Goal: Task Accomplishment & Management: Manage account settings

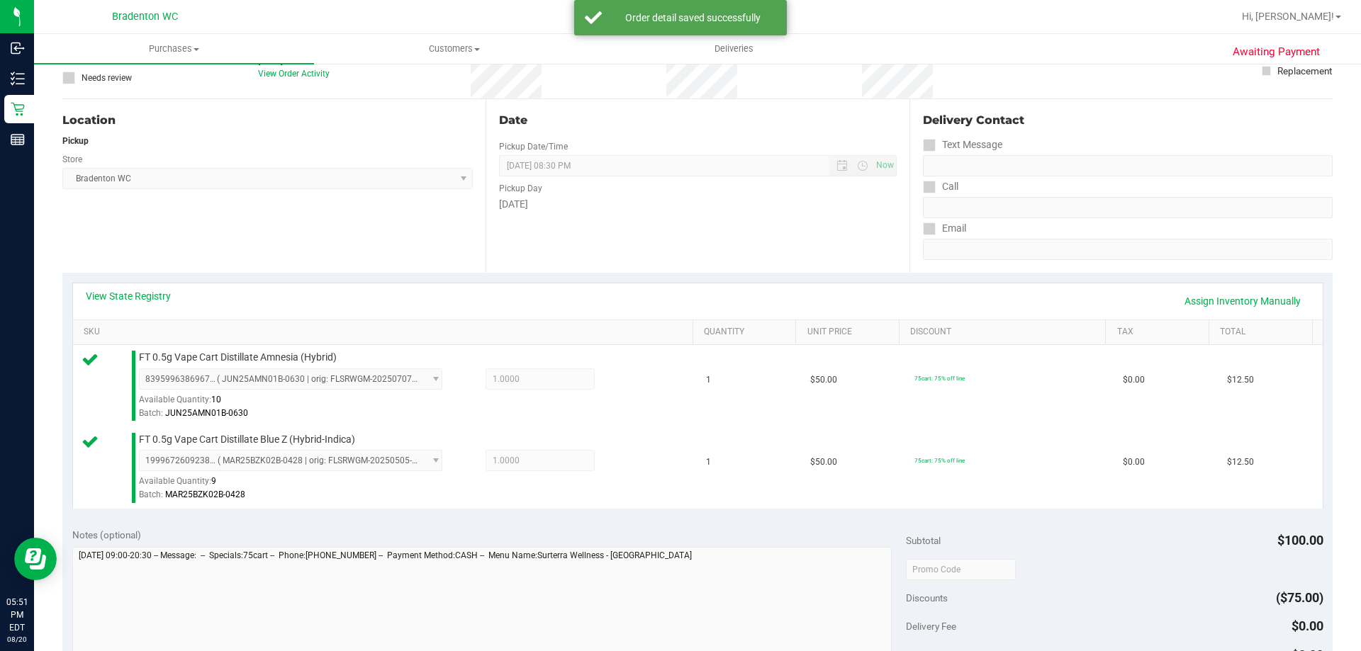
scroll to position [255, 0]
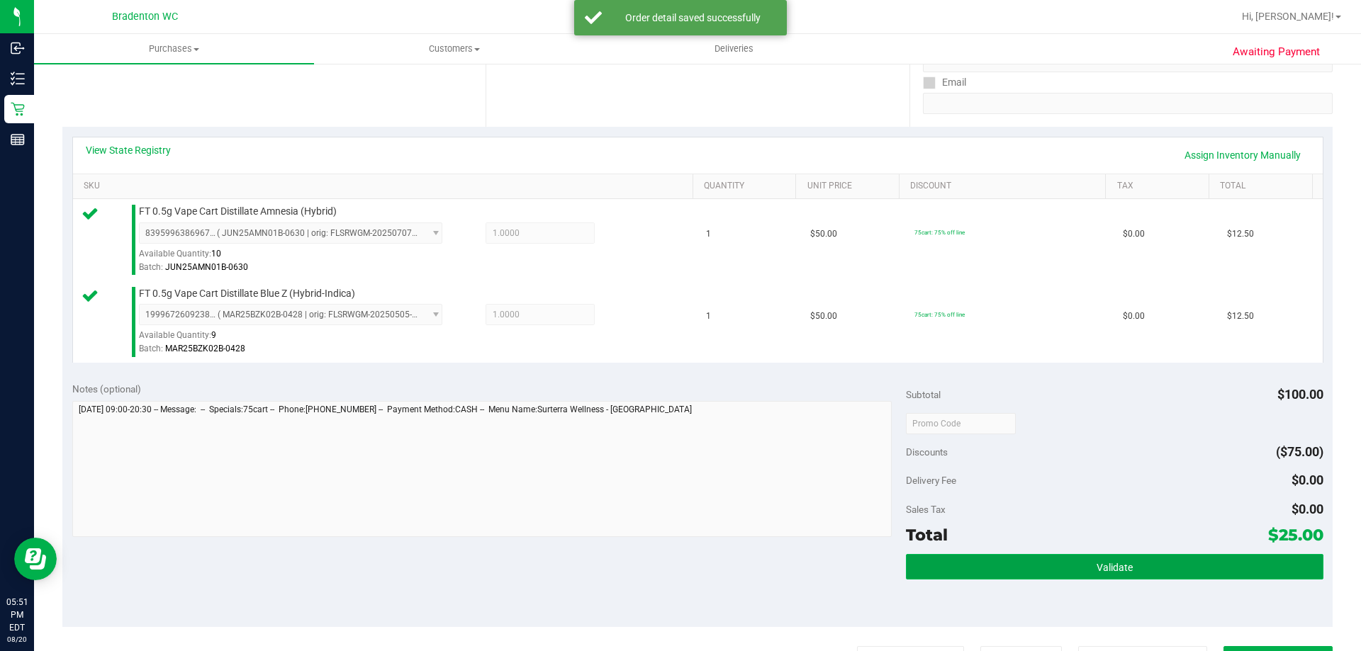
click at [1120, 566] on span "Validate" at bounding box center [1114, 567] width 36 height 11
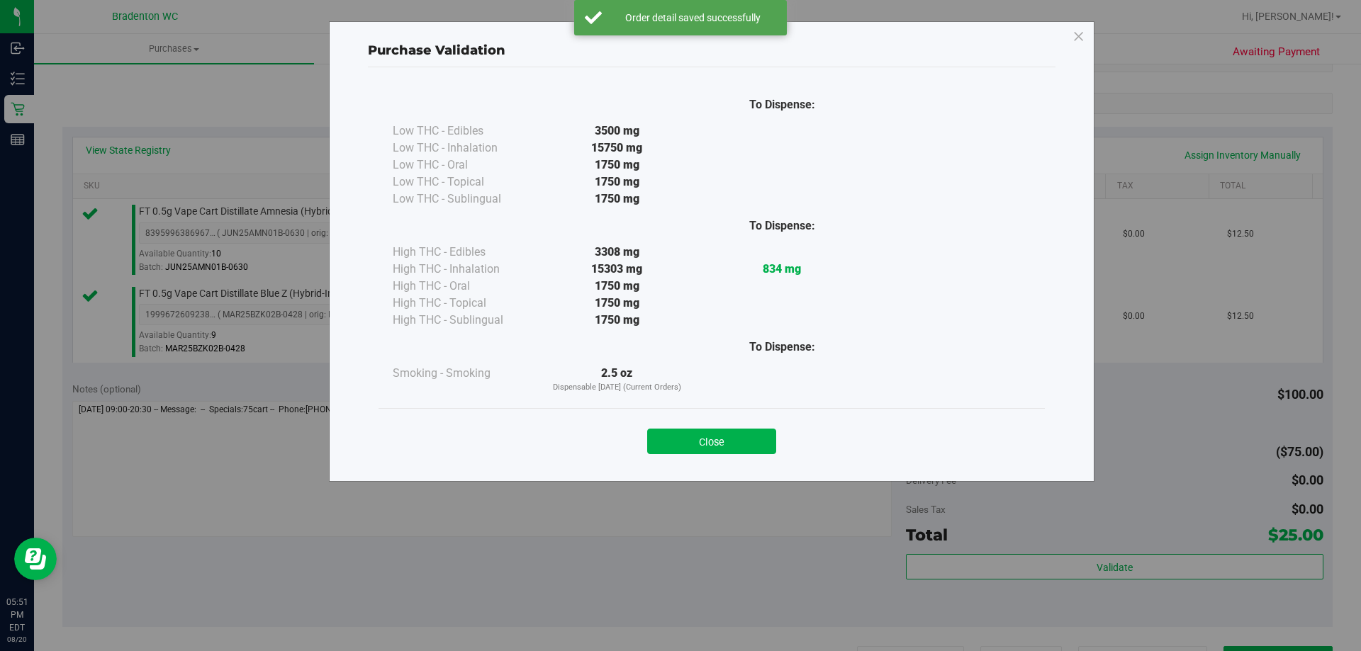
click at [726, 471] on div "Purchase Validation To Dispense: Low THC - Edibles 3500 mg" at bounding box center [711, 251] width 765 height 461
click at [730, 431] on button "Close" at bounding box center [711, 442] width 129 height 26
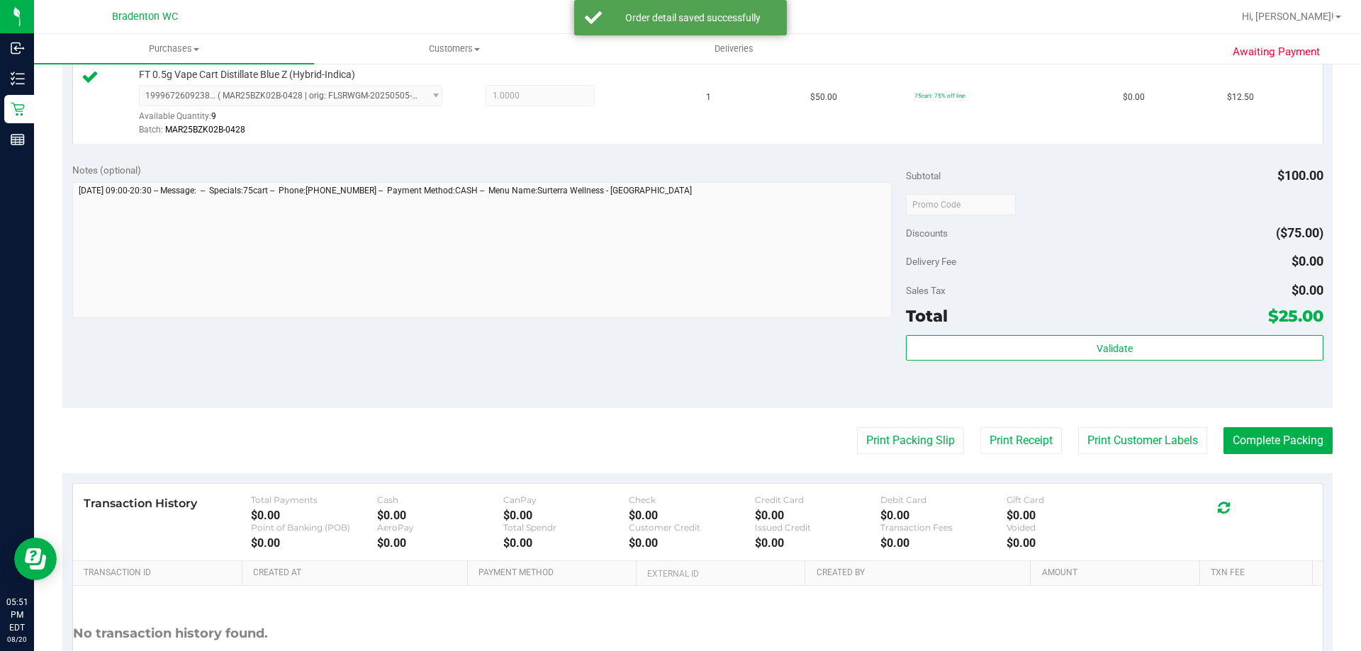
scroll to position [590, 0]
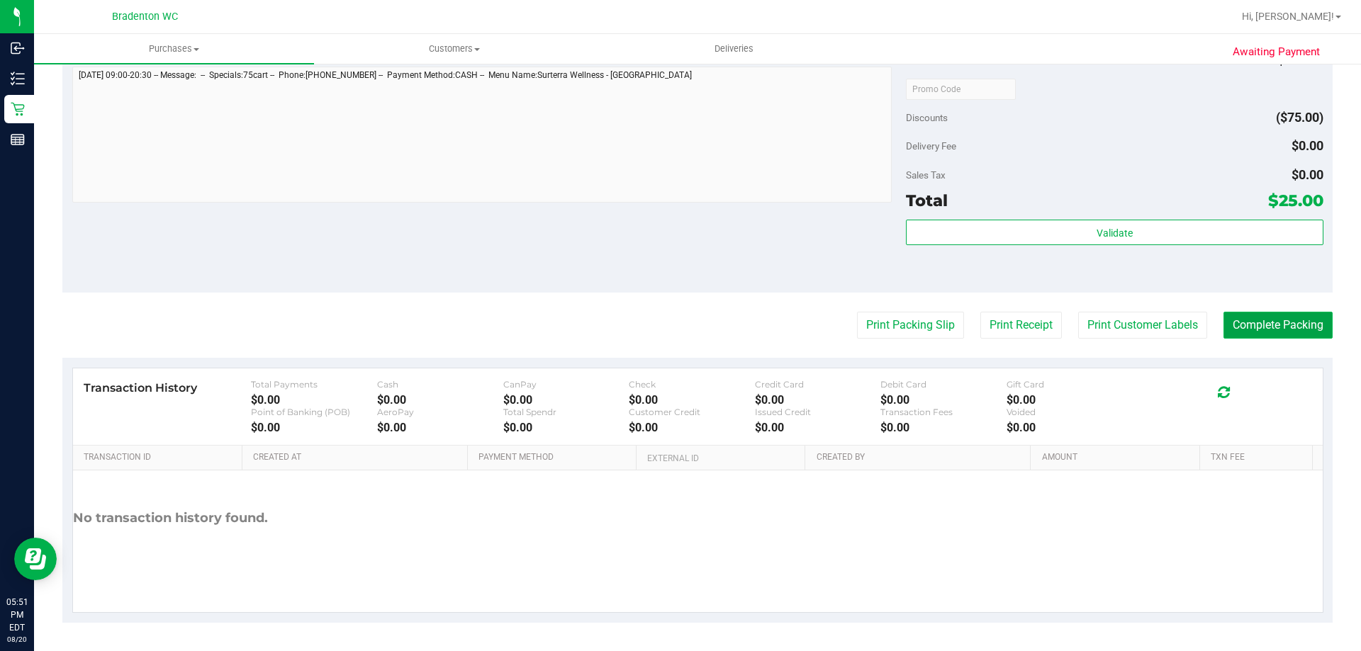
click at [1267, 327] on button "Complete Packing" at bounding box center [1277, 325] width 109 height 27
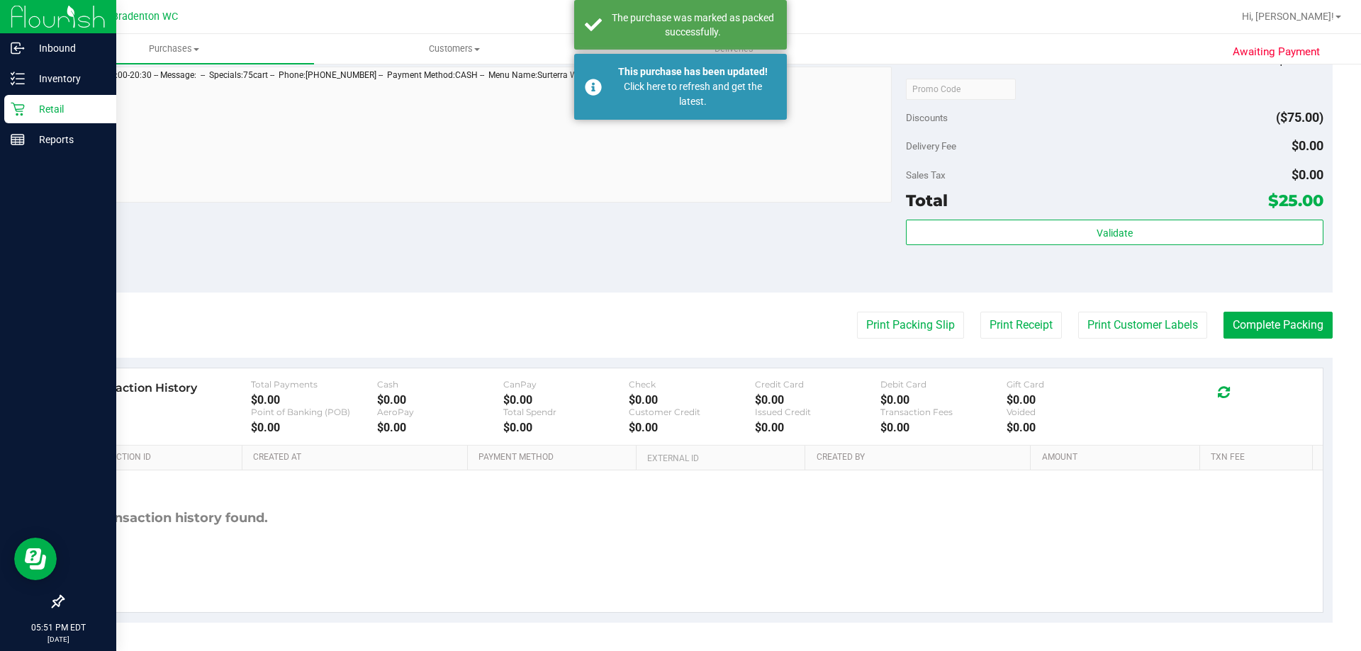
click at [14, 110] on icon at bounding box center [18, 109] width 14 height 14
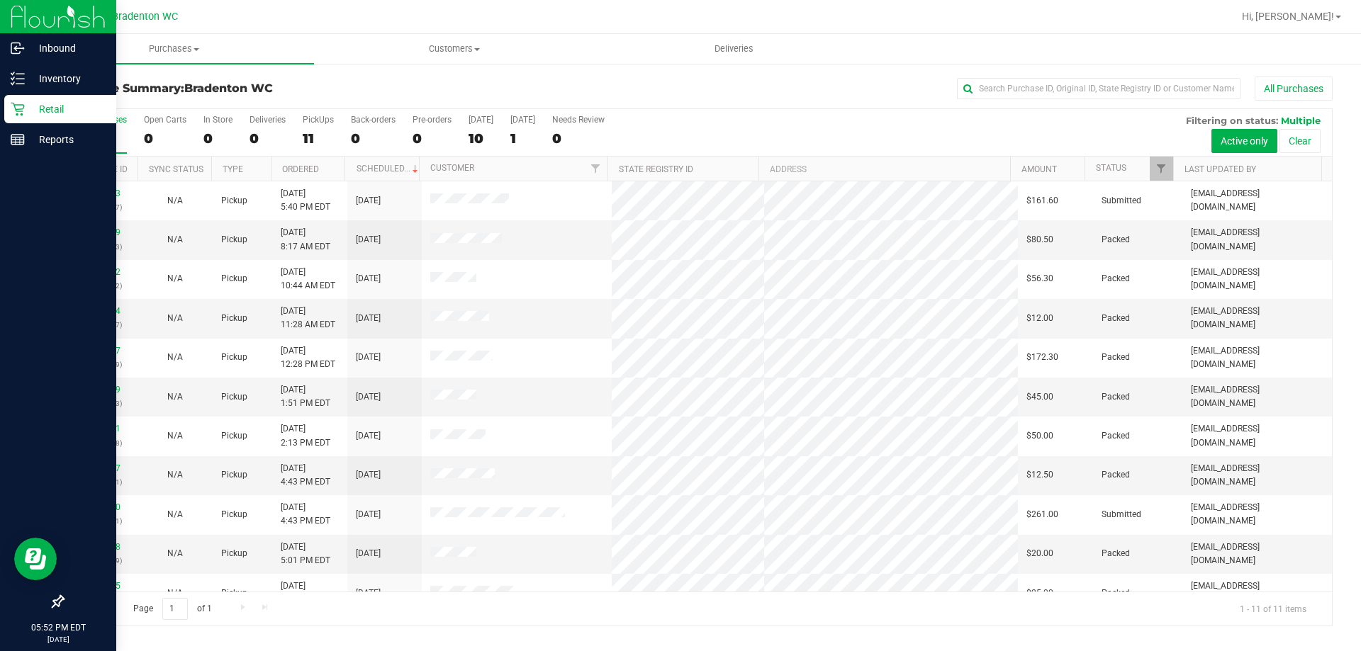
click at [57, 111] on p "Retail" at bounding box center [67, 109] width 85 height 17
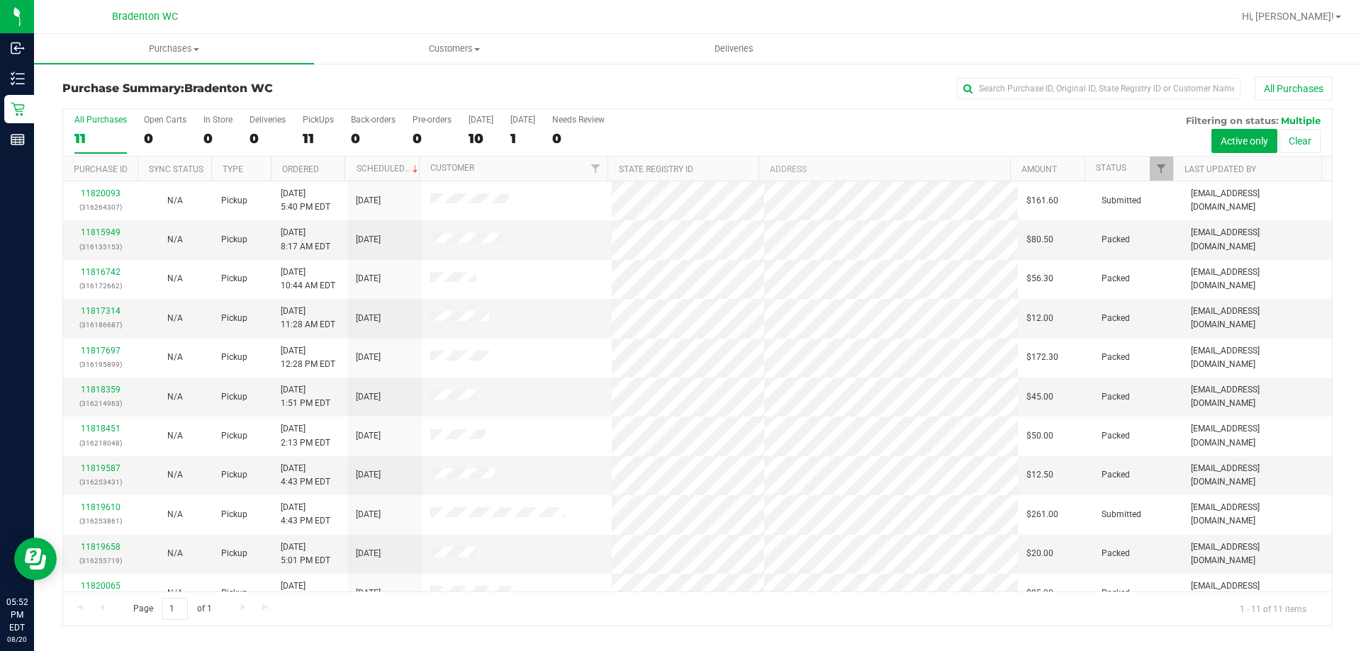
click at [339, 15] on div at bounding box center [743, 17] width 979 height 28
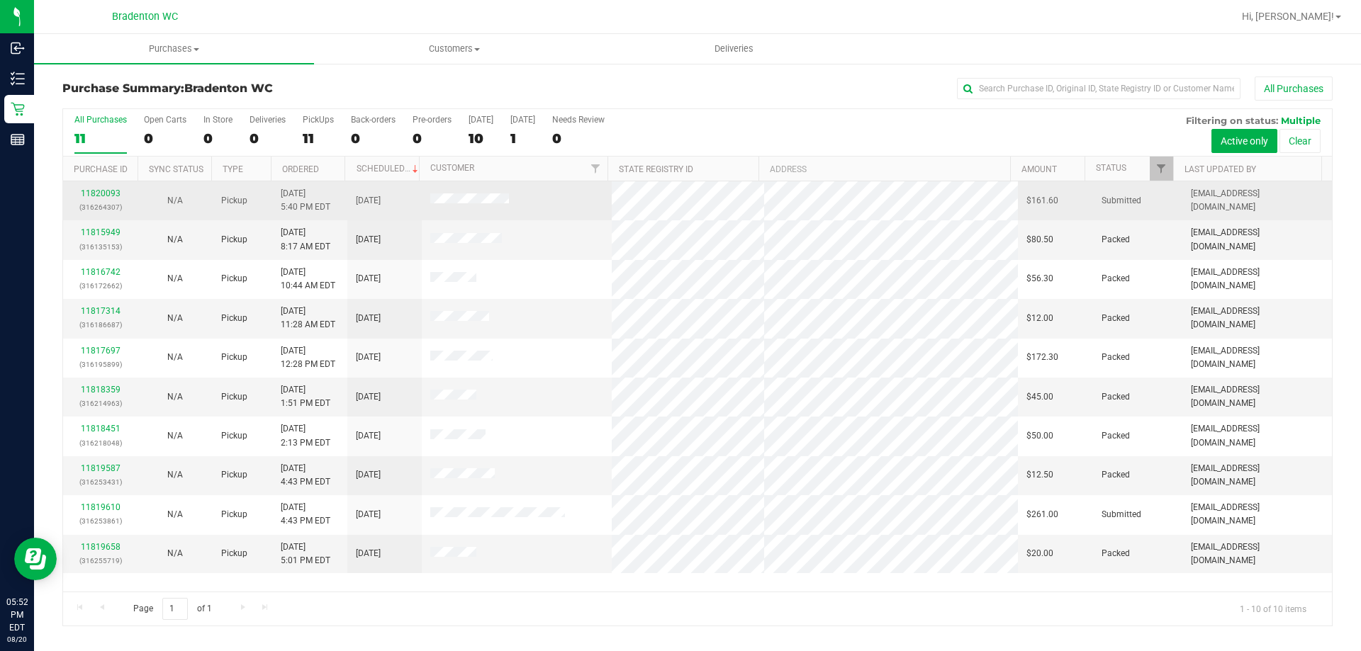
click at [111, 198] on div "11820093 (316264307)" at bounding box center [100, 200] width 57 height 27
click at [106, 197] on link "11820093" at bounding box center [101, 194] width 40 height 10
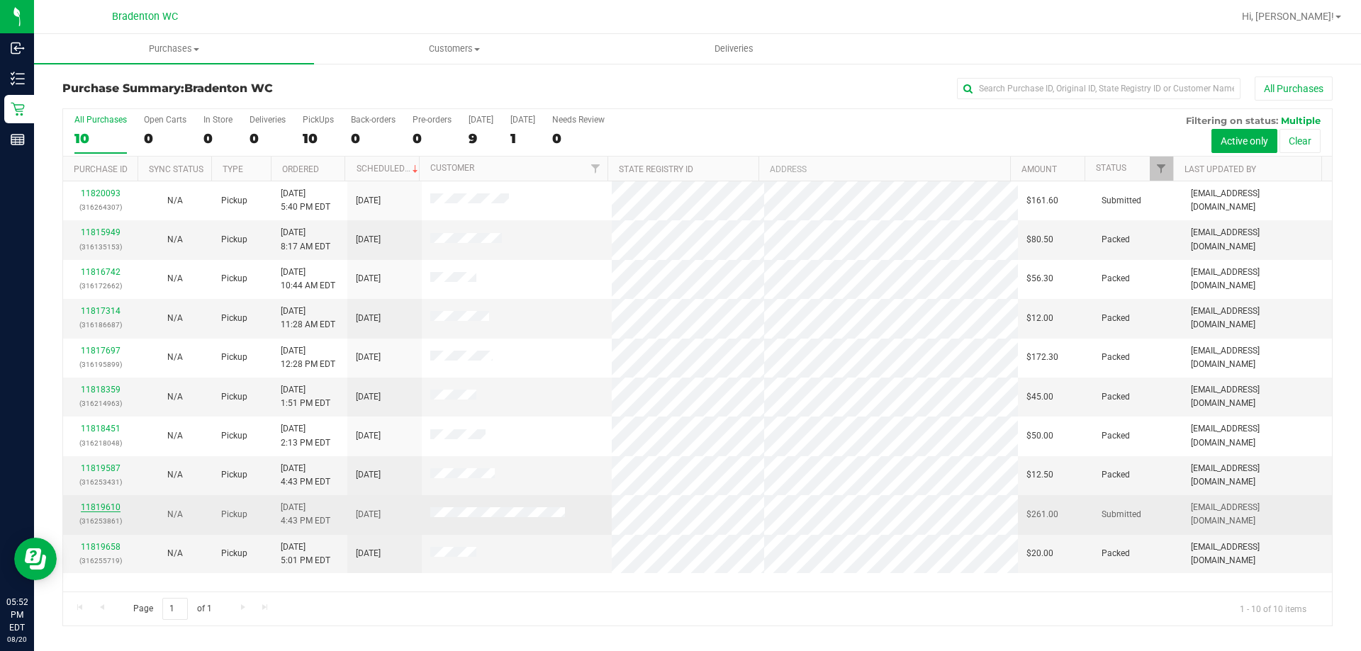
click at [102, 504] on link "11819610" at bounding box center [101, 507] width 40 height 10
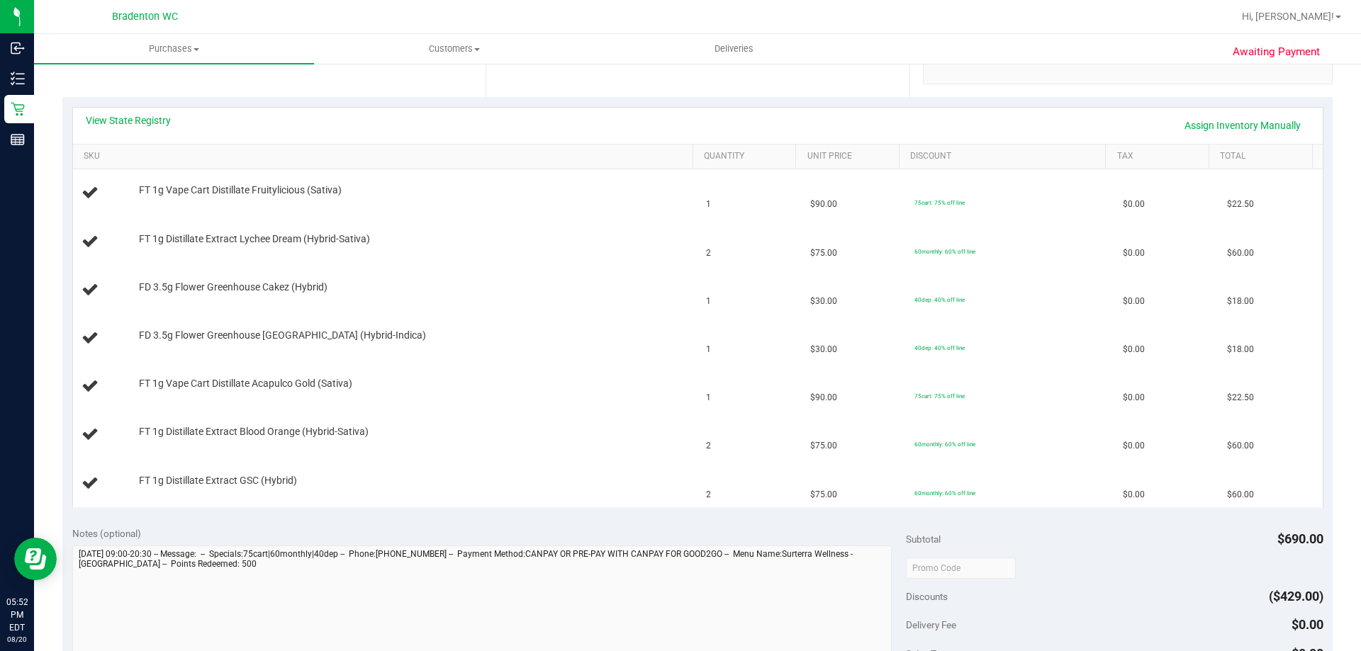
scroll to position [284, 0]
click at [166, 123] on link "View State Registry" at bounding box center [128, 121] width 85 height 14
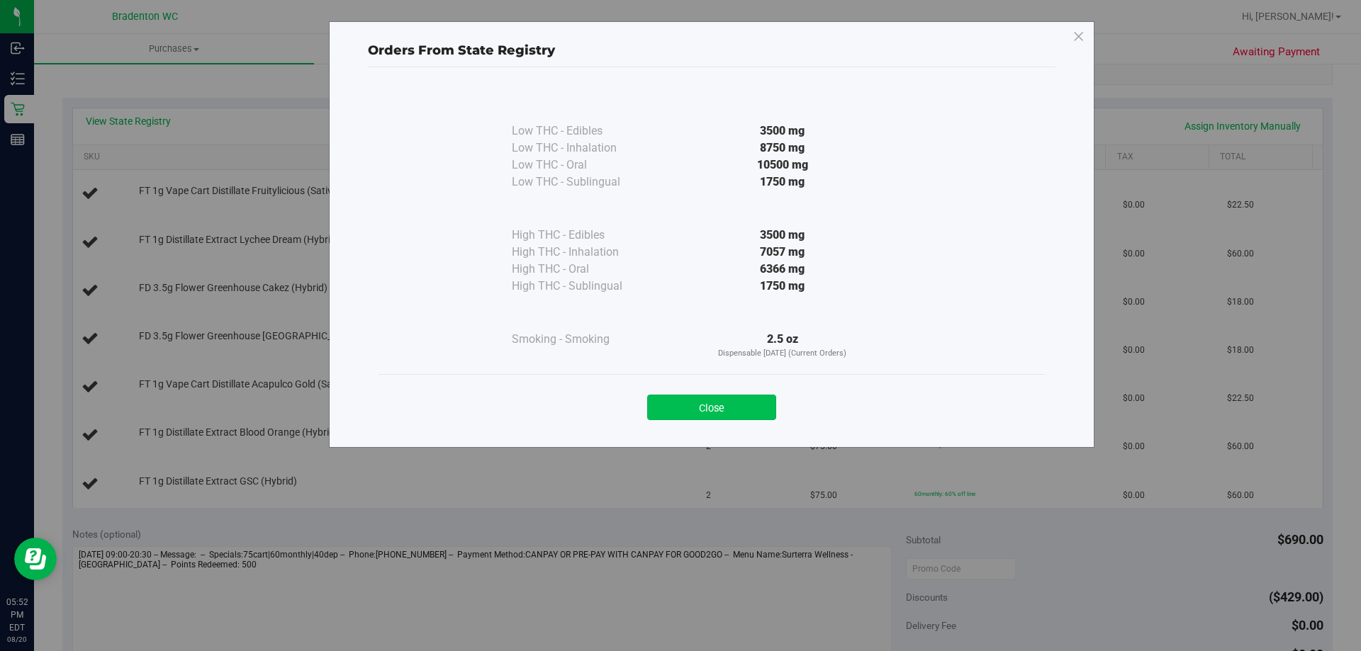
click at [716, 404] on button "Close" at bounding box center [711, 408] width 129 height 26
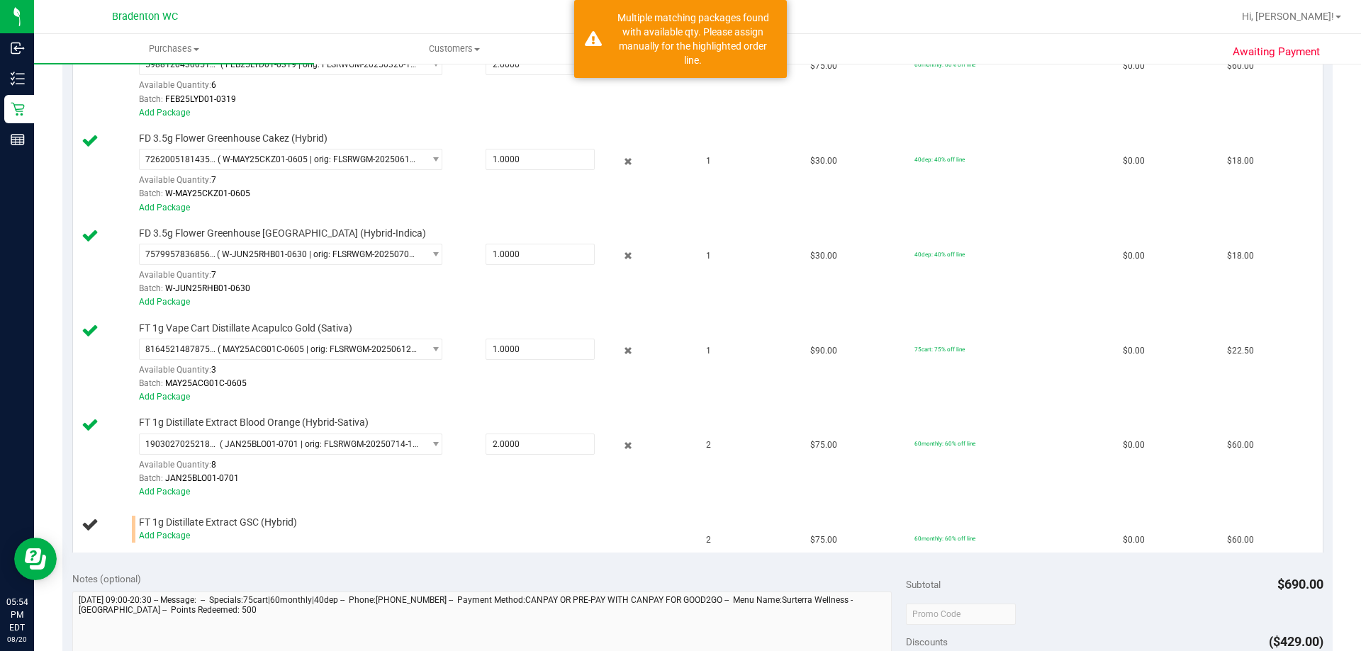
scroll to position [517, 0]
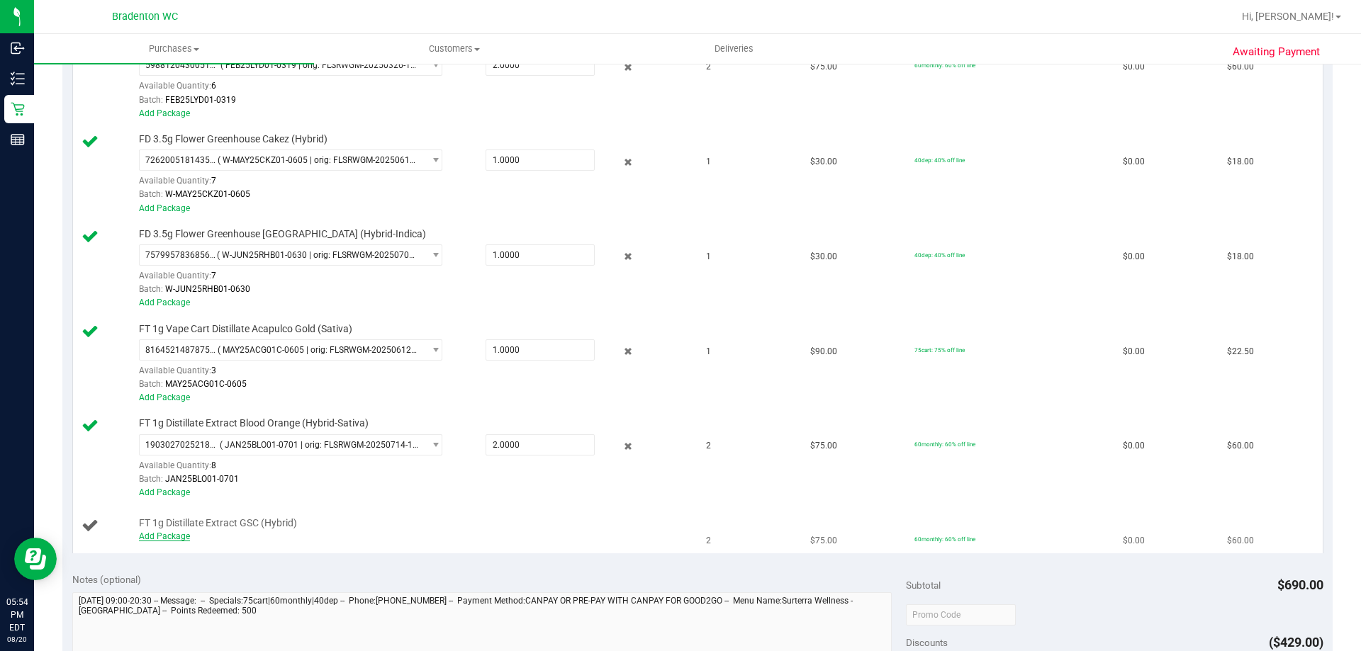
click at [177, 534] on link "Add Package" at bounding box center [164, 537] width 51 height 10
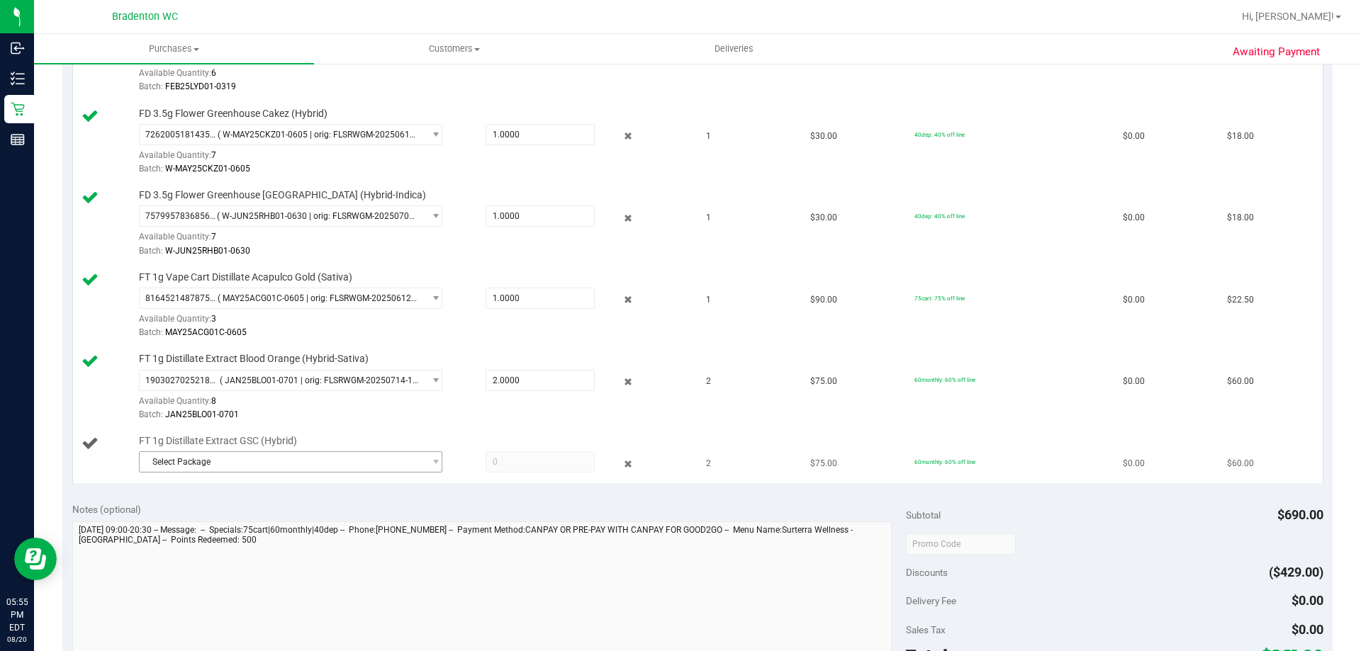
click at [405, 468] on span "Select Package" at bounding box center [282, 462] width 284 height 20
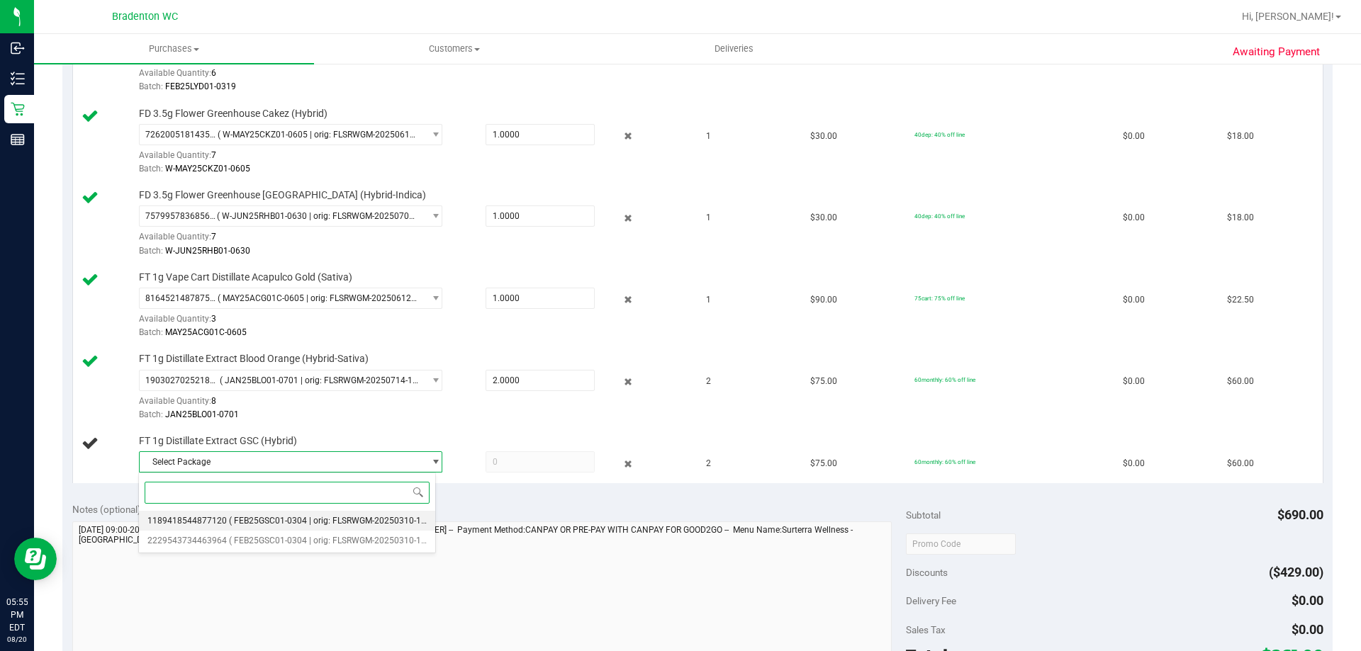
click at [393, 525] on span "( FEB25GSC01-0304 | orig: FLSRWGM-20250310-1944 )" at bounding box center [335, 521] width 212 height 10
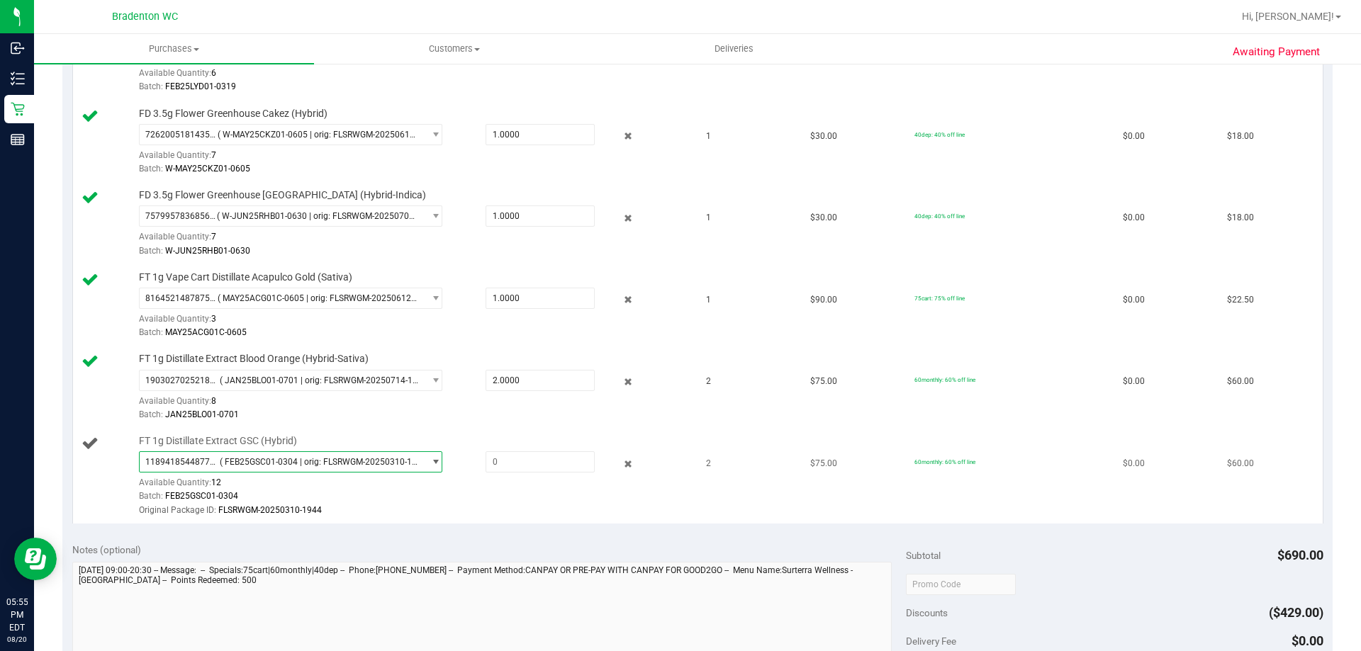
click at [430, 463] on span "select" at bounding box center [435, 461] width 11 height 11
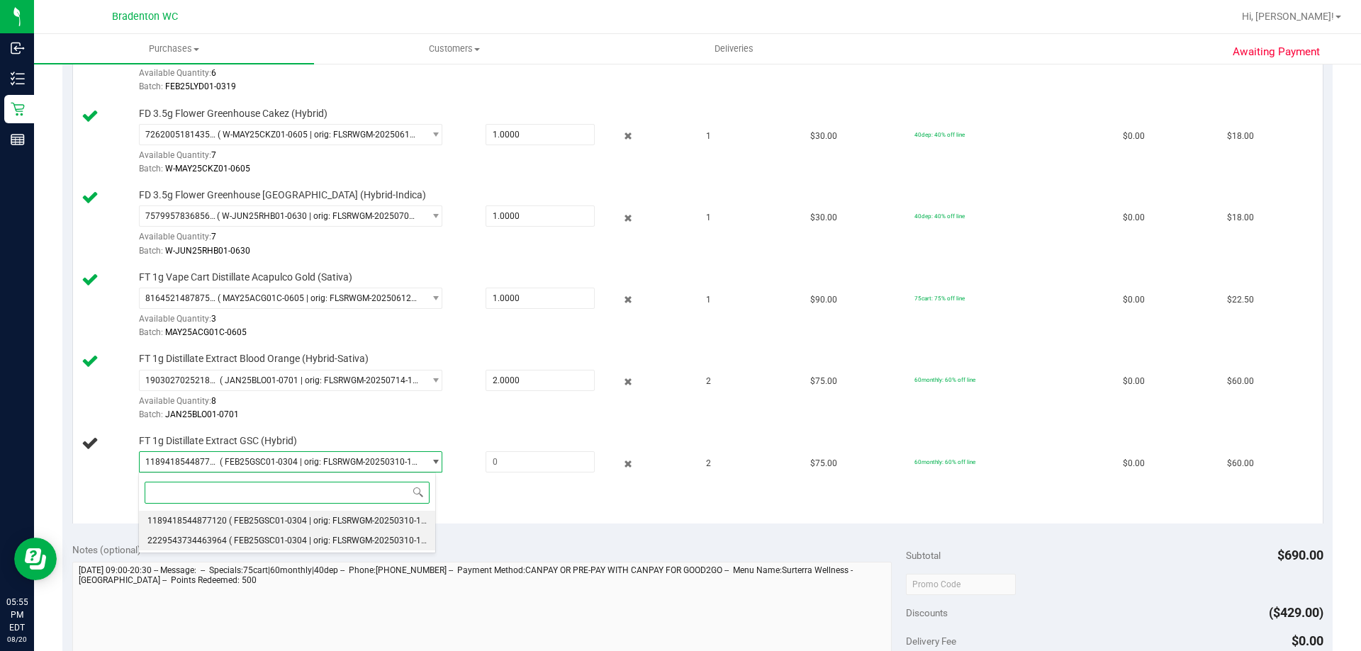
click at [394, 543] on span "( FEB25GSC01-0304 | orig: FLSRWGM-20250310-1959 )" at bounding box center [335, 541] width 212 height 10
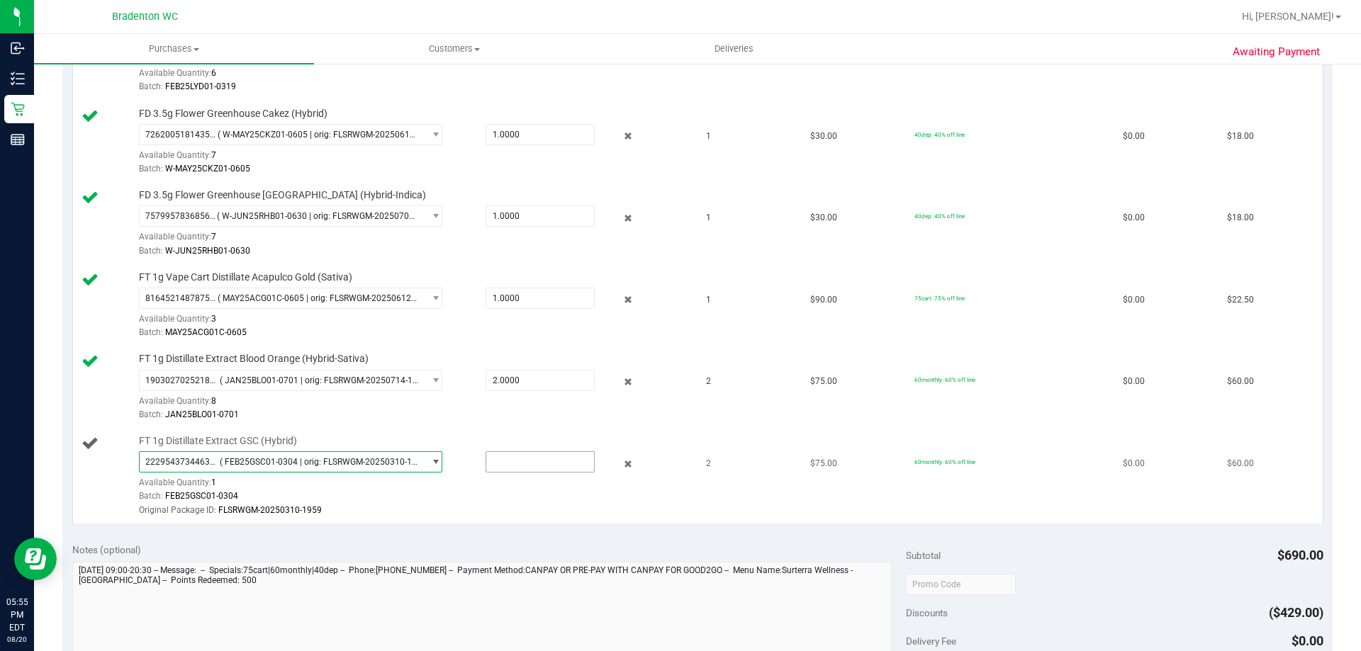
click at [514, 464] on input "text" at bounding box center [540, 462] width 108 height 20
type input "2"
click at [433, 517] on div at bounding box center [412, 517] width 547 height 1
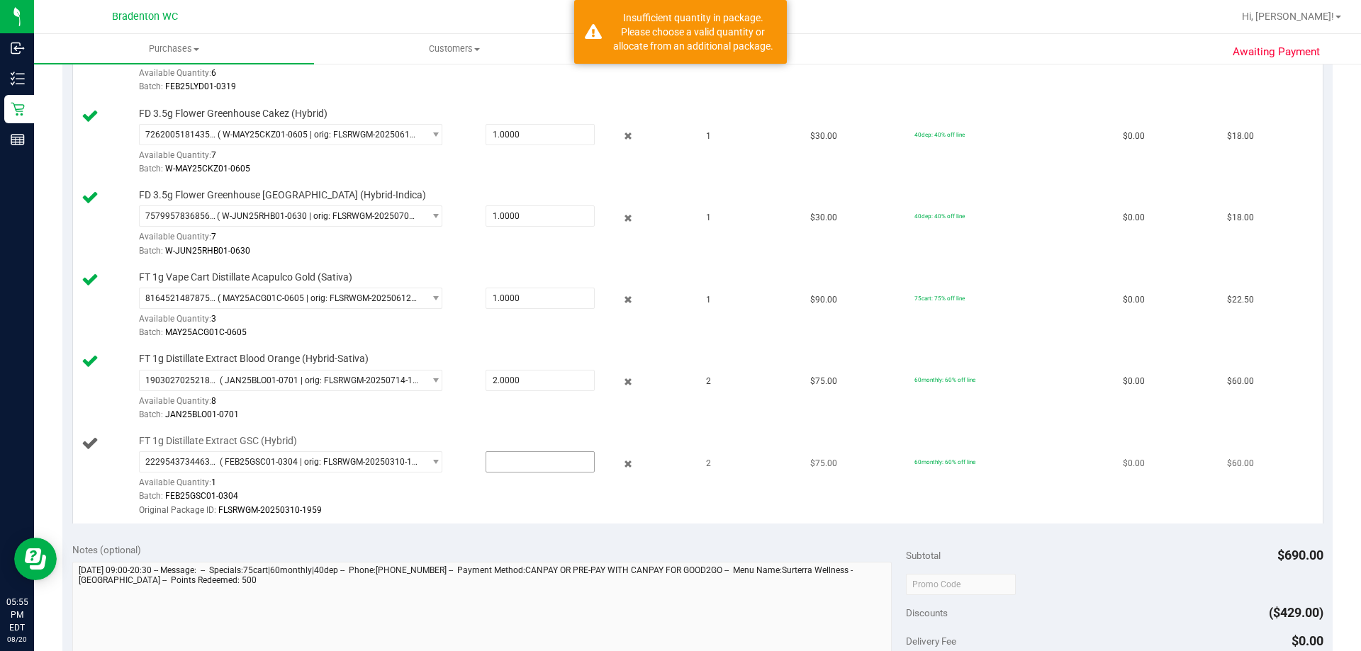
click at [558, 459] on input "text" at bounding box center [540, 462] width 108 height 20
type input "1"
click at [468, 538] on div "Notes (optional) Subtotal $690.00 Discounts ($429.00) Delivery Fee $0.00 Sales …" at bounding box center [697, 660] width 1270 height 255
type input "1.0000"
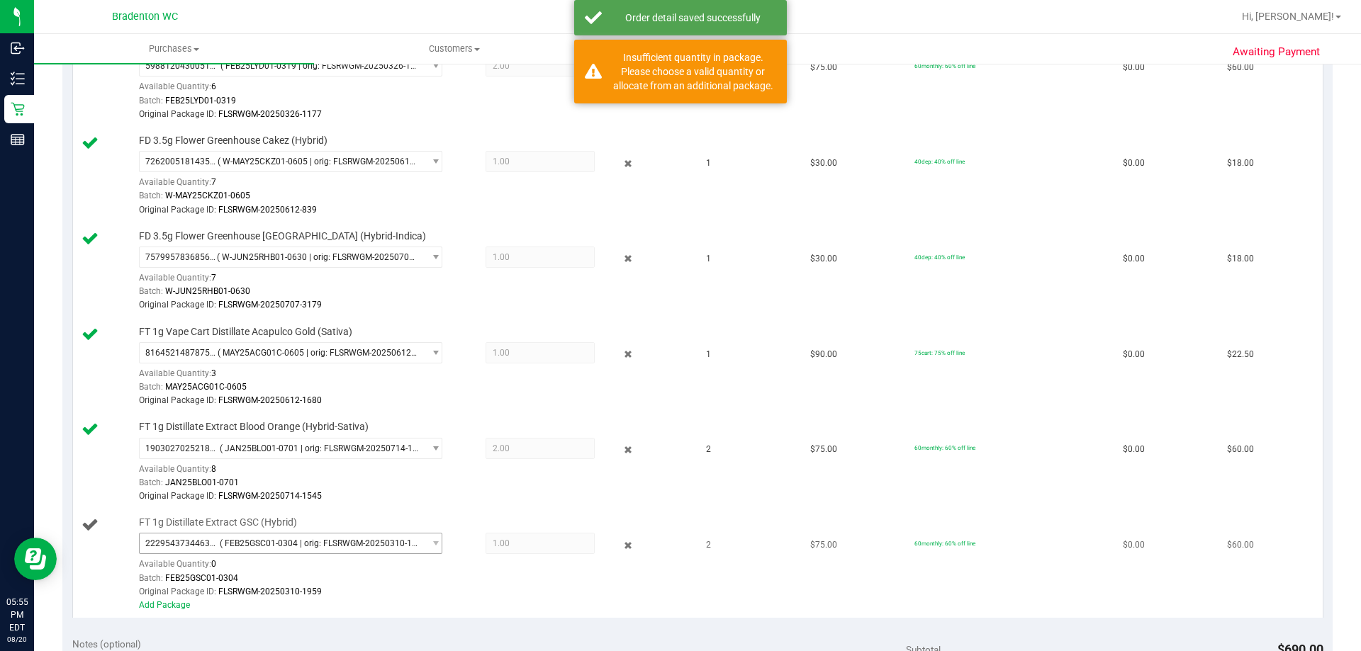
click at [172, 536] on span "2229543734463964 ( FEB25GSC01-0304 | orig: FLSRWGM-20250310-1959 )" at bounding box center [282, 544] width 284 height 20
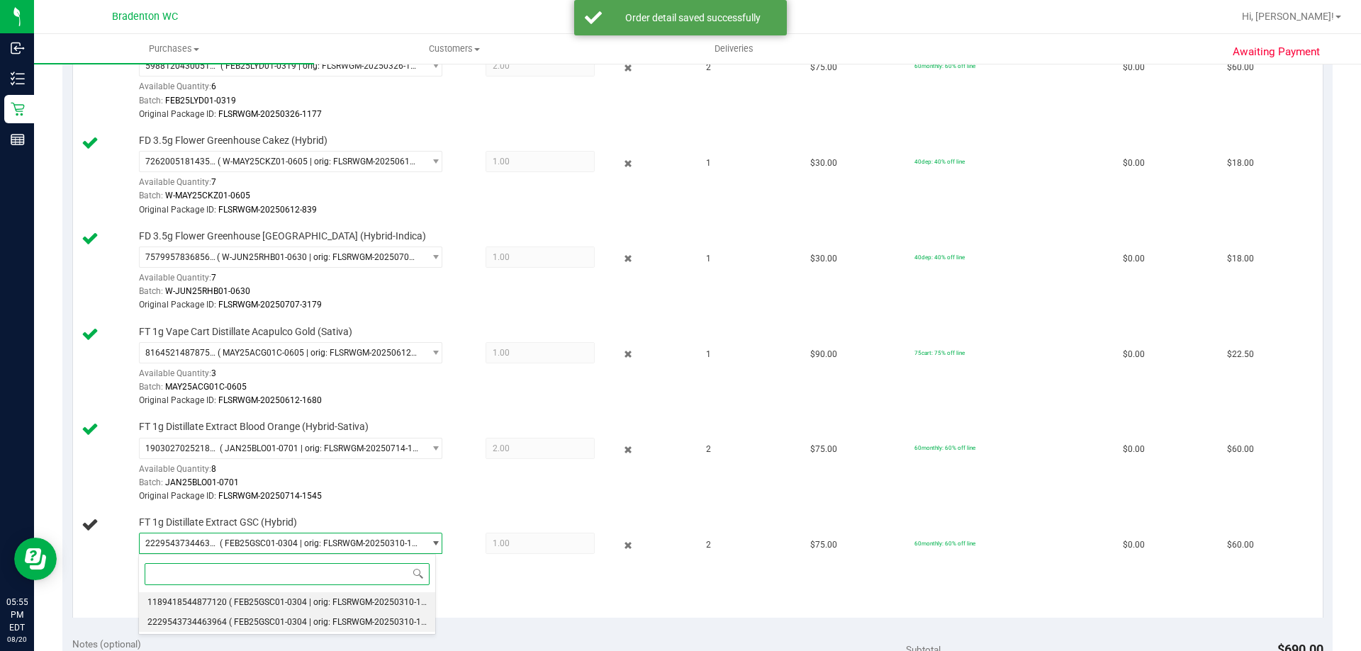
click at [381, 606] on span "( FEB25GSC01-0304 | orig: FLSRWGM-20250310-1944 )" at bounding box center [335, 602] width 212 height 10
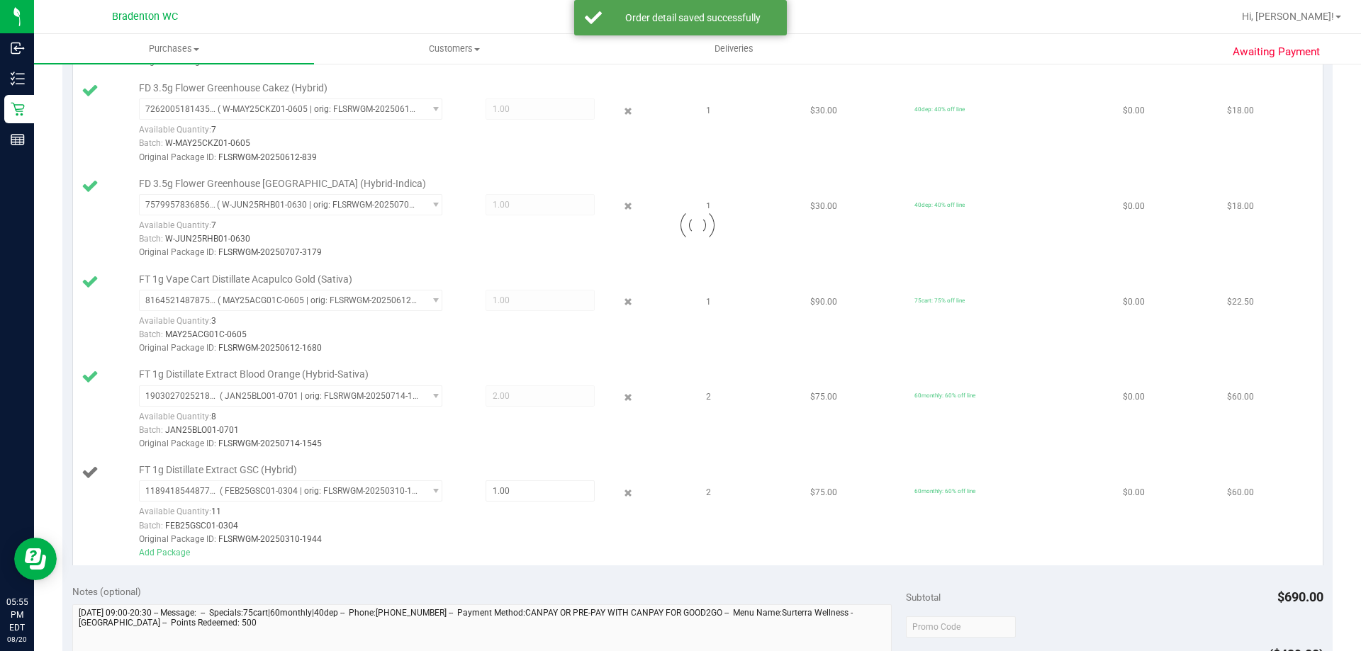
scroll to position [580, 0]
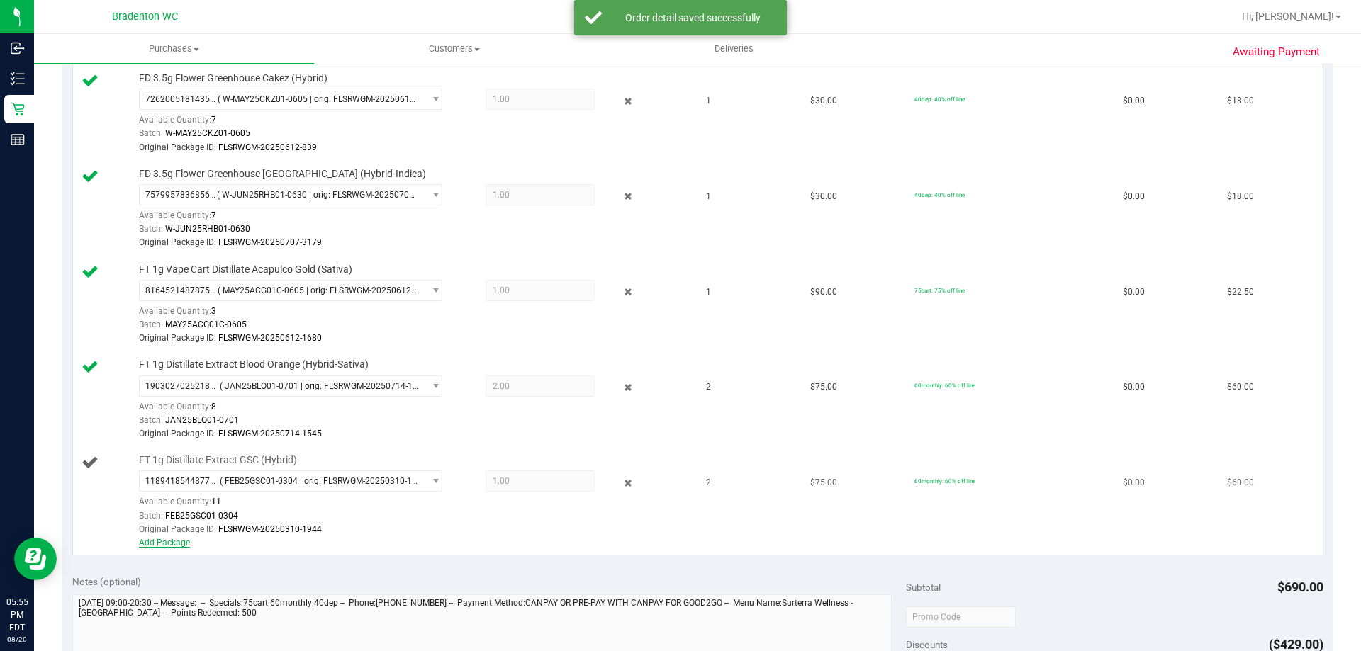
click at [167, 544] on link "Add Package" at bounding box center [164, 543] width 51 height 10
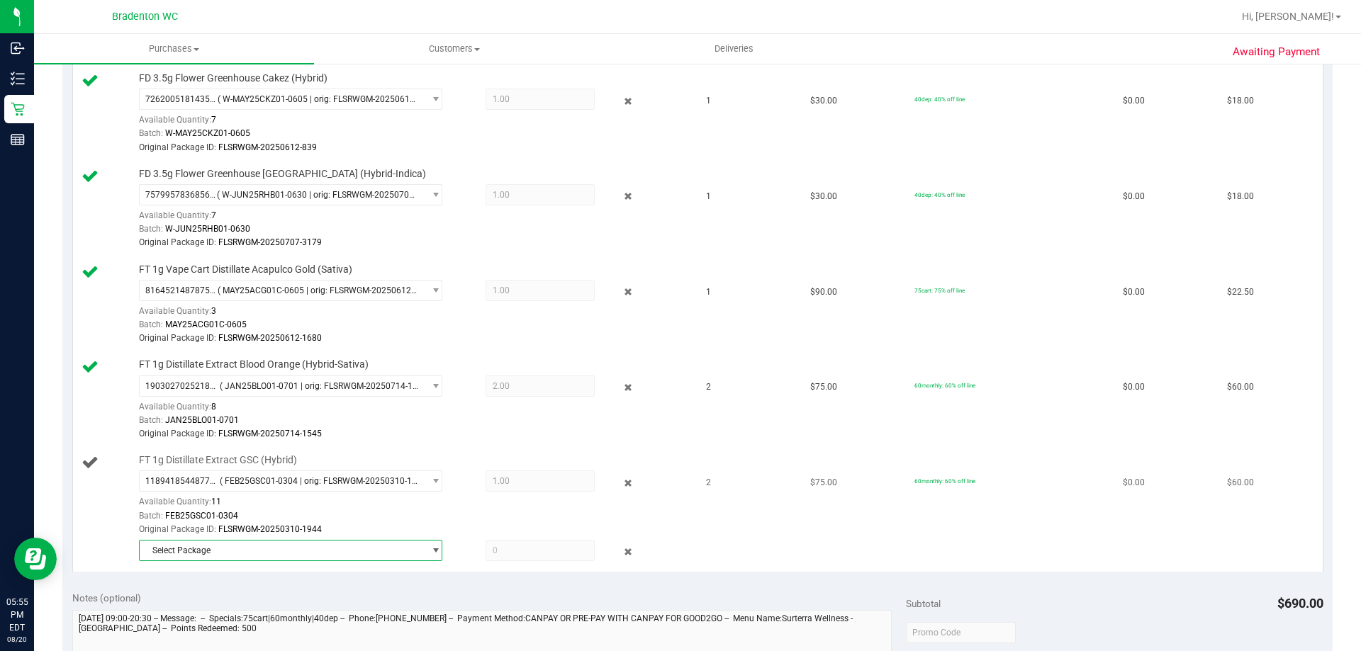
click at [340, 558] on span "Select Package" at bounding box center [282, 551] width 284 height 20
click at [314, 609] on span "( FEB25GSC01-0304 | orig: FLSRWGM-20250310-1959 )" at bounding box center [335, 610] width 212 height 10
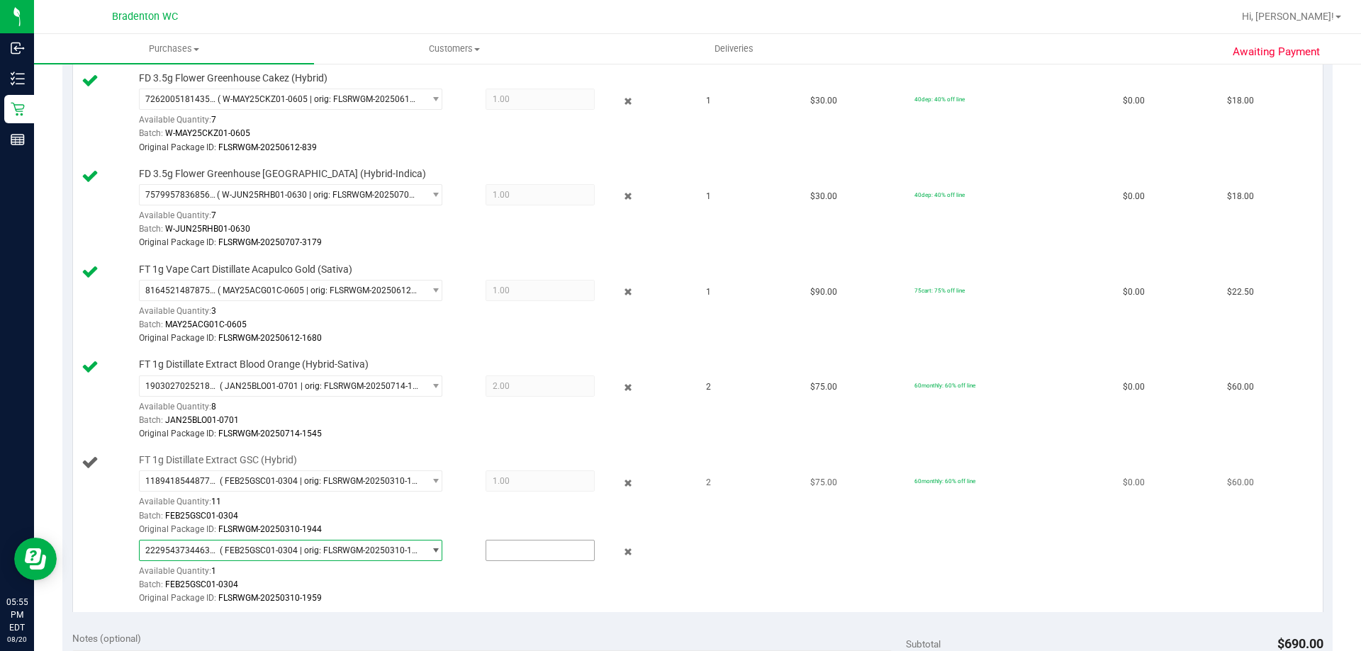
click at [510, 553] on input "text" at bounding box center [540, 551] width 108 height 20
type input "1"
click at [680, 612] on td "FT 1g Distillate Extract GSC (Hybrid) 1189418544877120 ( FEB25GSC01-0304 | orig…" at bounding box center [385, 530] width 625 height 164
type input "1.0000"
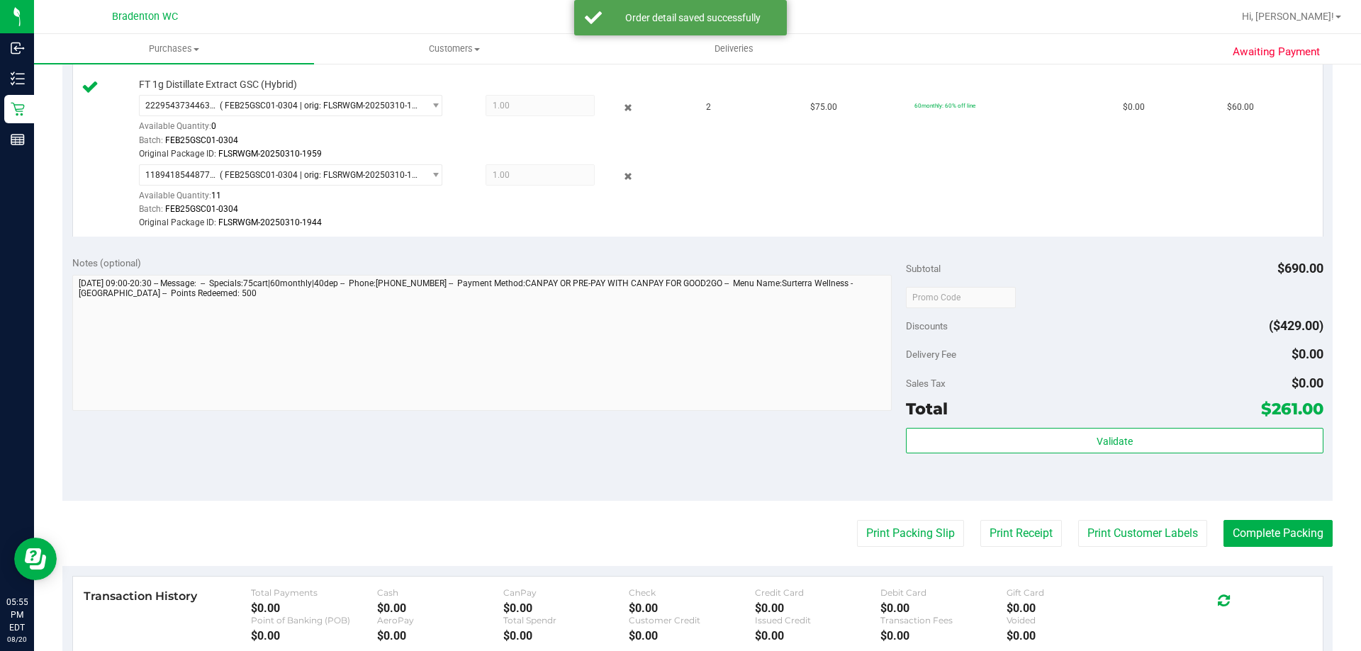
scroll to position [950, 0]
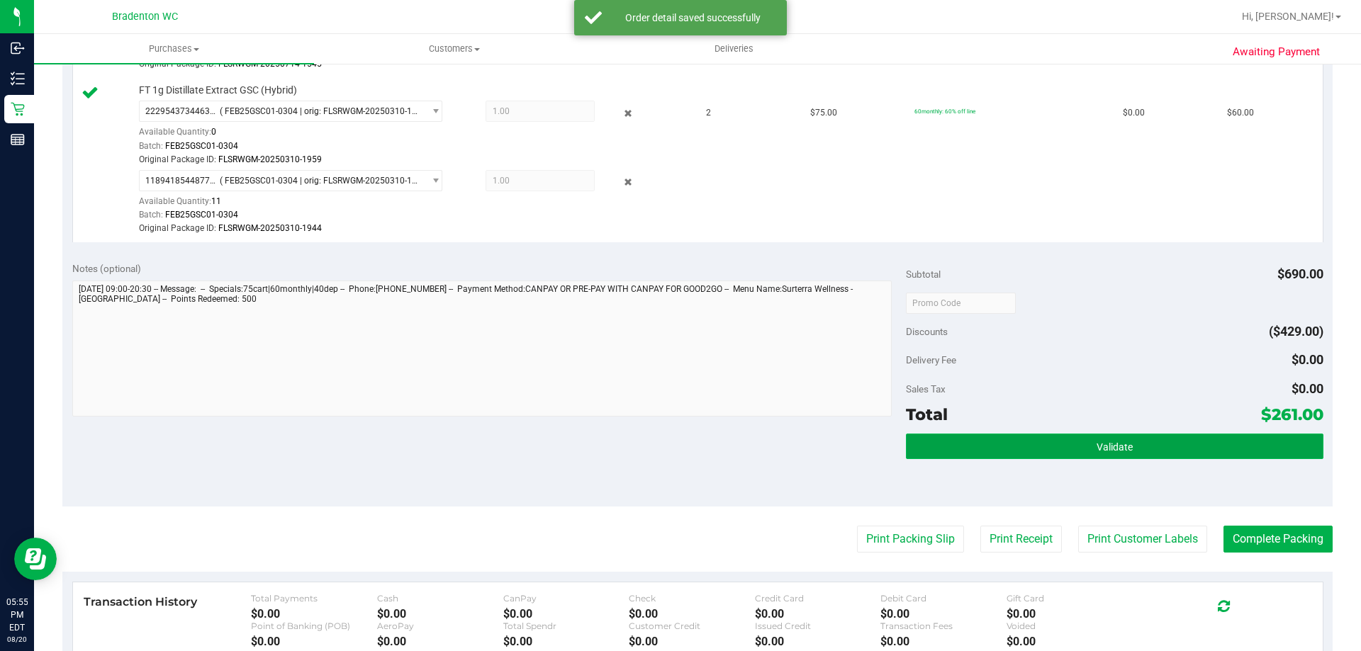
click at [1127, 442] on button "Validate" at bounding box center [1114, 447] width 417 height 26
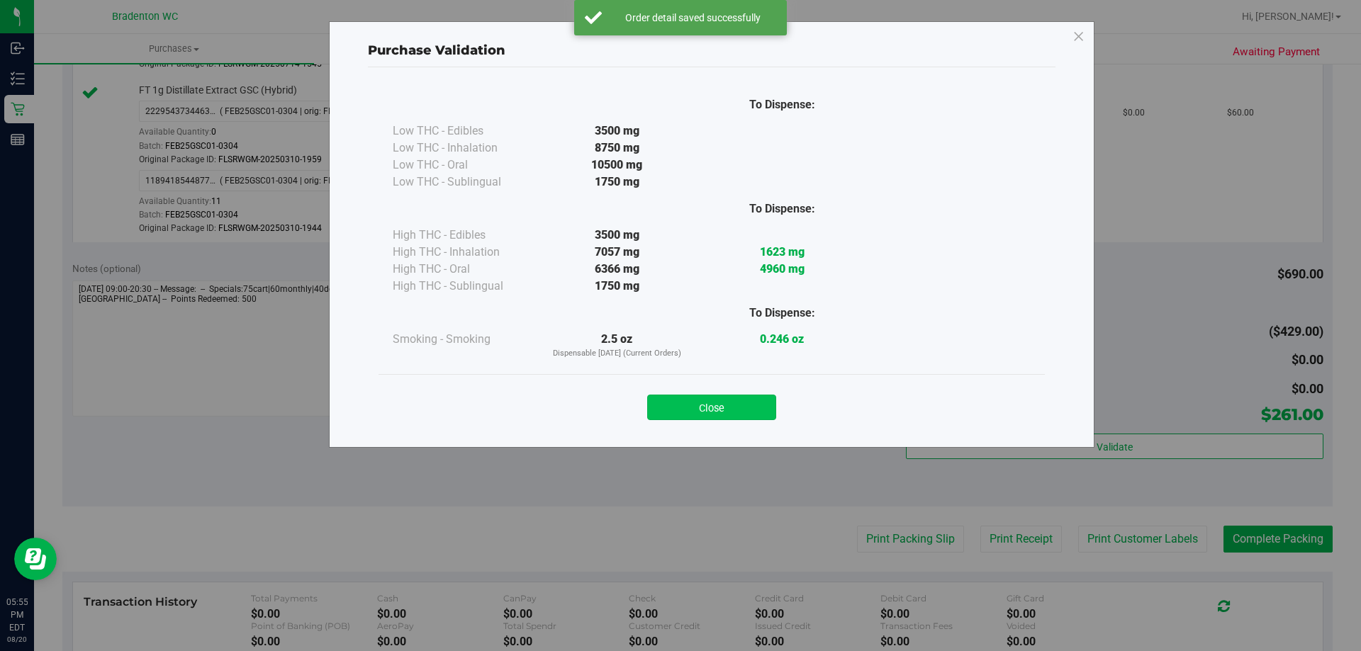
click at [760, 412] on button "Close" at bounding box center [711, 408] width 129 height 26
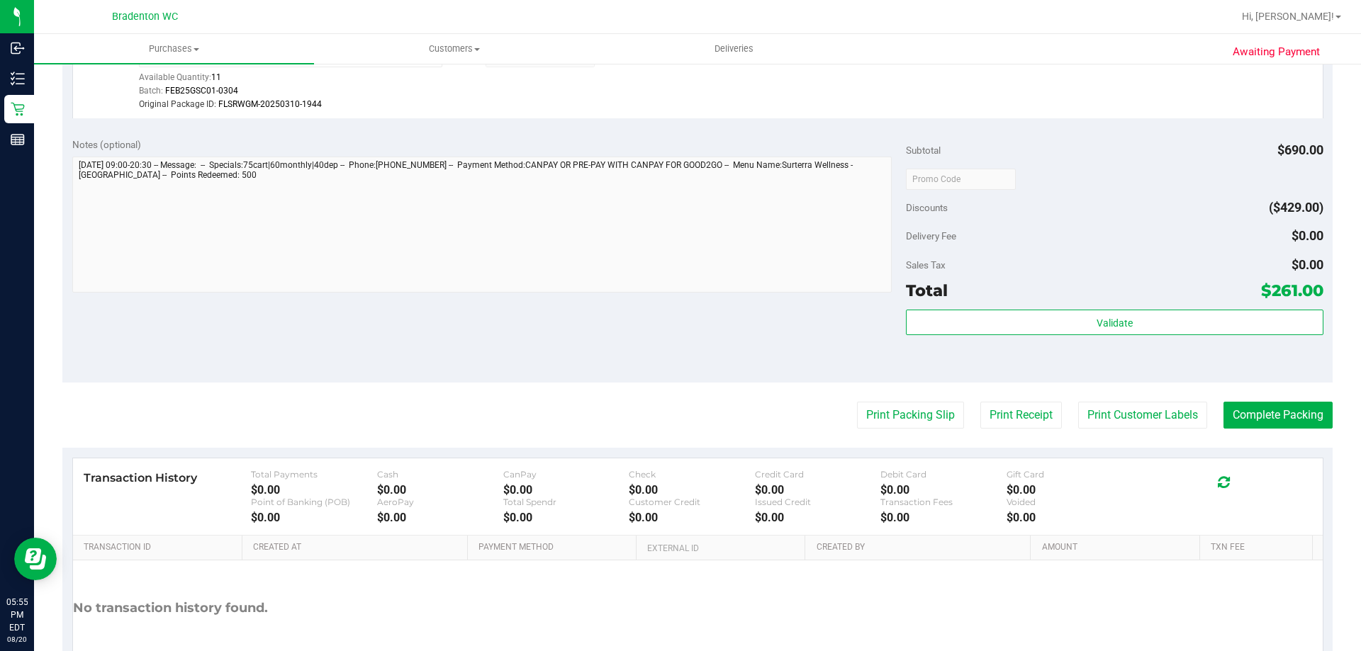
scroll to position [1072, 0]
click at [902, 422] on button "Print Packing Slip" at bounding box center [910, 416] width 107 height 27
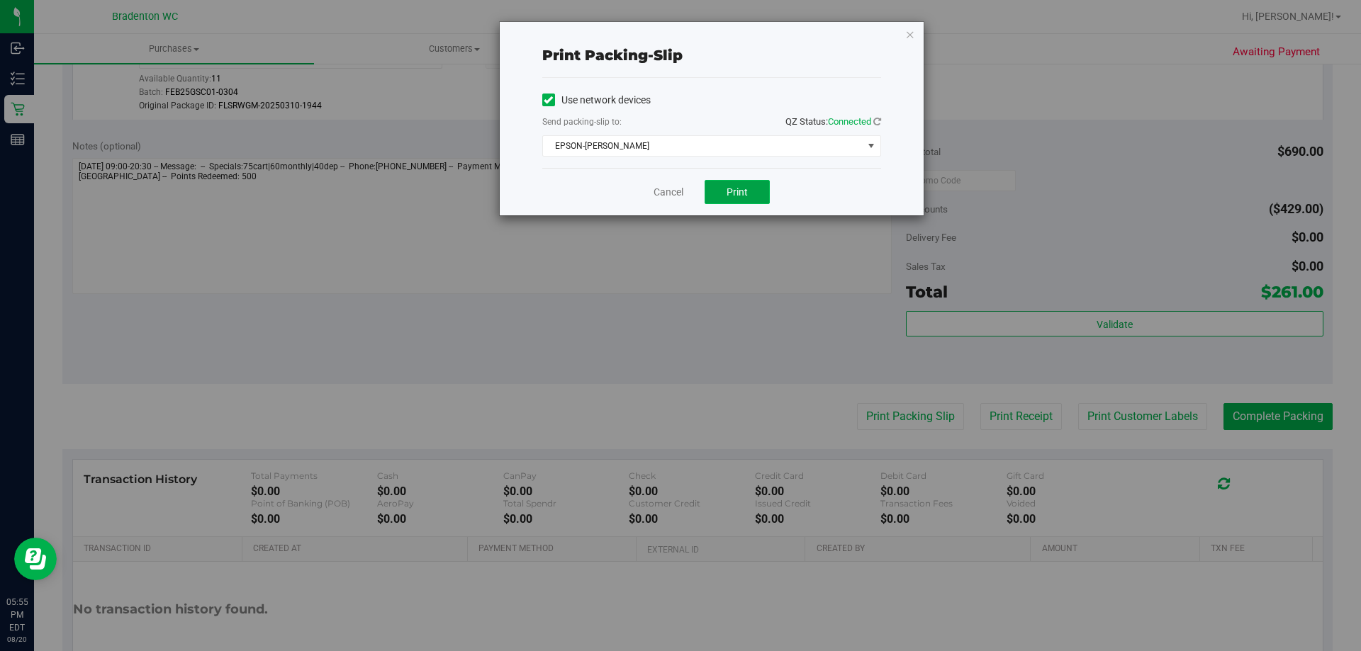
click at [744, 199] on button "Print" at bounding box center [736, 192] width 65 height 24
click at [905, 40] on icon "button" at bounding box center [910, 34] width 10 height 17
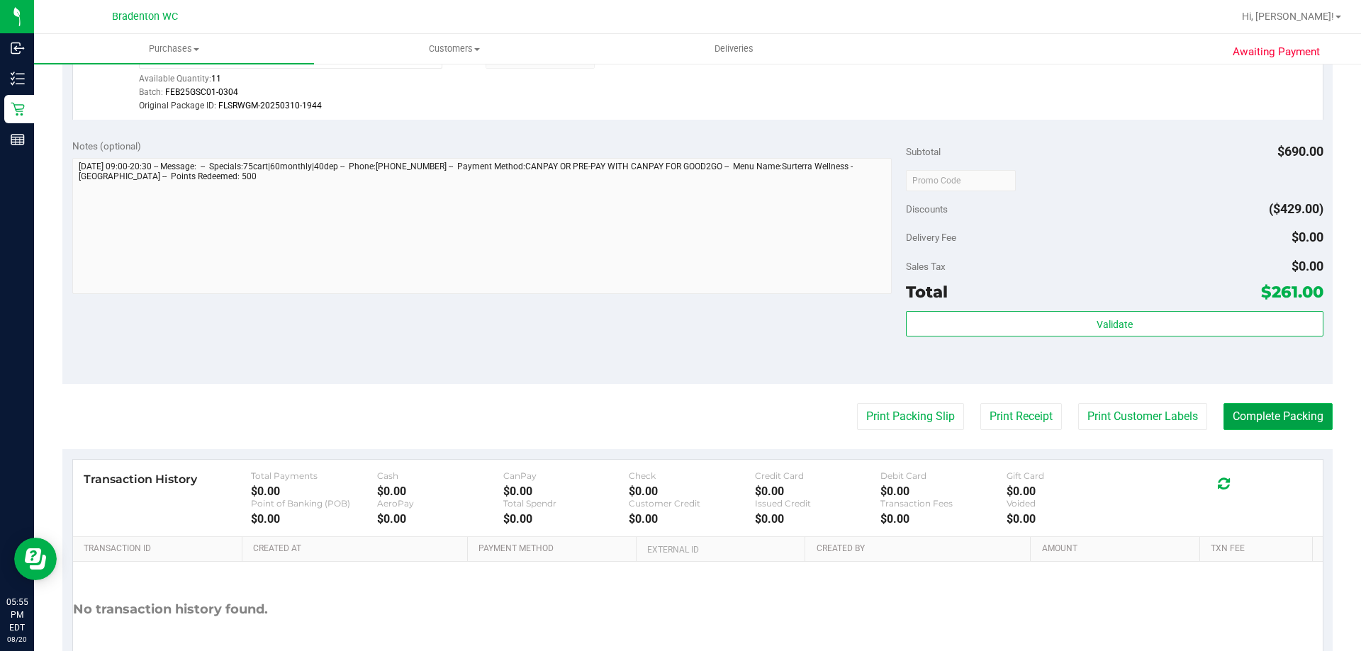
click at [1272, 411] on button "Complete Packing" at bounding box center [1277, 416] width 109 height 27
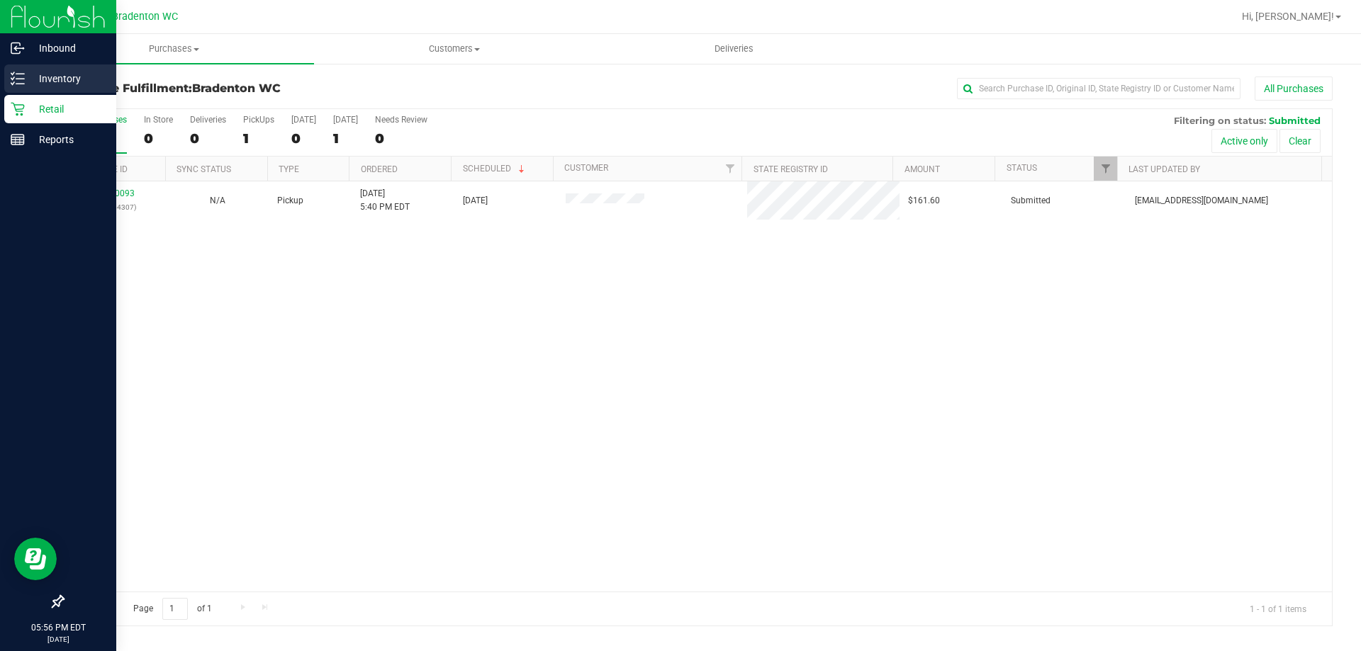
click at [20, 74] on line at bounding box center [20, 74] width 8 height 0
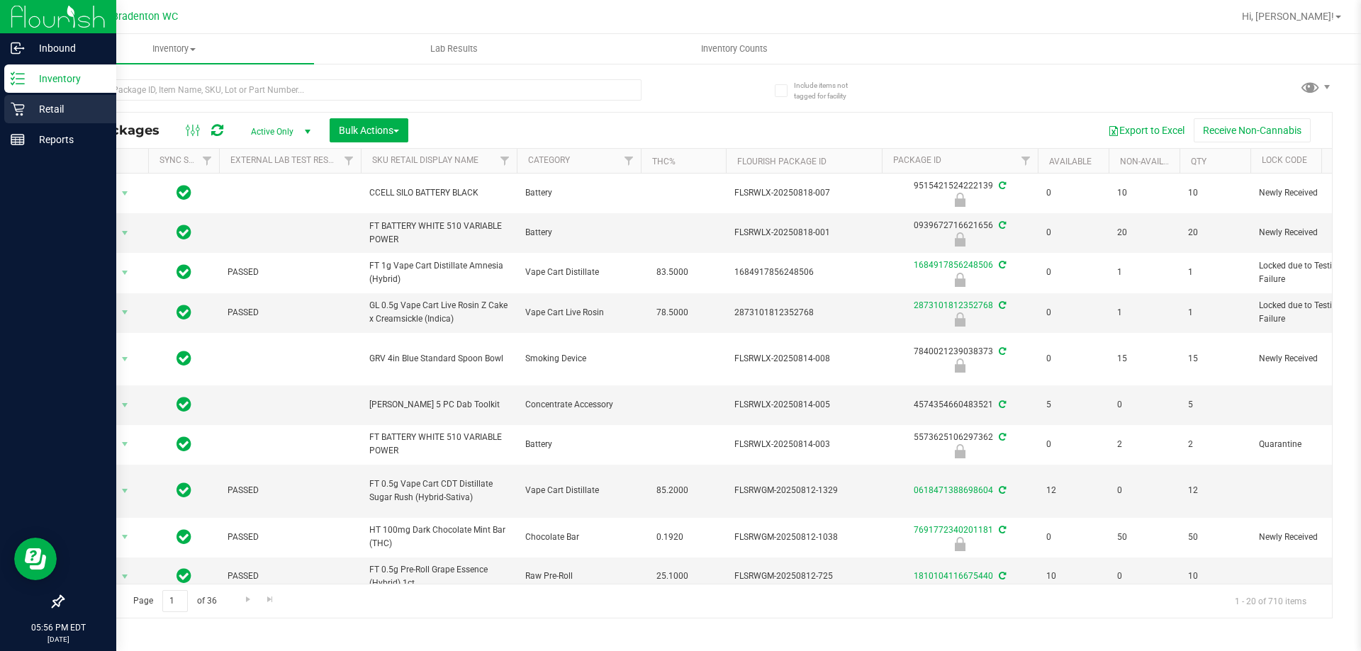
click at [86, 120] on div "Retail" at bounding box center [60, 109] width 112 height 28
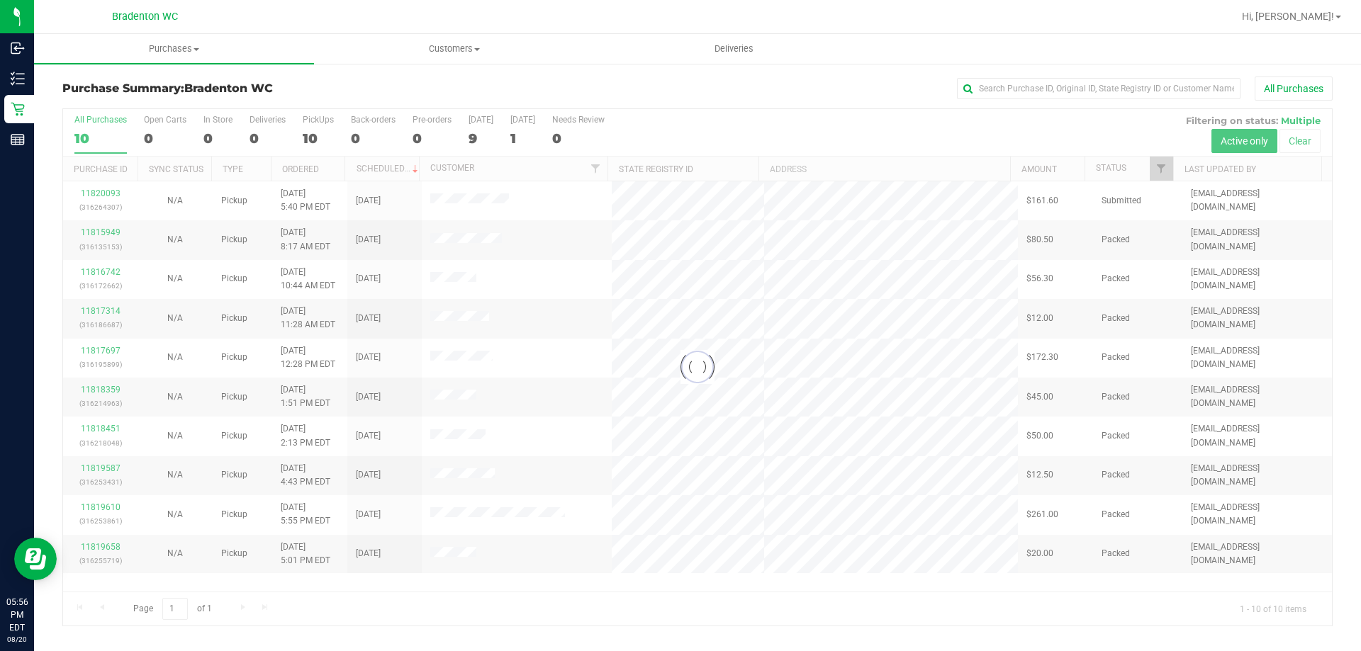
click at [690, 77] on div "All Purchases" at bounding box center [908, 89] width 847 height 24
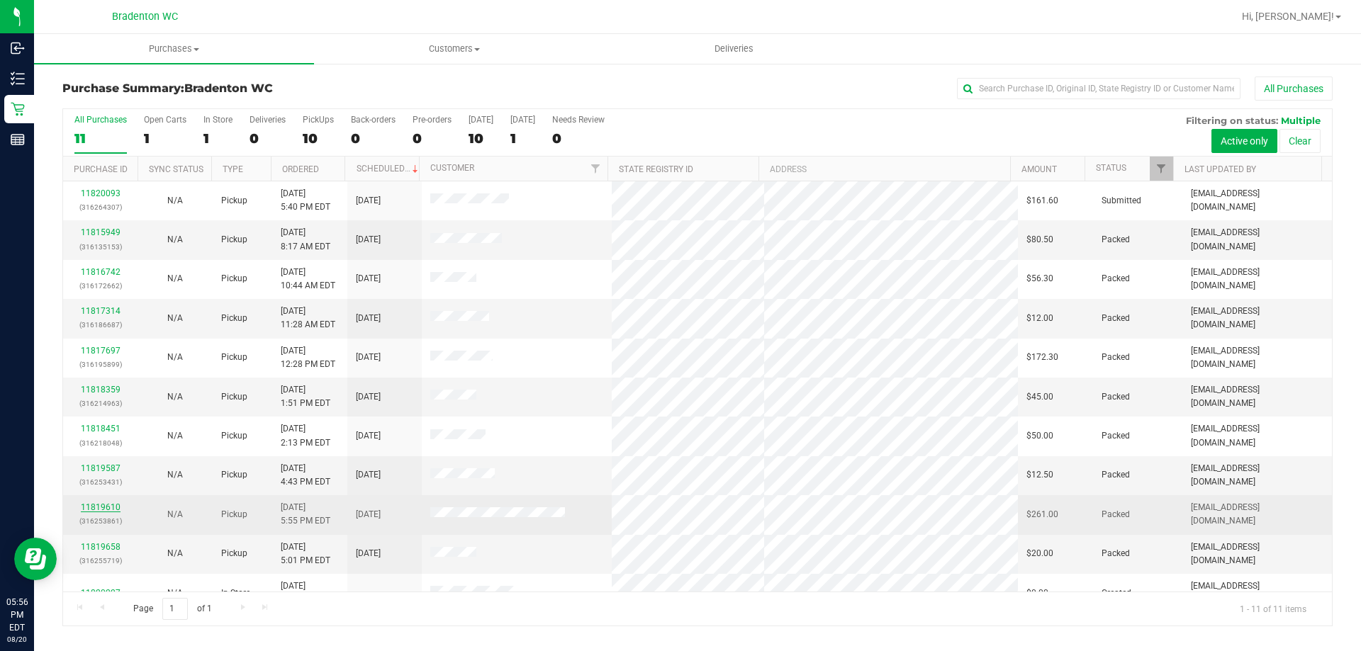
click at [103, 505] on link "11819610" at bounding box center [101, 507] width 40 height 10
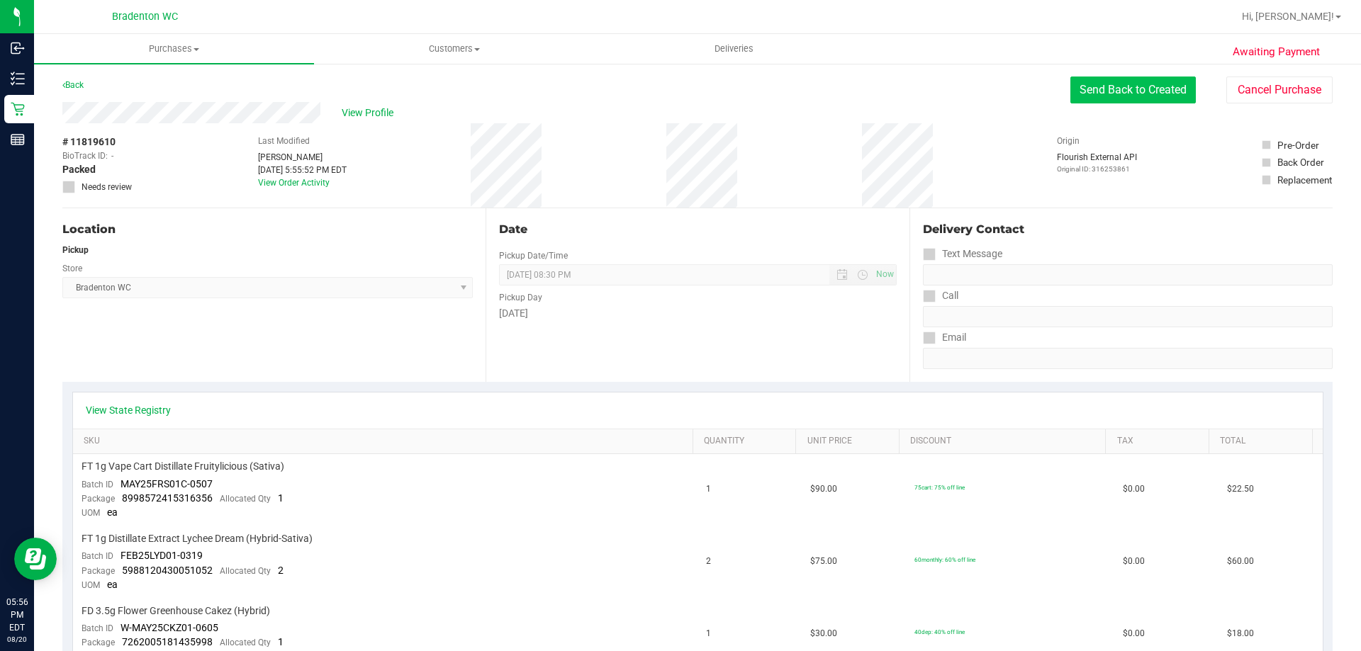
click at [1159, 91] on button "Send Back to Created" at bounding box center [1132, 90] width 125 height 27
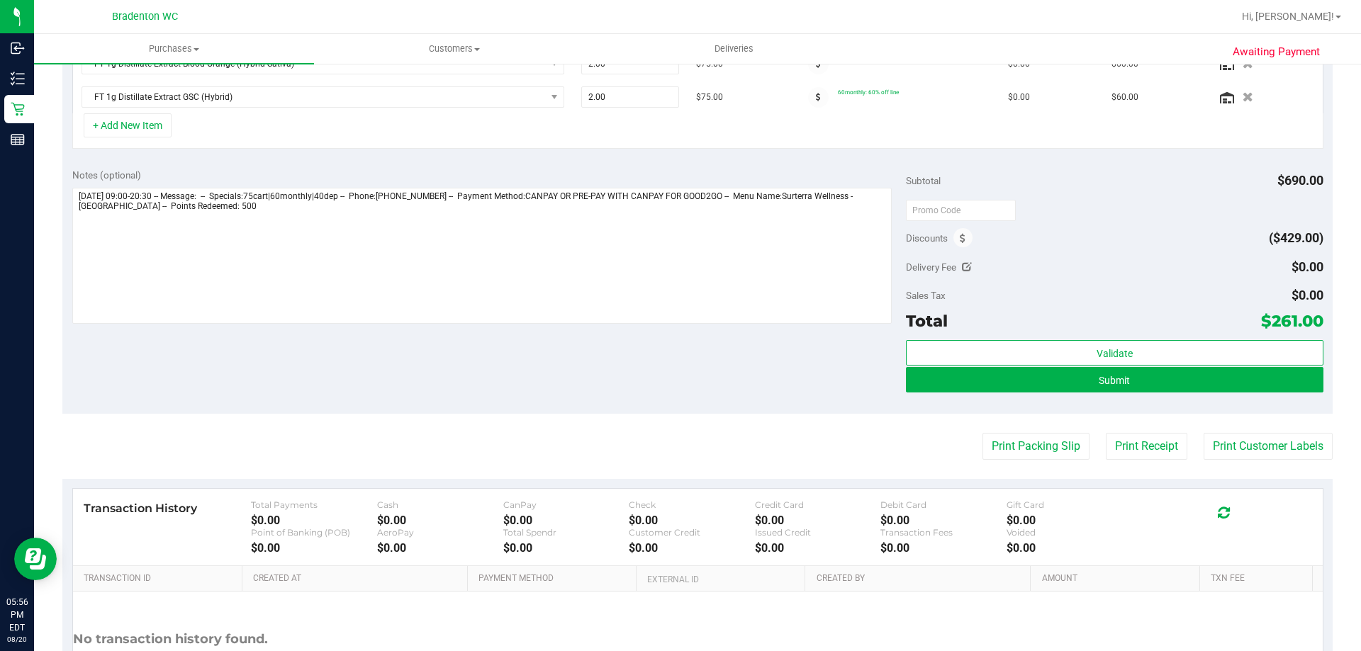
scroll to position [574, 0]
click at [960, 237] on icon at bounding box center [963, 238] width 6 height 10
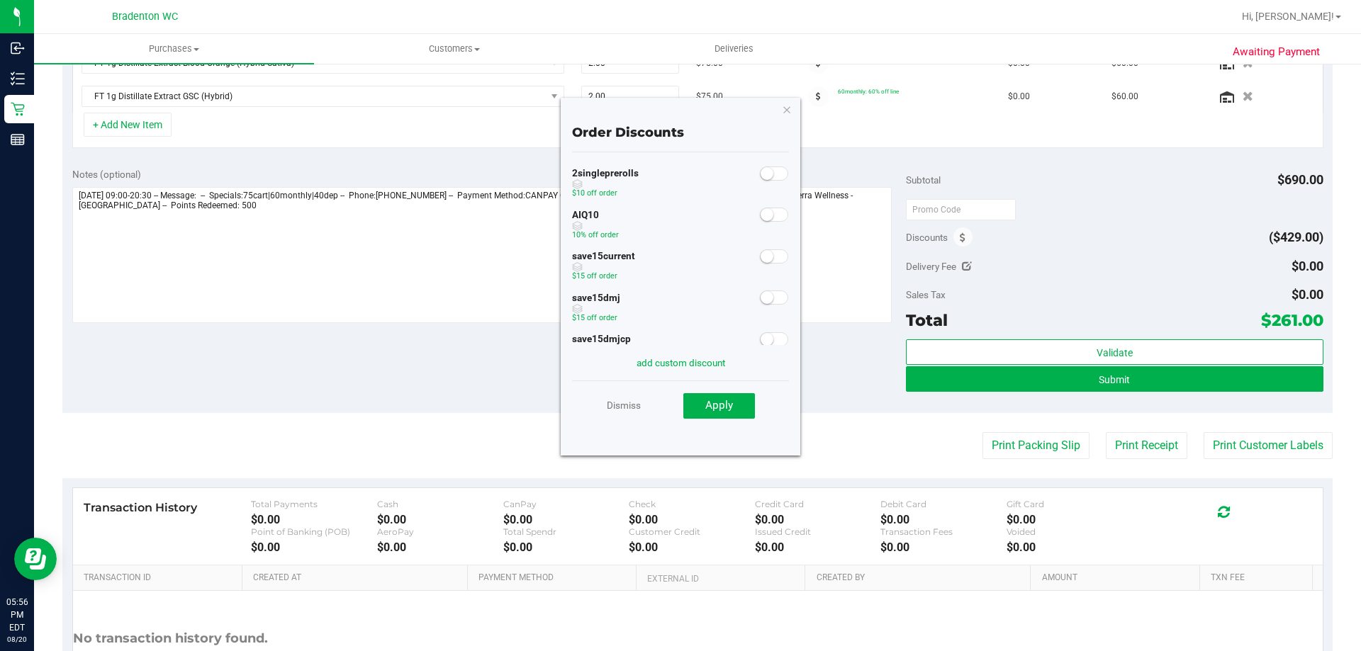
click at [765, 215] on span at bounding box center [774, 215] width 28 height 14
click at [730, 411] on span "Apply" at bounding box center [719, 405] width 28 height 13
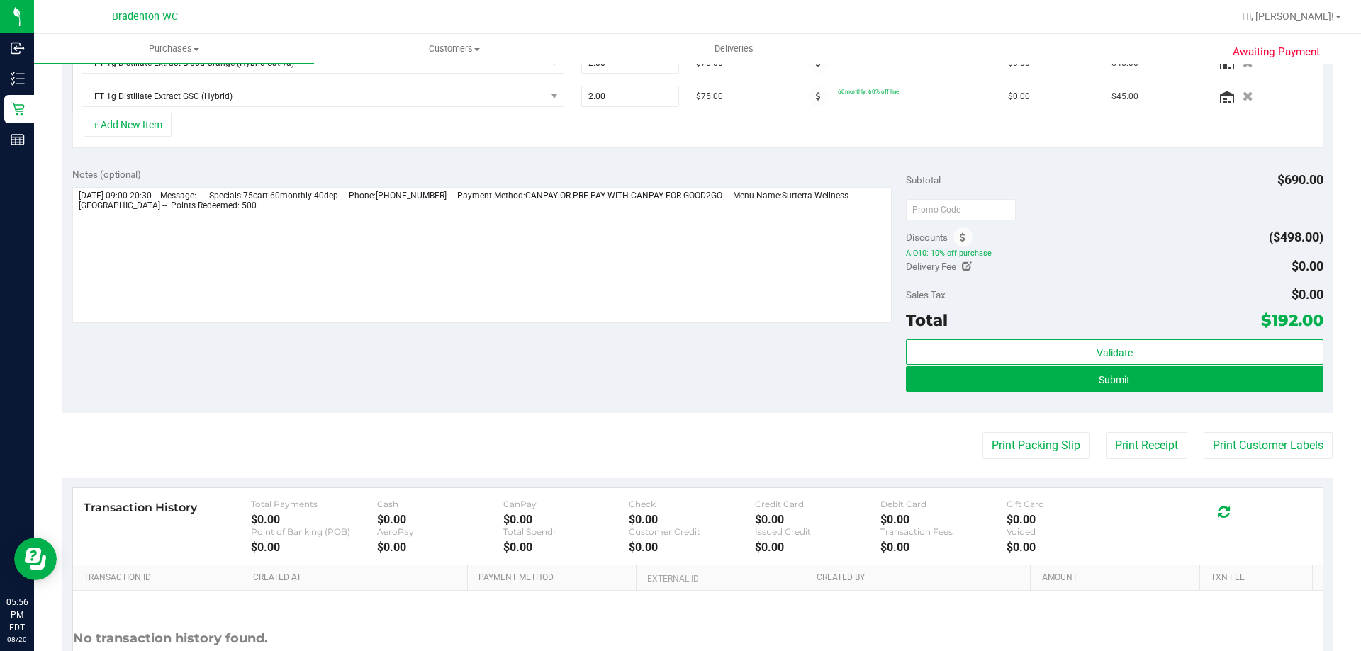
scroll to position [552, 0]
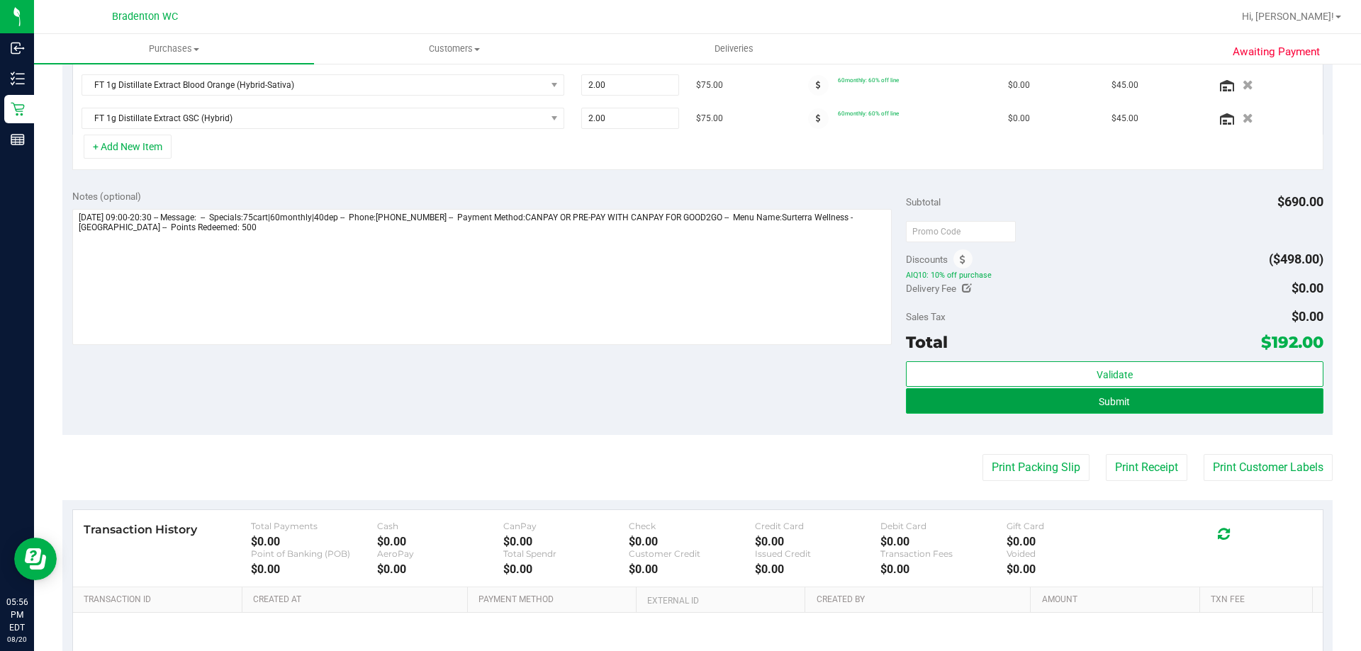
click at [1167, 410] on button "Submit" at bounding box center [1114, 401] width 417 height 26
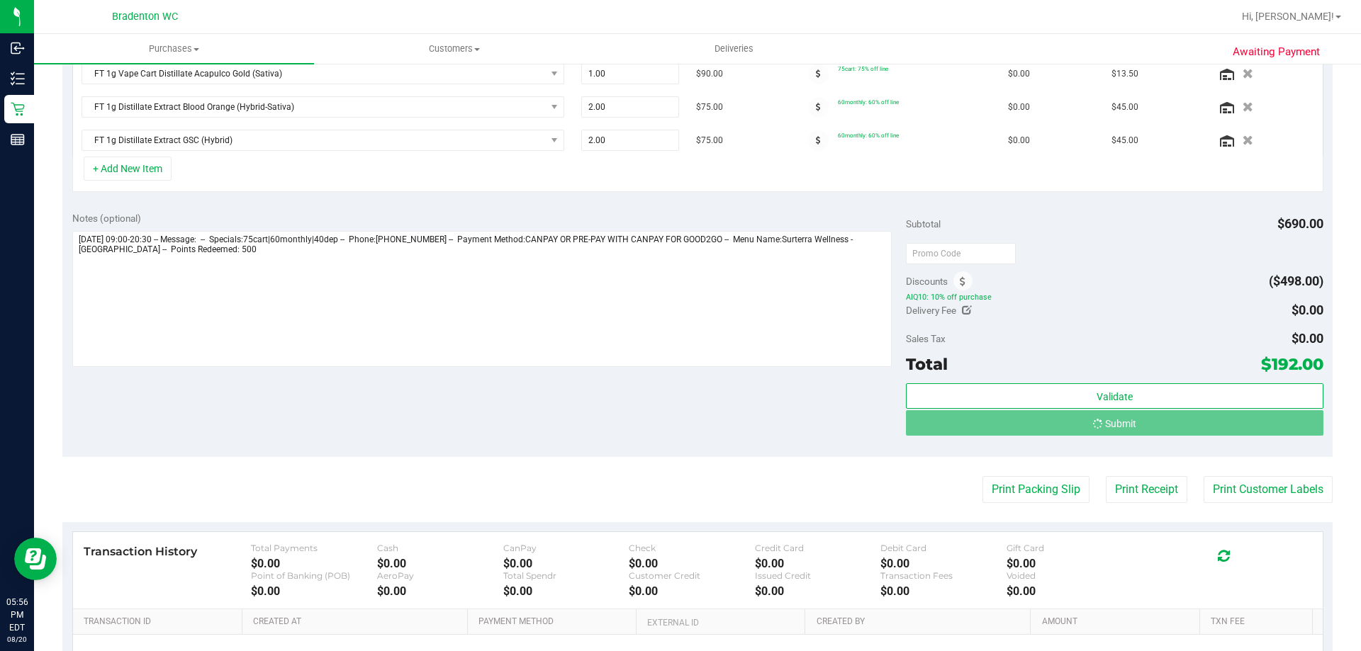
scroll to position [508, 0]
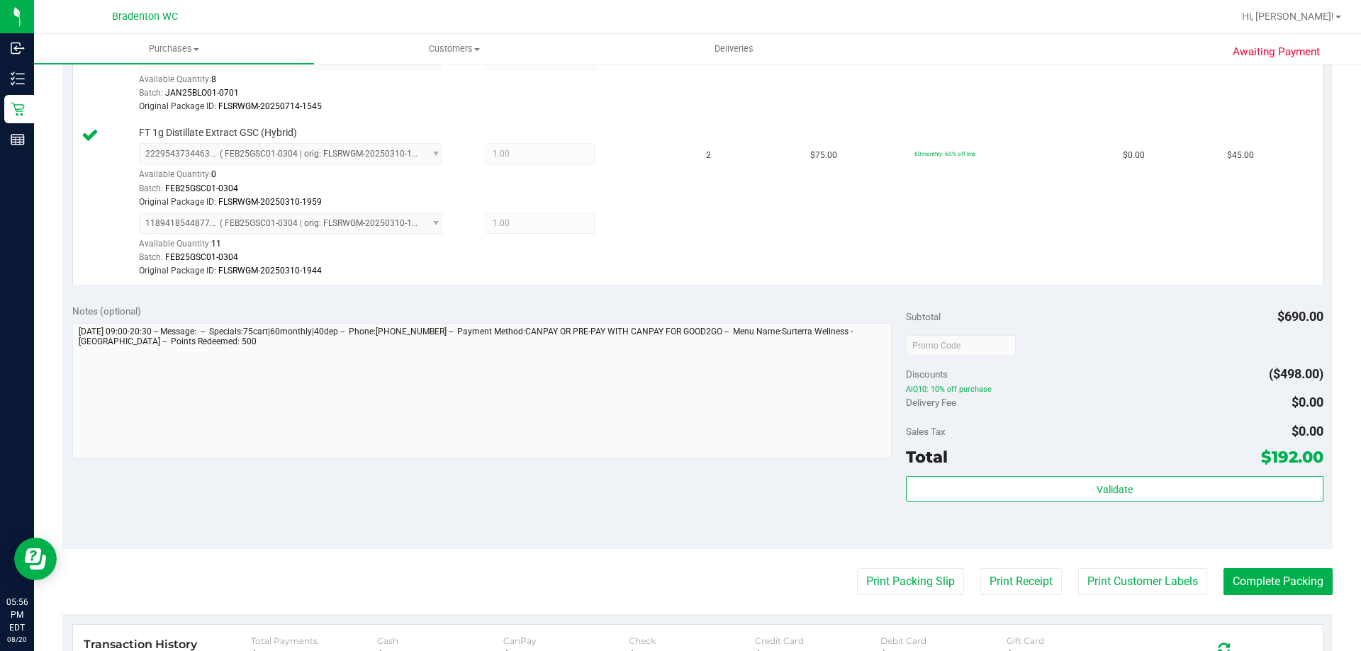
scroll to position [905, 0]
click at [1280, 590] on button "Complete Packing" at bounding box center [1277, 583] width 109 height 27
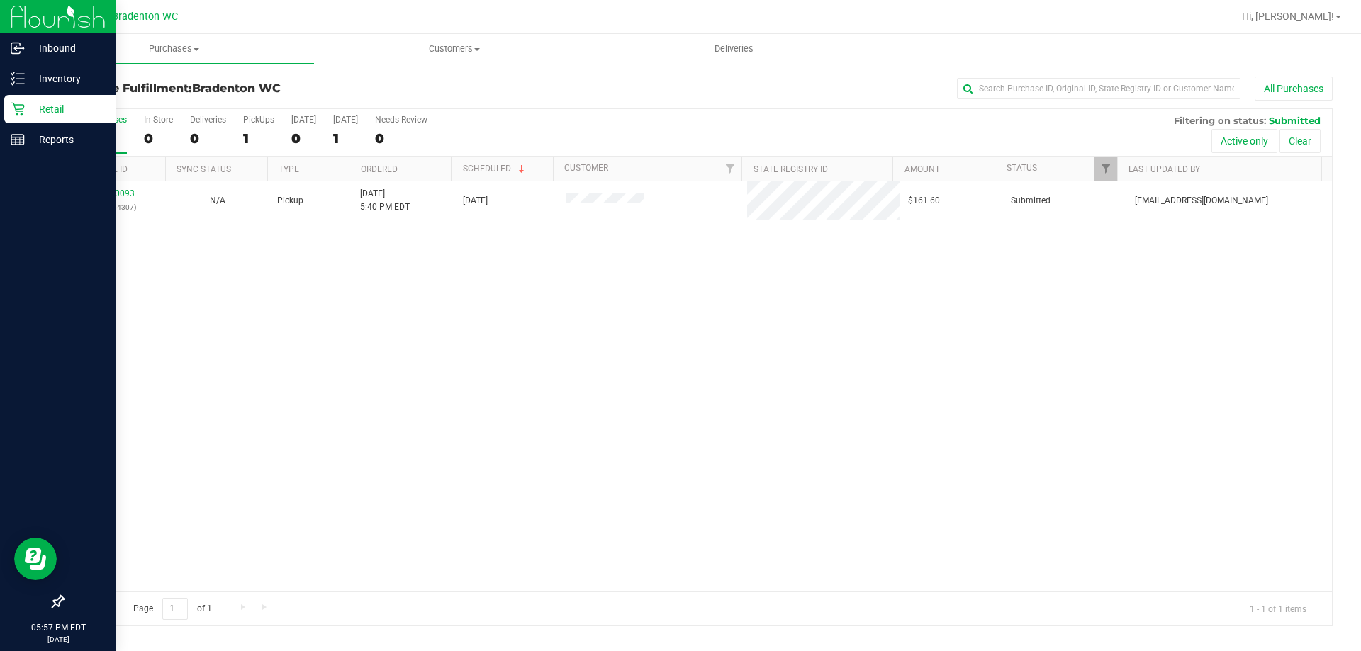
click at [10, 116] on div "Retail" at bounding box center [60, 109] width 112 height 28
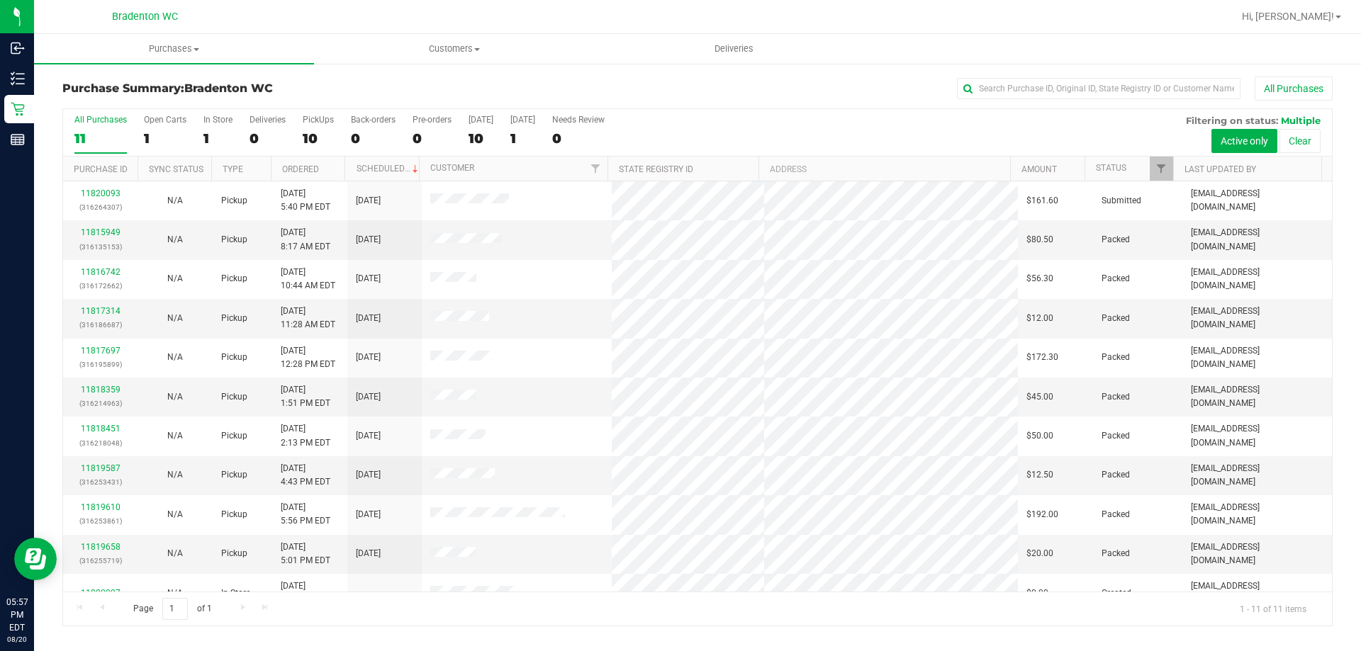
click at [372, 83] on h3 "Purchase Summary: Bradenton WC" at bounding box center [273, 88] width 423 height 13
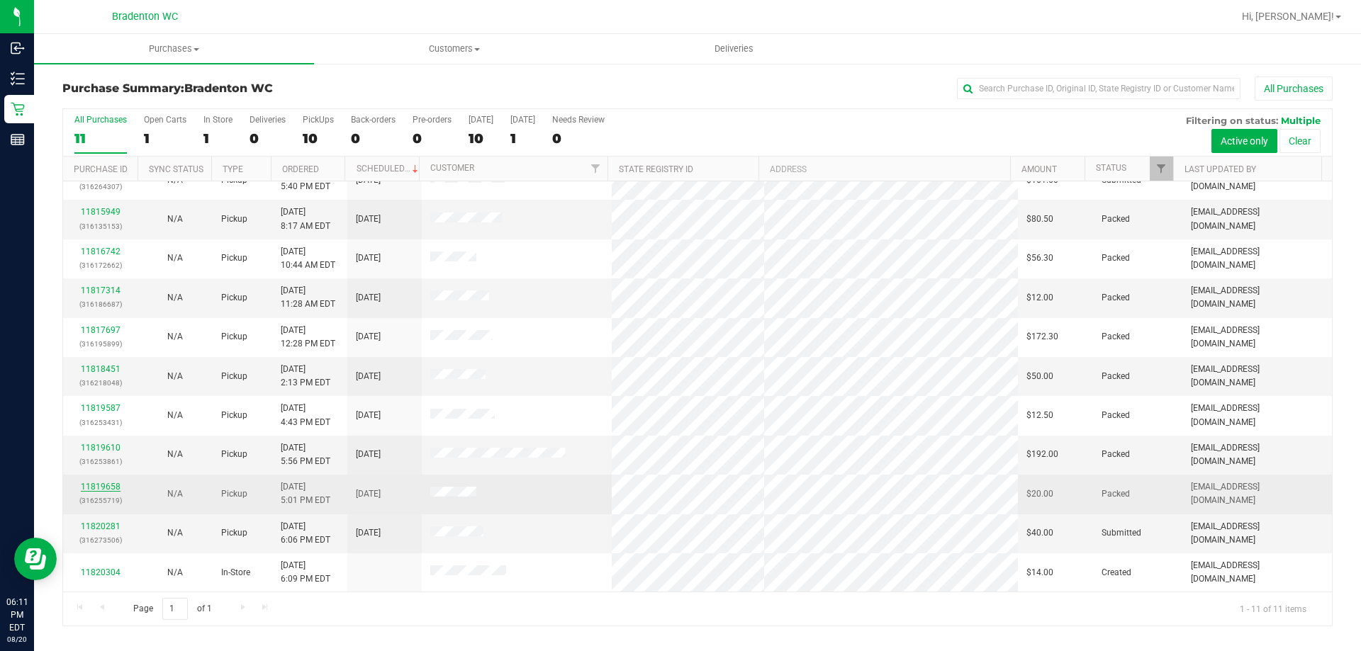
click at [99, 487] on link "11819658" at bounding box center [101, 487] width 40 height 10
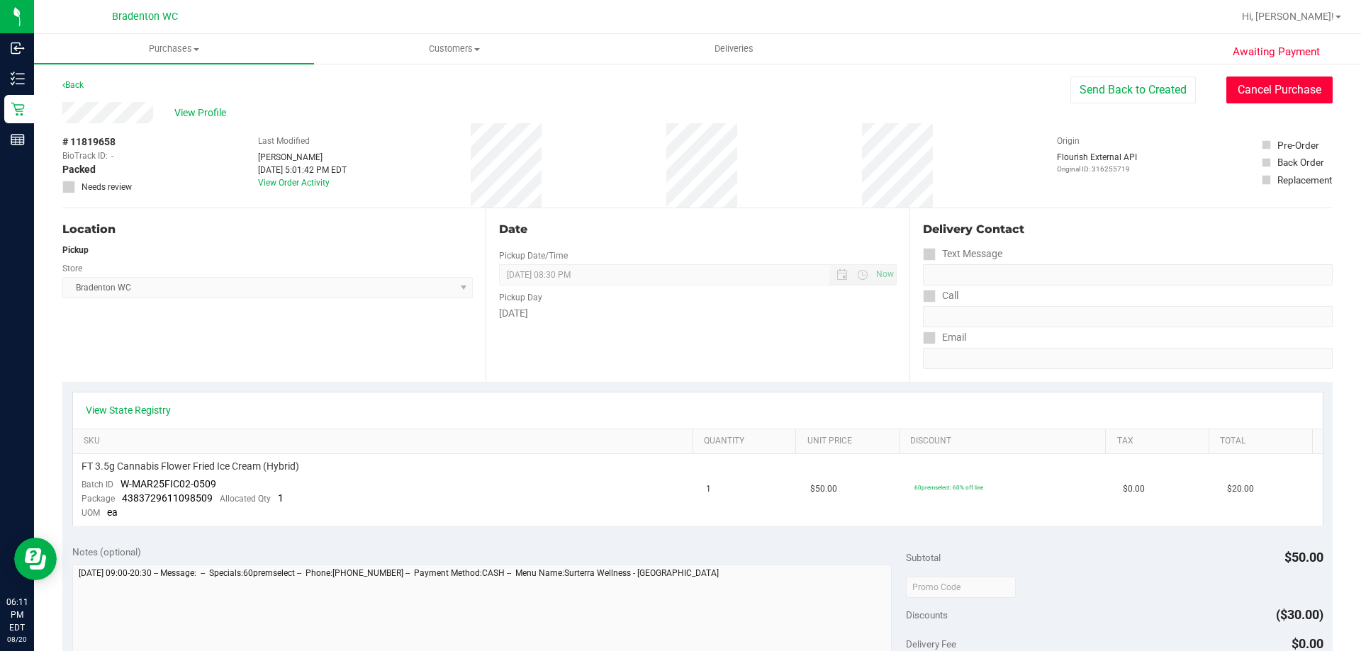
click at [1286, 92] on button "Cancel Purchase" at bounding box center [1279, 90] width 106 height 27
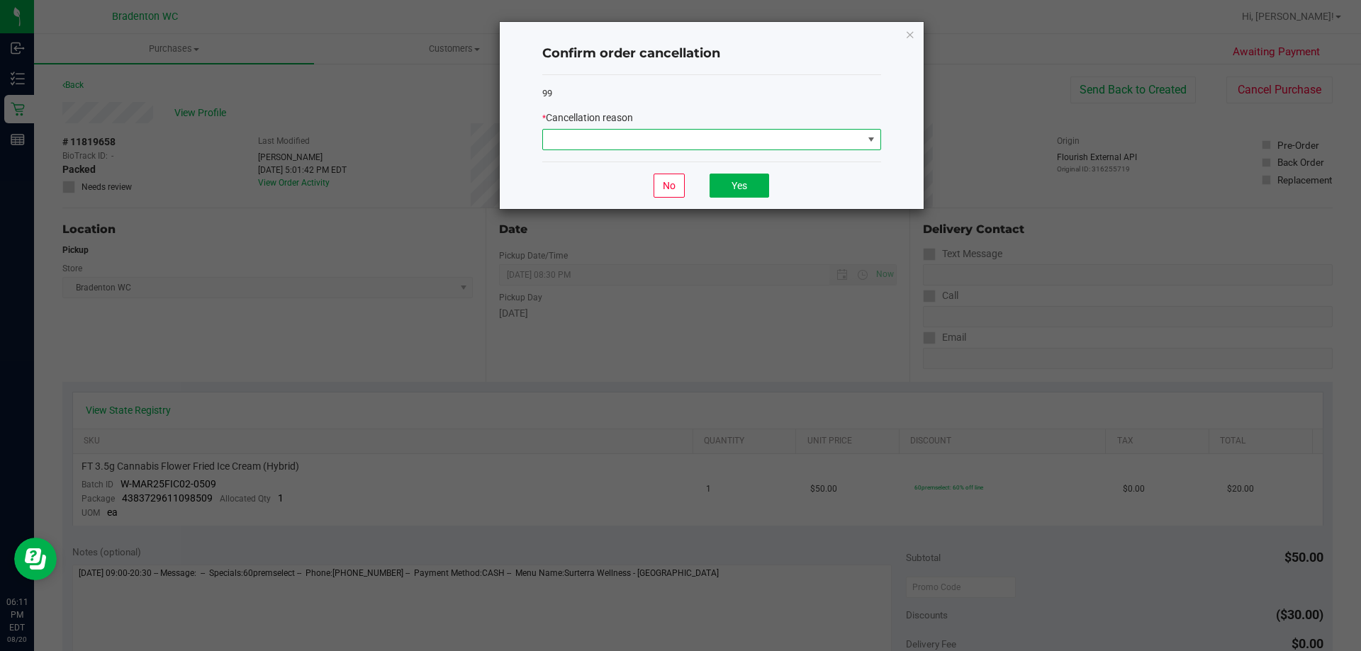
click at [870, 142] on span at bounding box center [870, 139] width 11 height 11
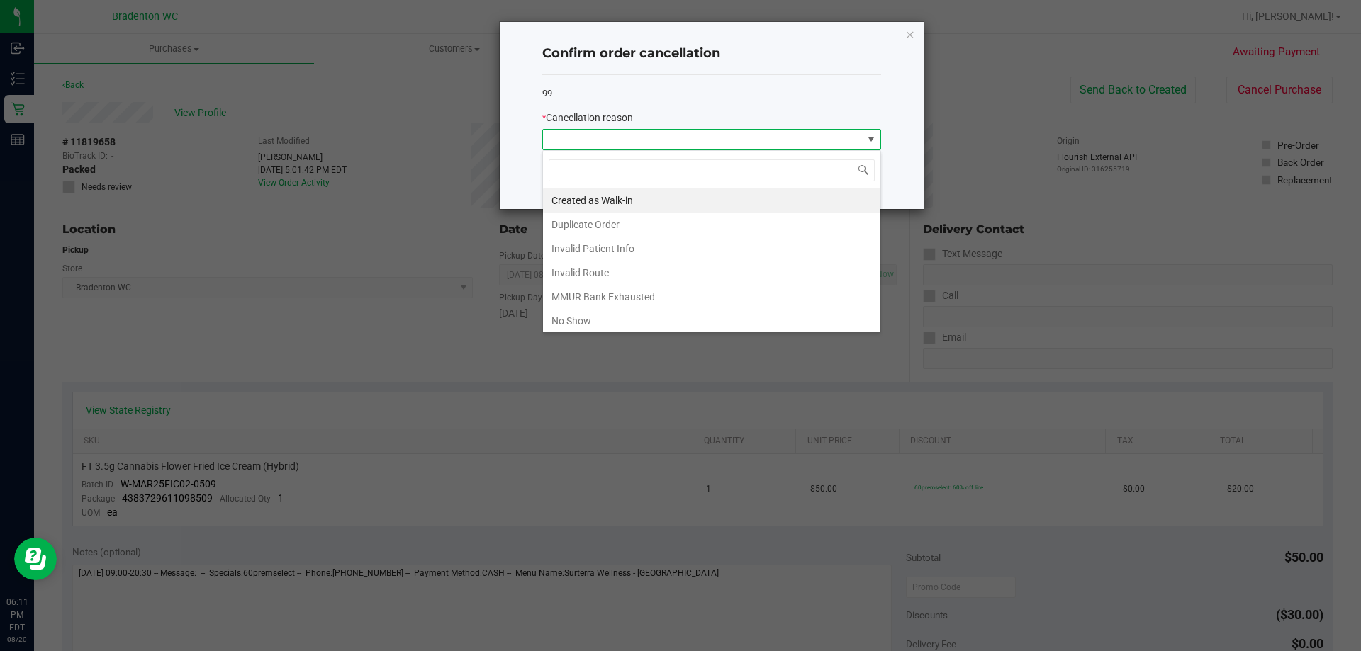
scroll to position [21, 339]
click at [613, 222] on li "Duplicate Order" at bounding box center [711, 225] width 337 height 24
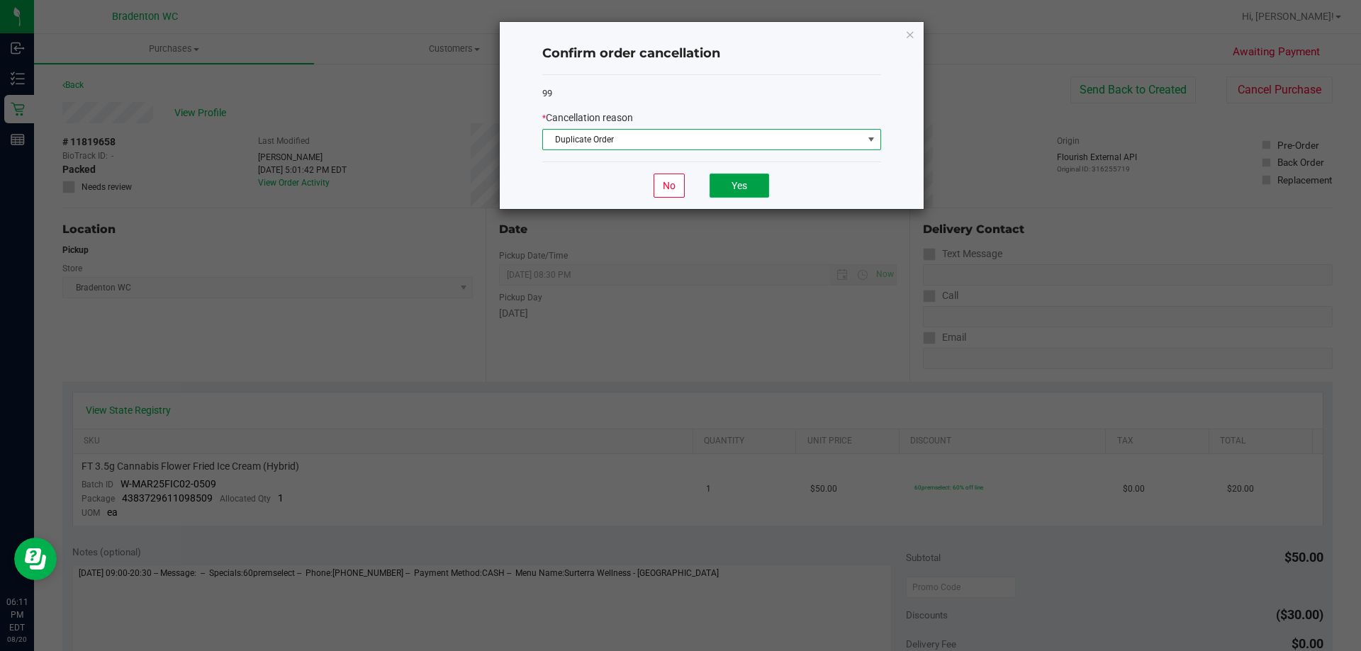
click at [747, 184] on button "Yes" at bounding box center [739, 186] width 60 height 24
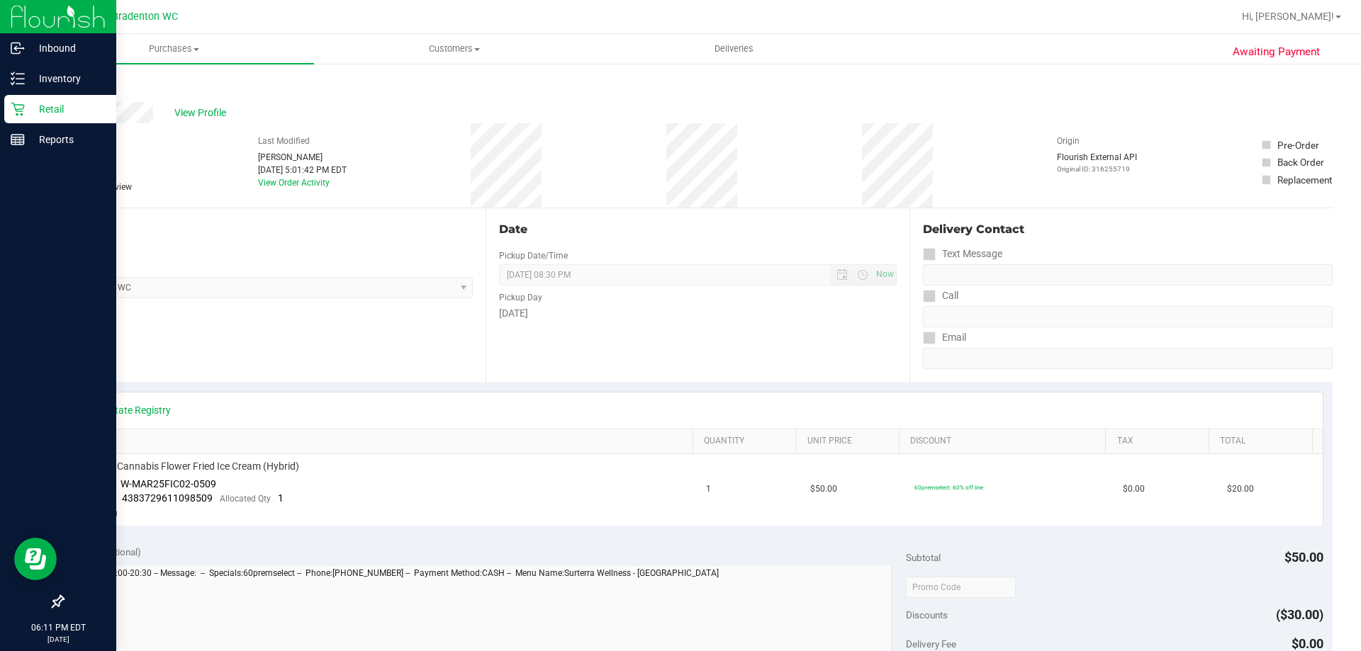
click at [13, 113] on icon at bounding box center [18, 109] width 14 height 14
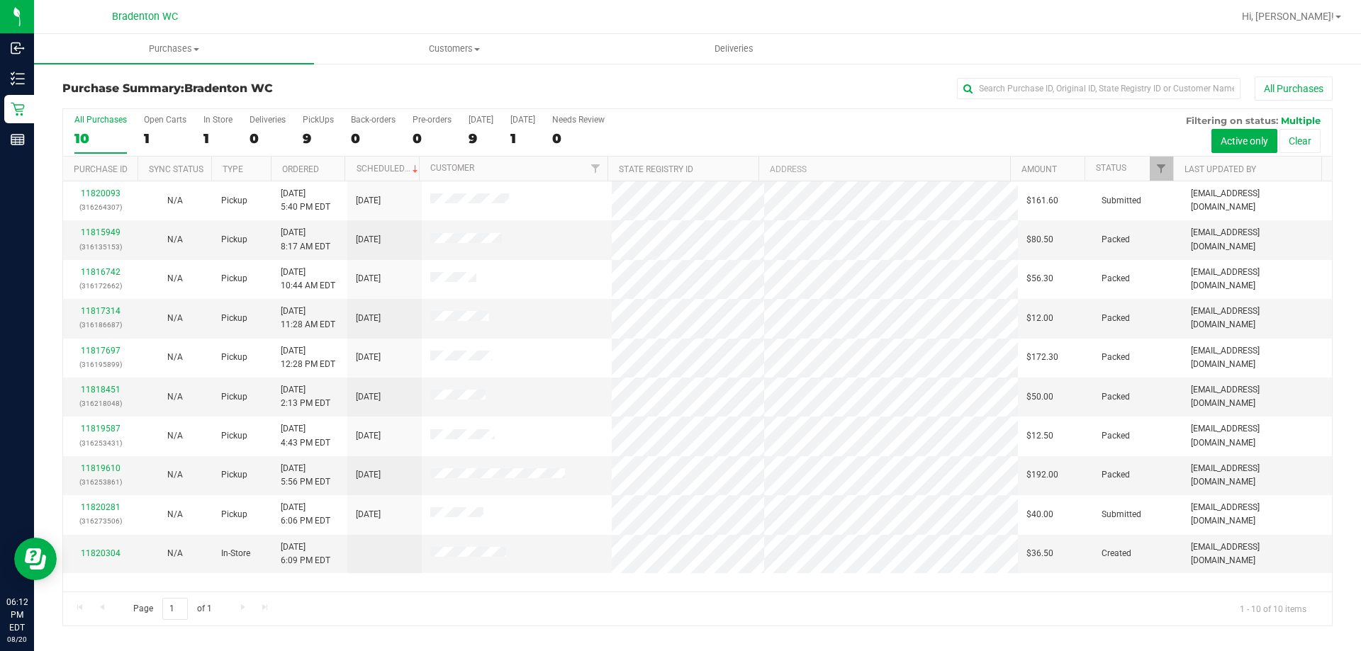
click at [674, 77] on div "All Purchases" at bounding box center [908, 89] width 847 height 24
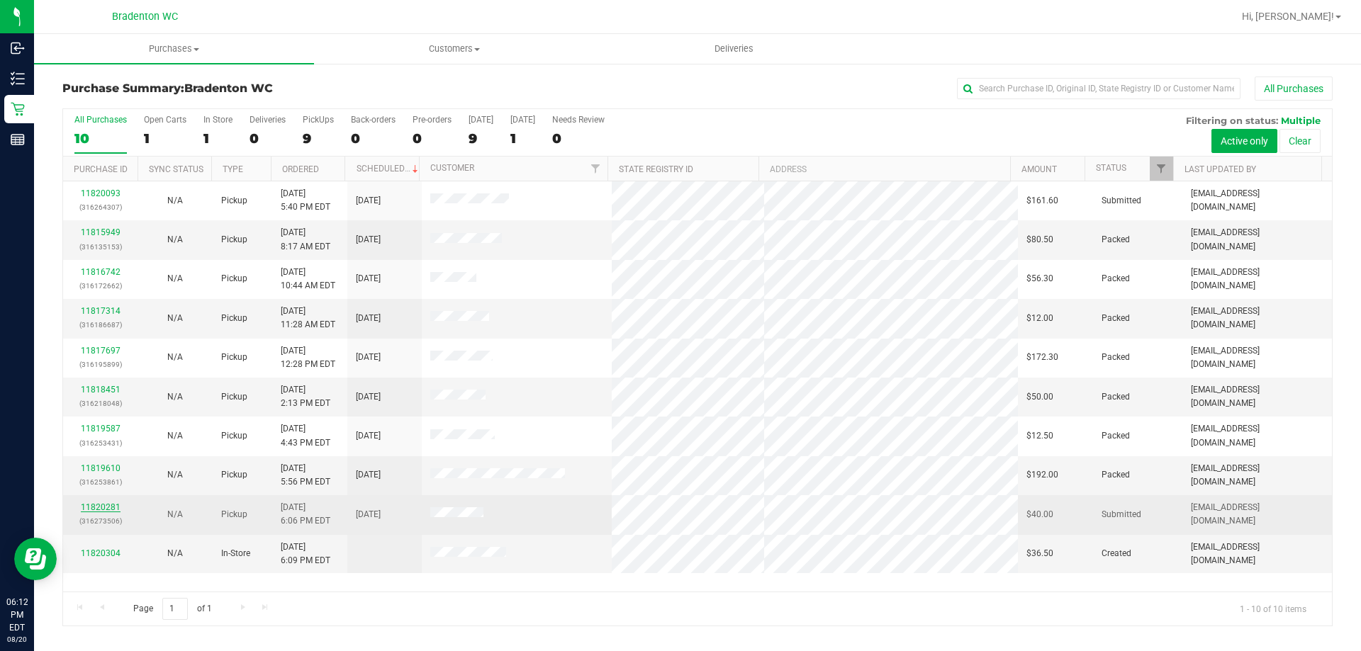
click at [89, 508] on link "11820281" at bounding box center [101, 507] width 40 height 10
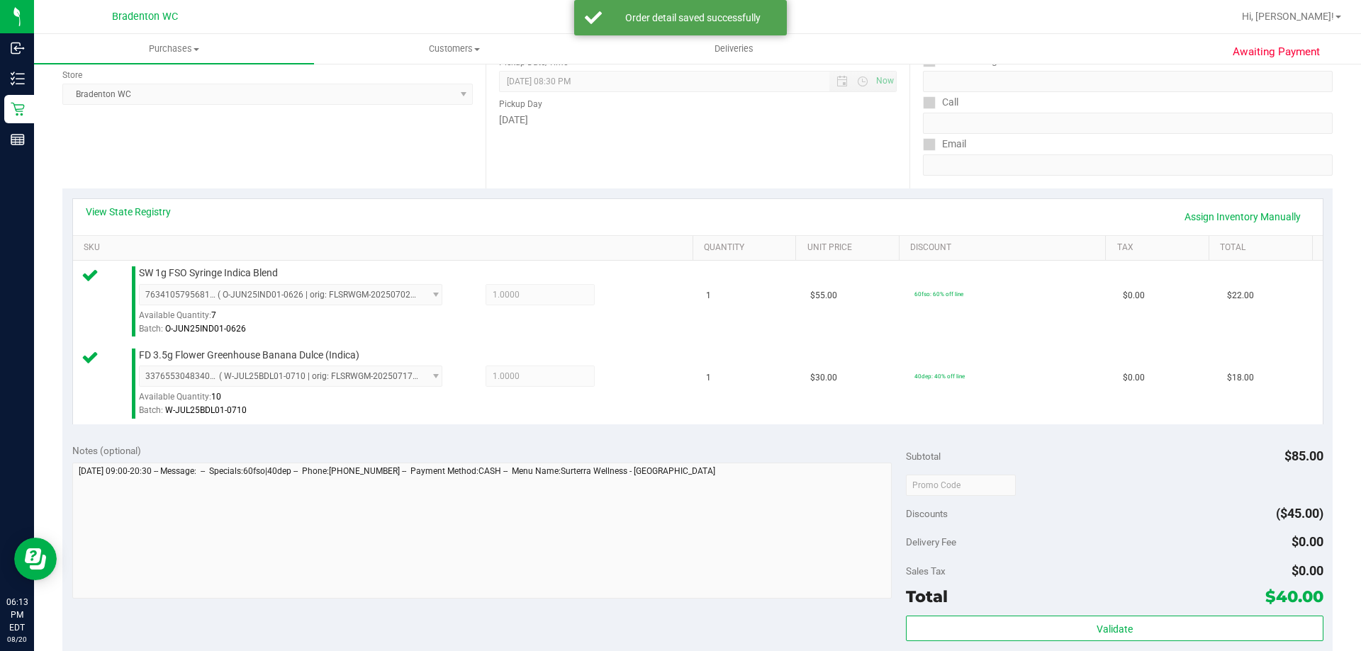
scroll to position [203, 0]
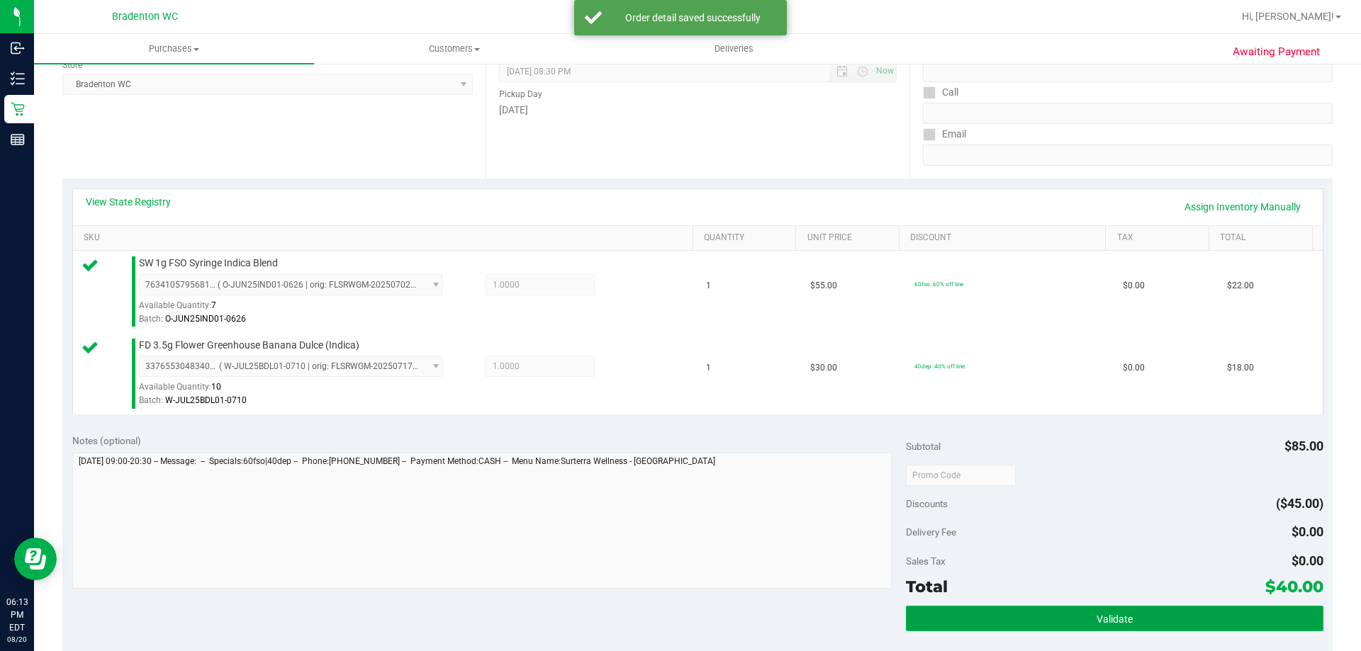
click at [1135, 624] on button "Validate" at bounding box center [1114, 619] width 417 height 26
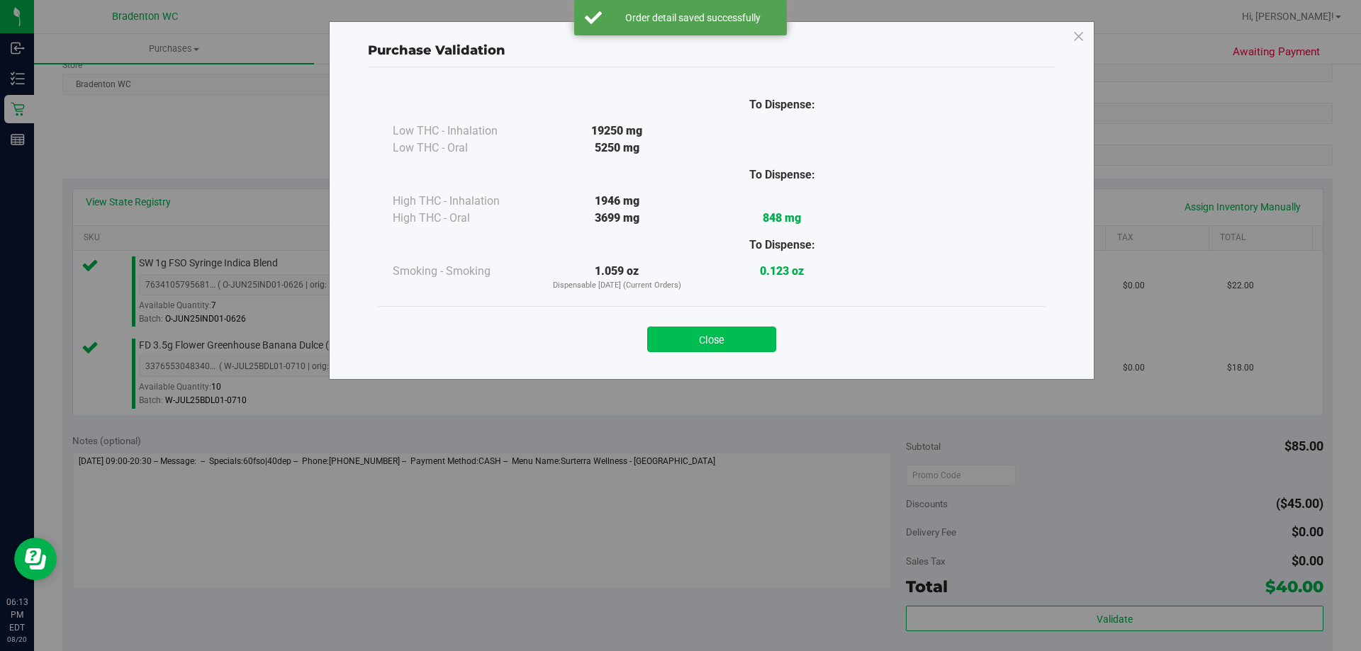
click at [733, 337] on button "Close" at bounding box center [711, 340] width 129 height 26
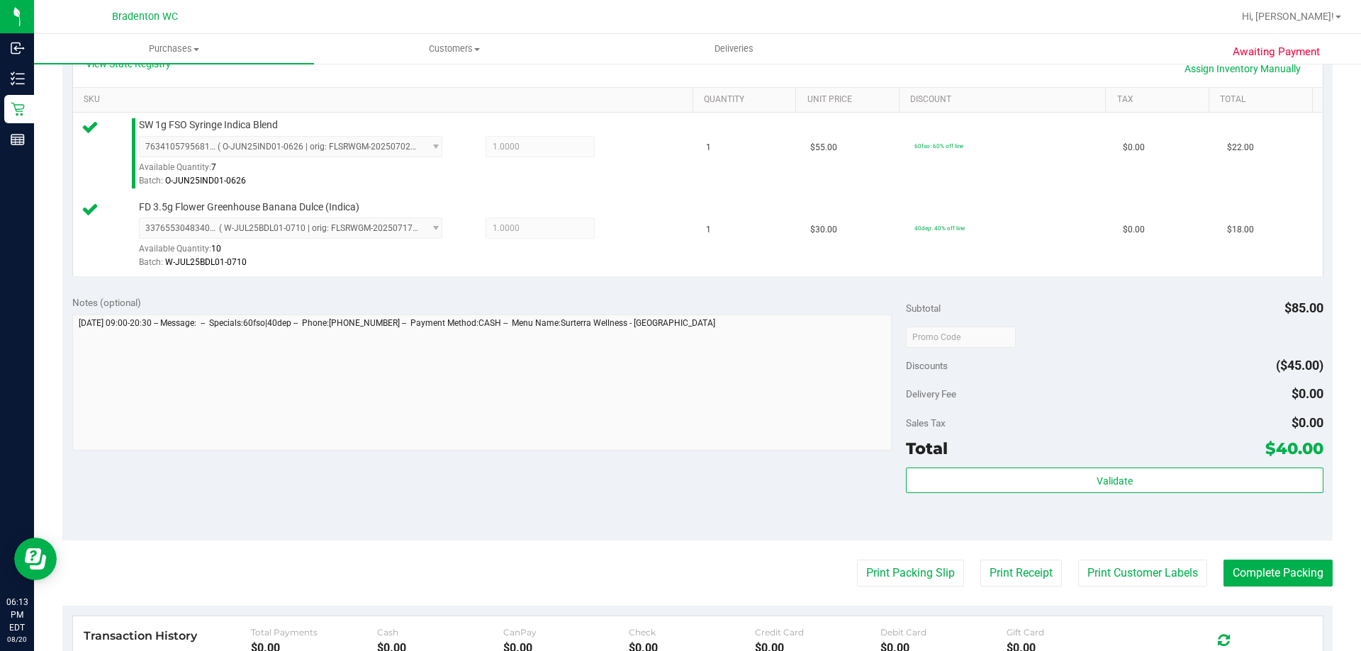
scroll to position [342, 0]
click at [921, 578] on button "Print Packing Slip" at bounding box center [910, 572] width 107 height 27
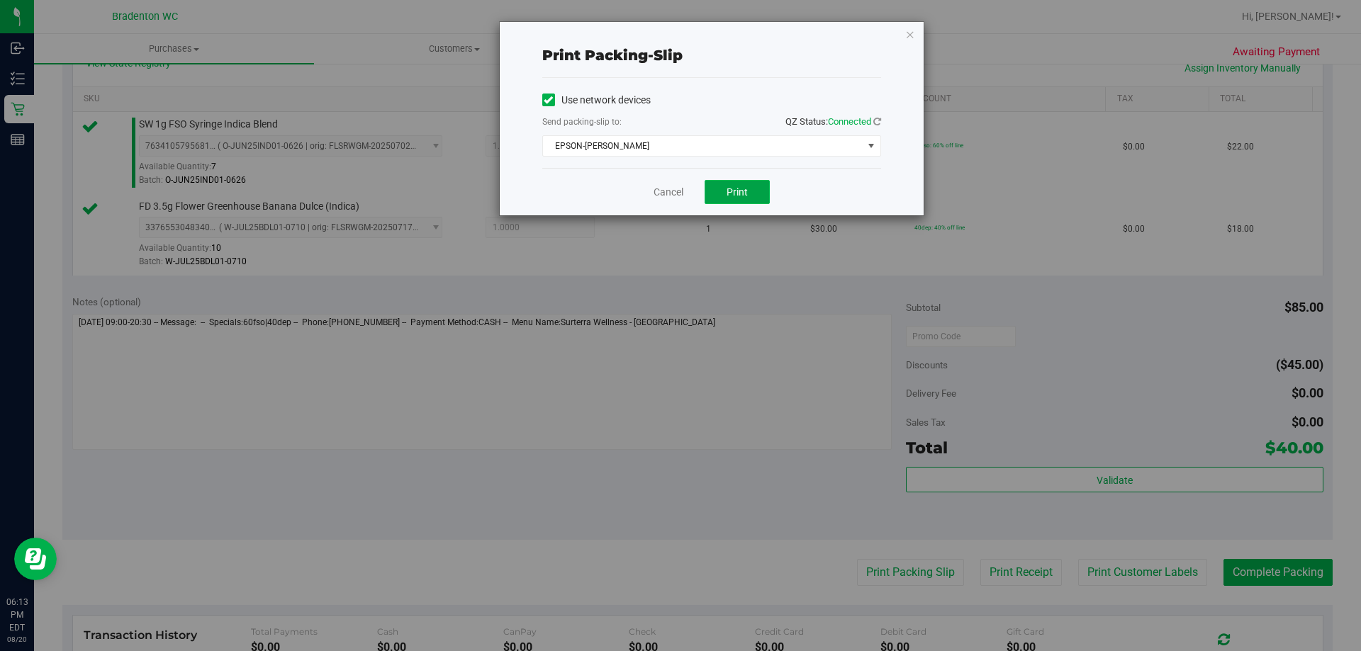
click at [750, 200] on button "Print" at bounding box center [736, 192] width 65 height 24
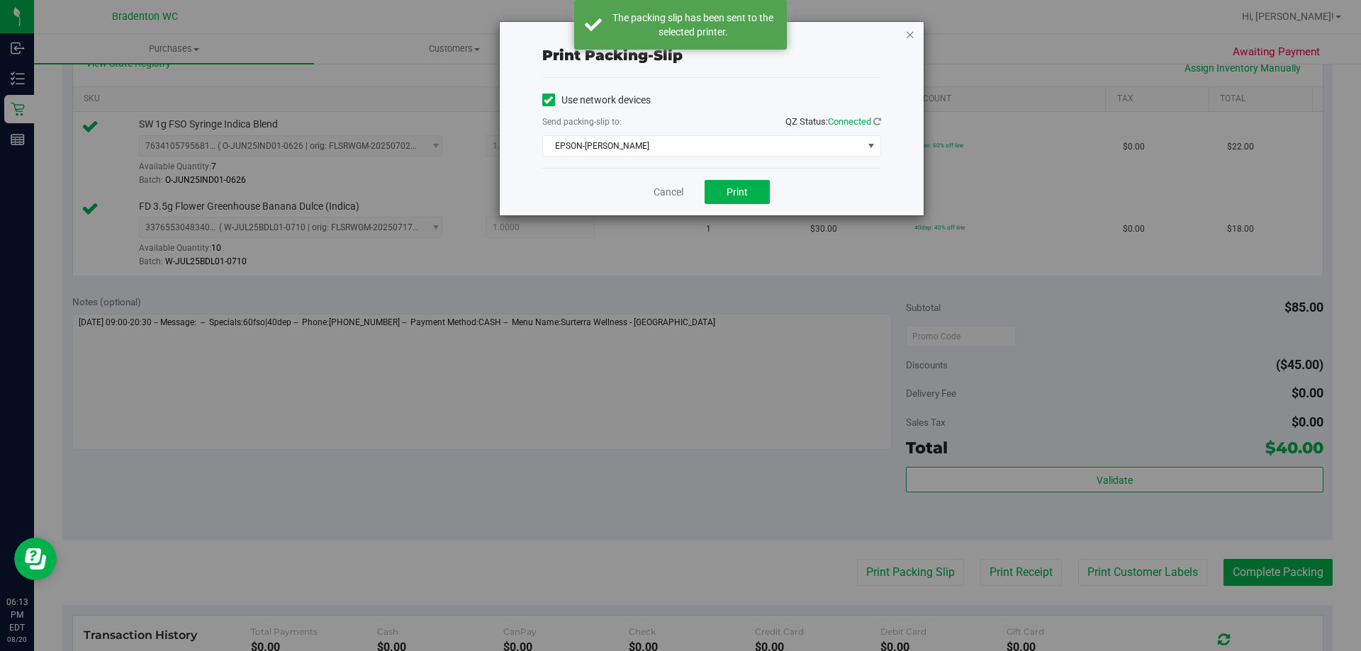
click at [913, 35] on icon "button" at bounding box center [910, 34] width 10 height 17
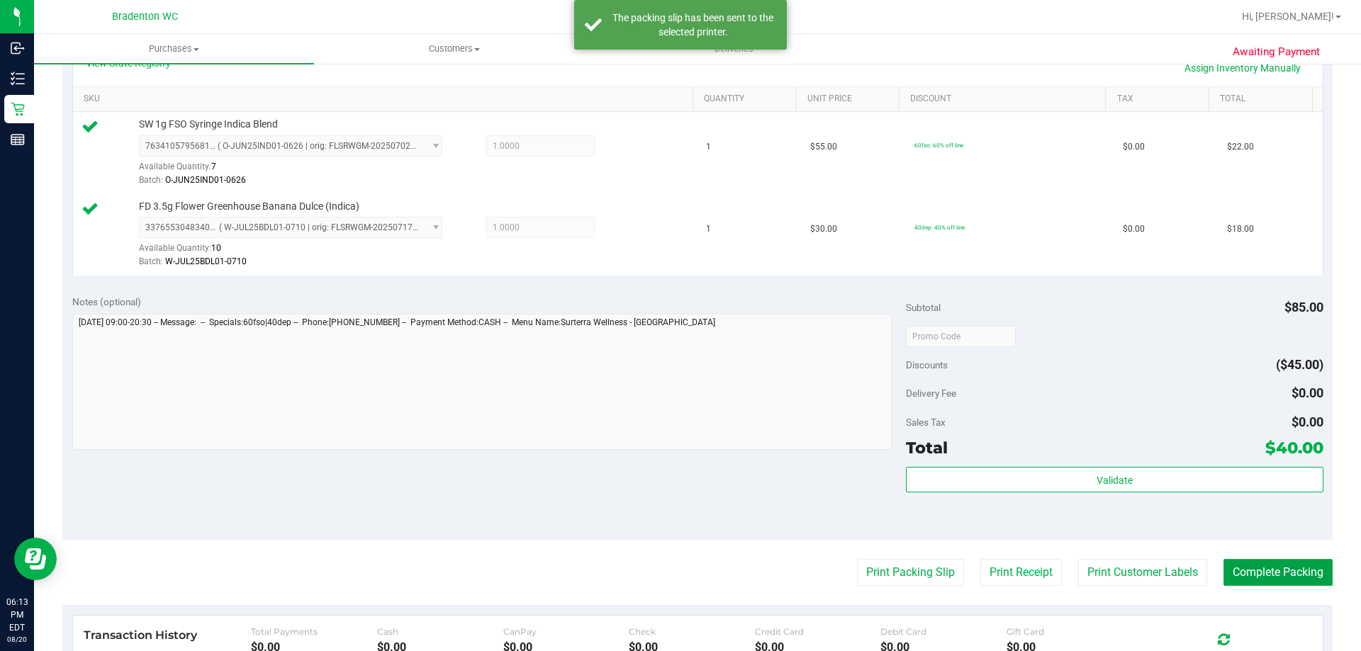
click at [1286, 581] on button "Complete Packing" at bounding box center [1277, 572] width 109 height 27
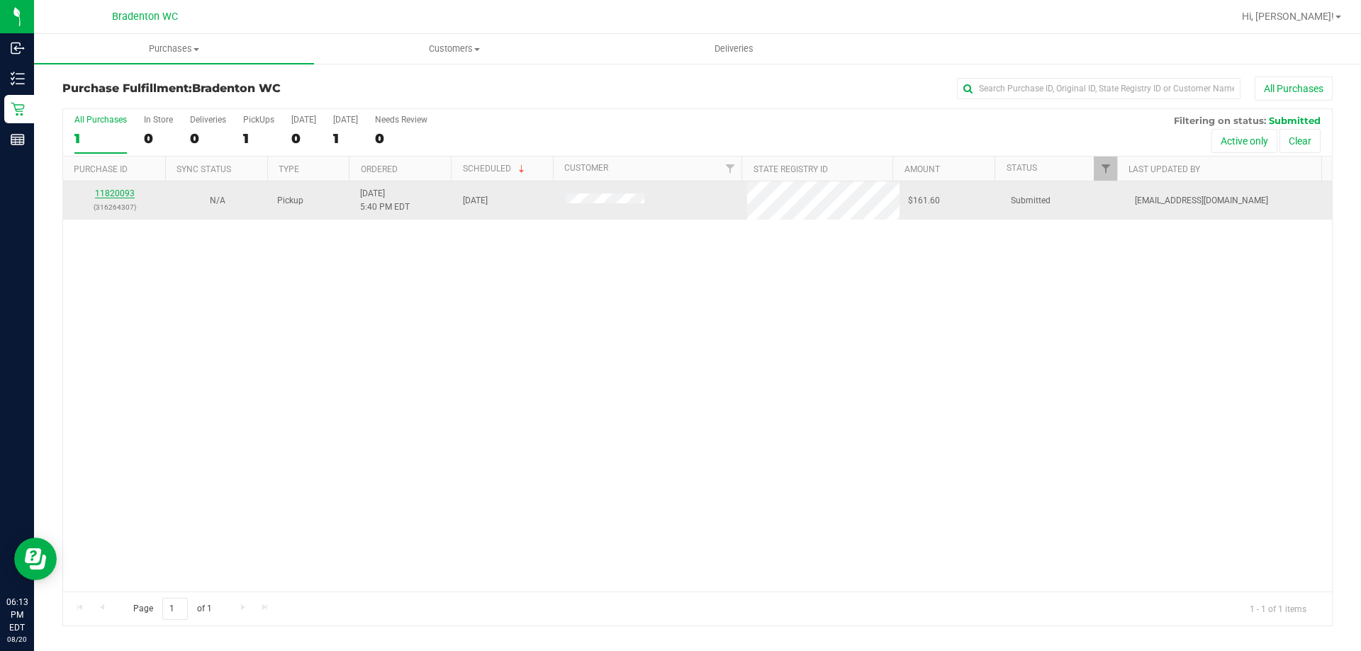
click at [110, 197] on link "11820093" at bounding box center [115, 194] width 40 height 10
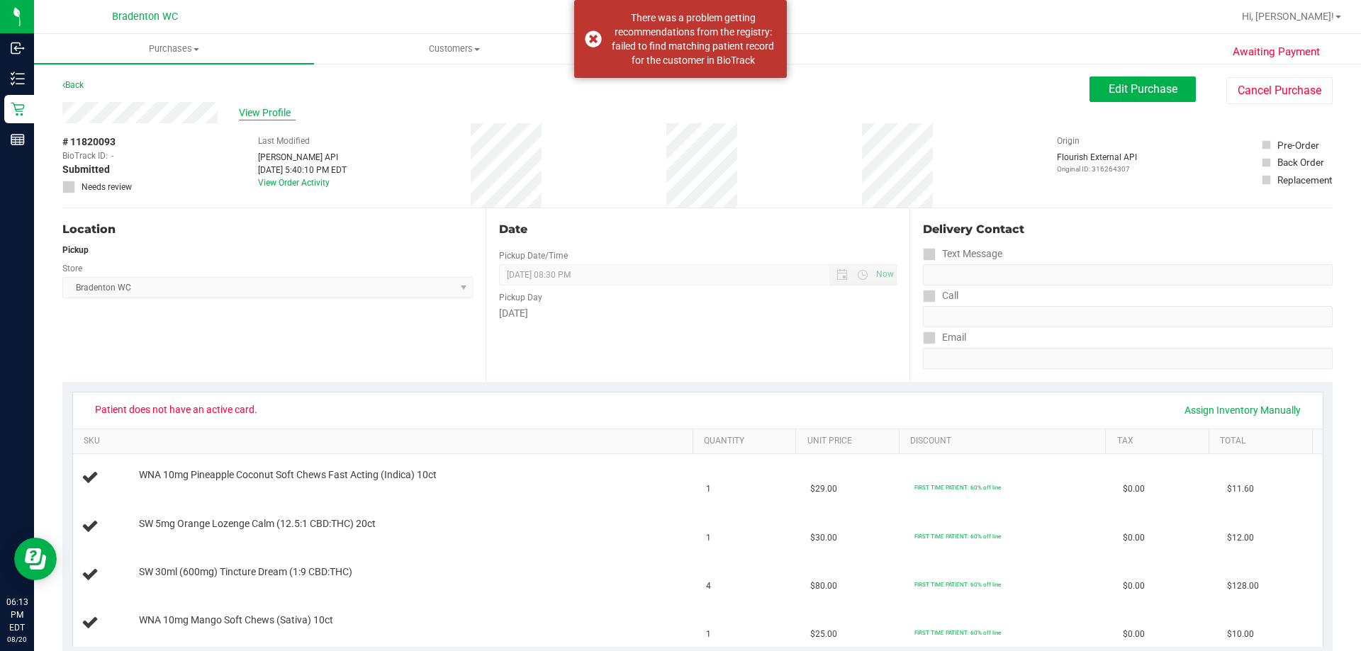
click at [262, 108] on span "View Profile" at bounding box center [267, 113] width 57 height 15
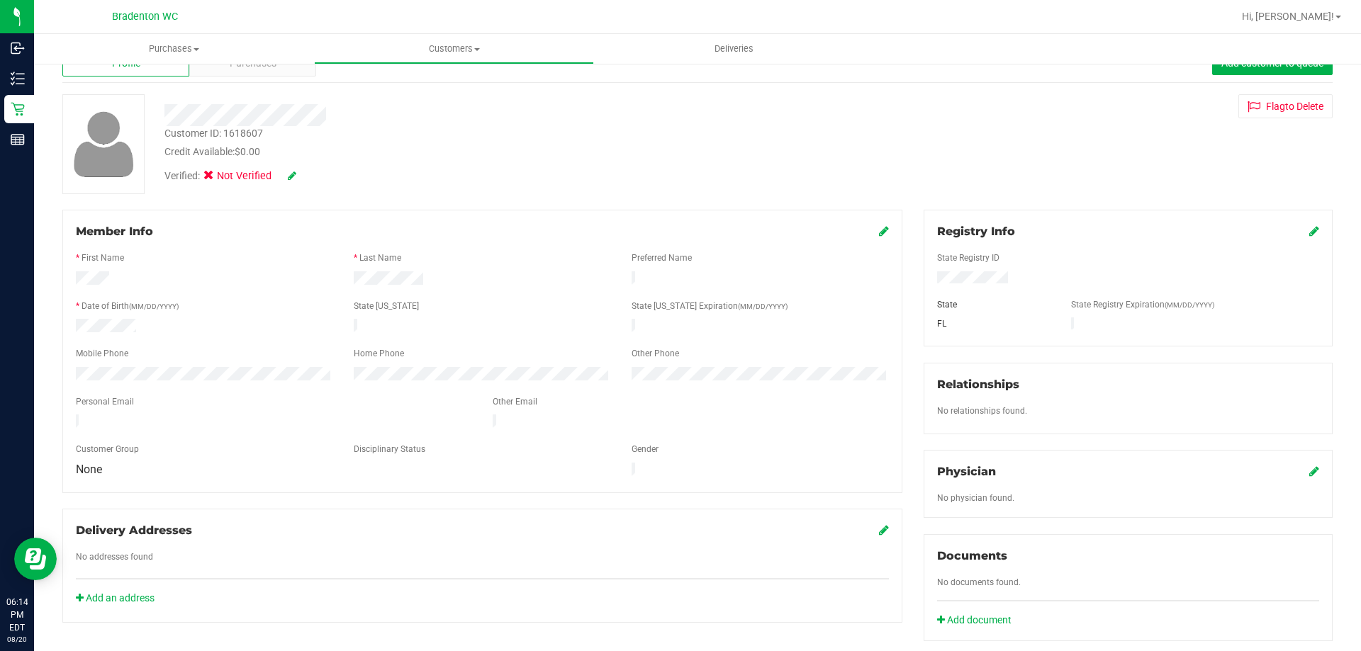
scroll to position [71, 0]
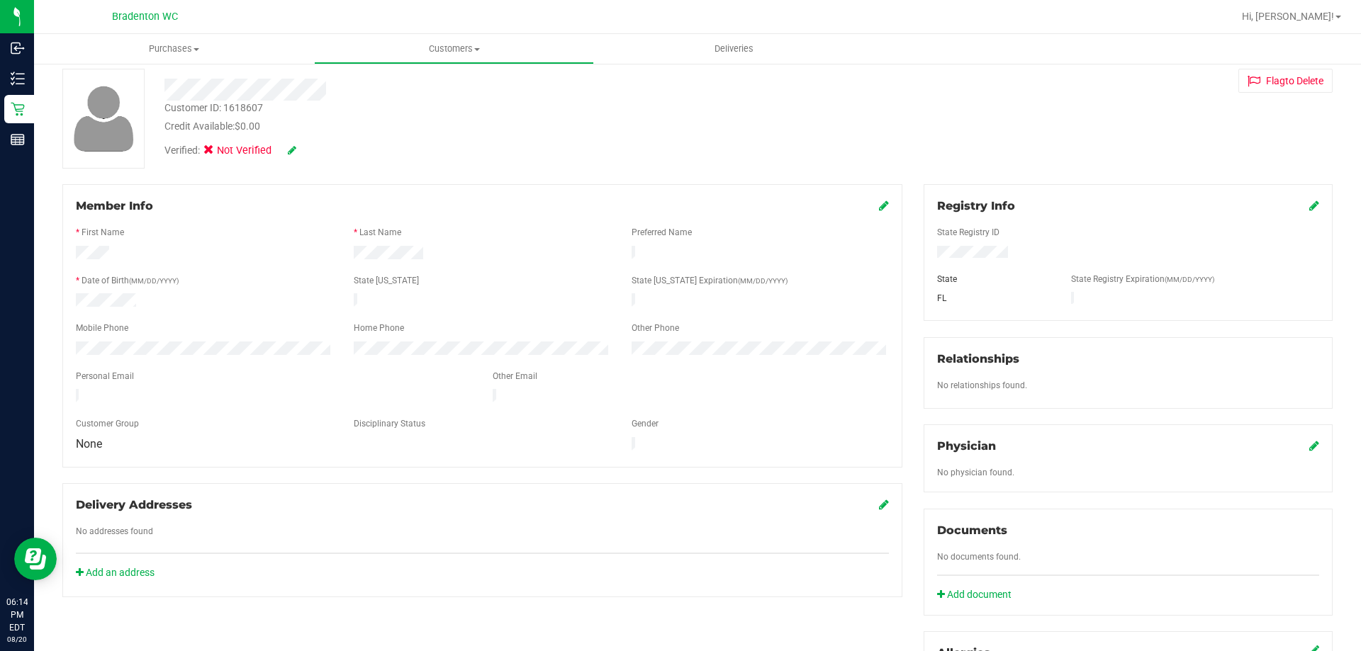
drag, startPoint x: 74, startPoint y: 297, endPoint x: 137, endPoint y: 299, distance: 62.4
click at [137, 299] on div at bounding box center [204, 301] width 278 height 17
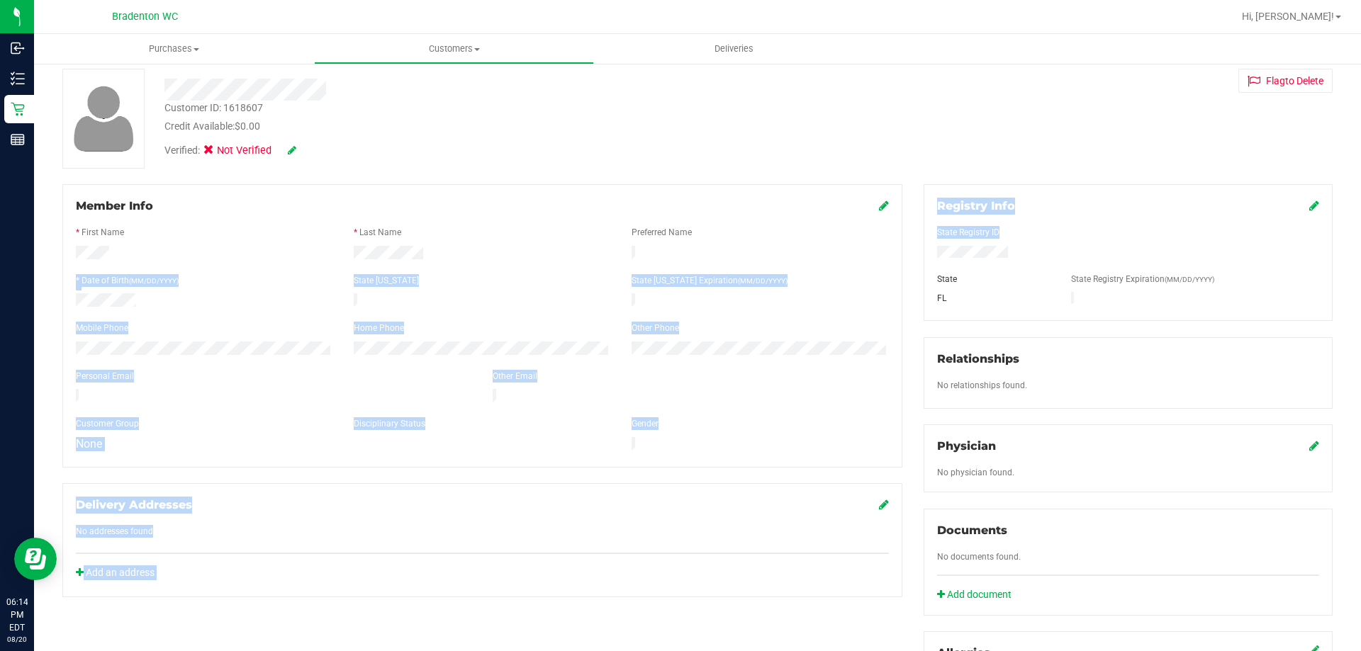
drag, startPoint x: 1018, startPoint y: 258, endPoint x: 877, endPoint y: 247, distance: 140.7
click at [877, 247] on div "Member Info * First Name * Last Name Preferred Name * Date of Birth (MM/DD/YYYY…" at bounding box center [697, 545] width 1291 height 723
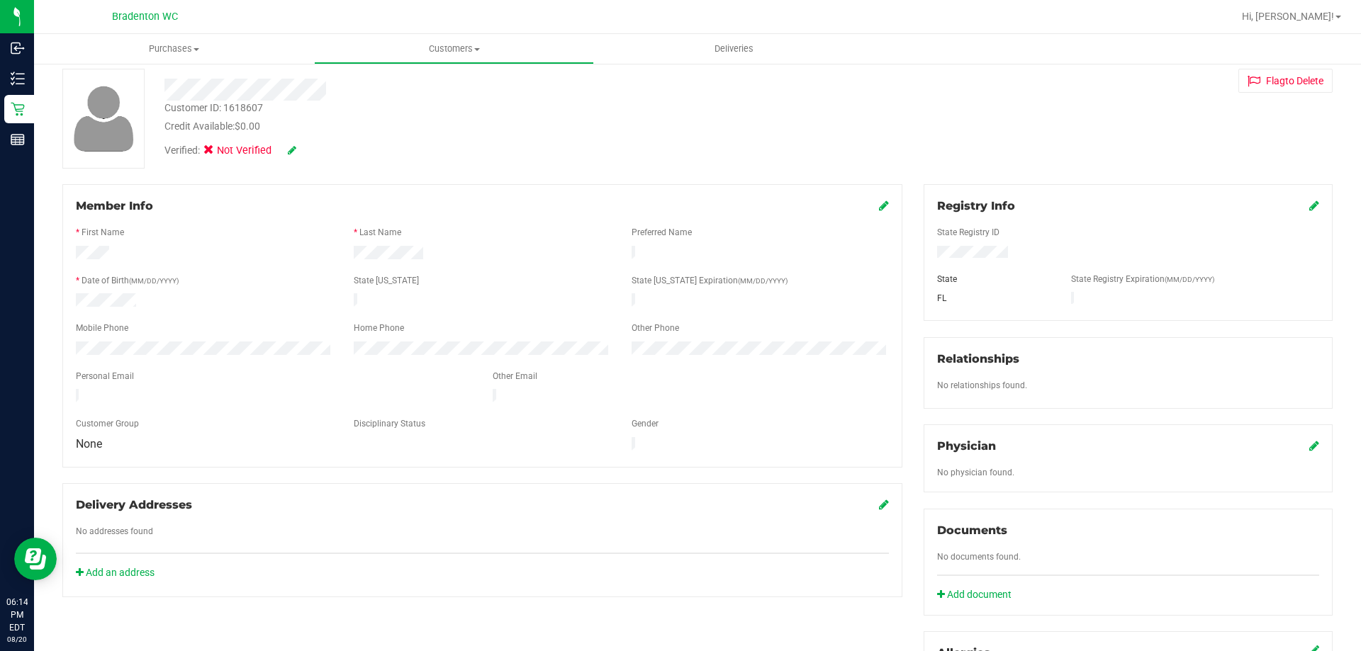
click at [978, 118] on div "Customer ID: 1618607 Credit Available: $0.00 Verified: Not Verified Flag to [GE…" at bounding box center [697, 119] width 1291 height 100
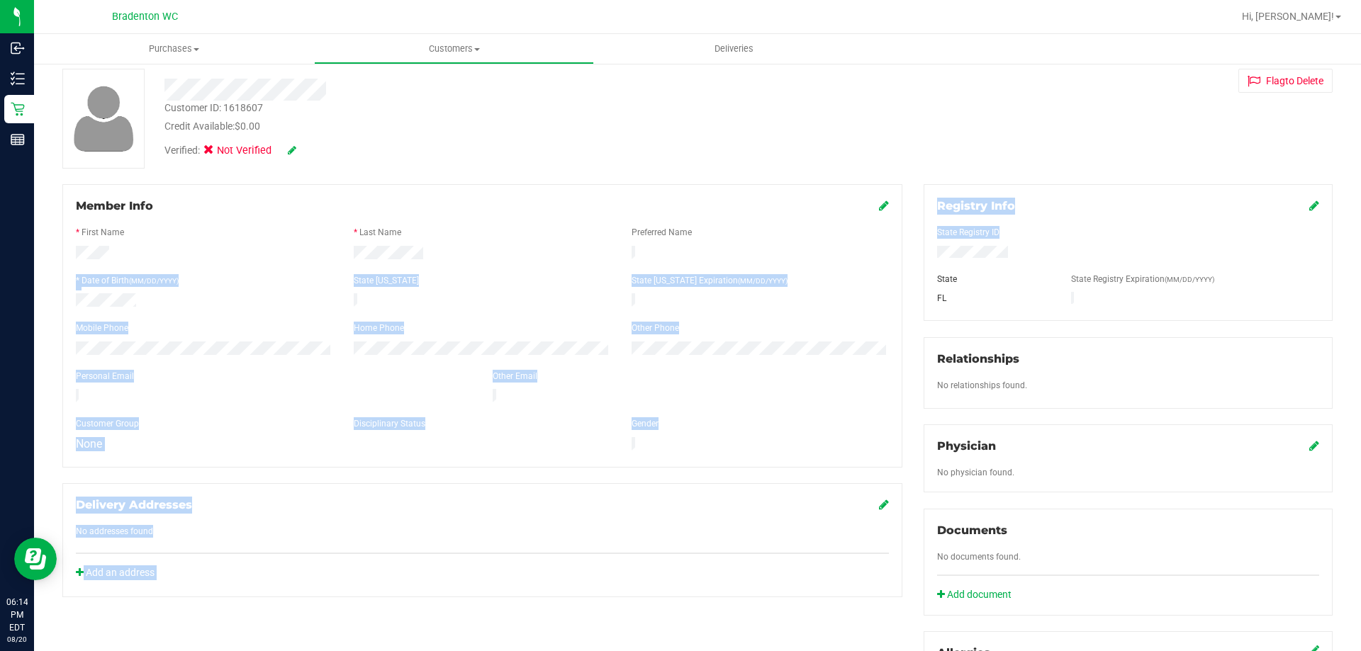
drag, startPoint x: 1014, startPoint y: 252, endPoint x: 796, endPoint y: 251, distance: 218.3
click at [796, 251] on div "Member Info * First Name * Last Name Preferred Name * Date of Birth (MM/DD/YYYY…" at bounding box center [697, 545] width 1291 height 723
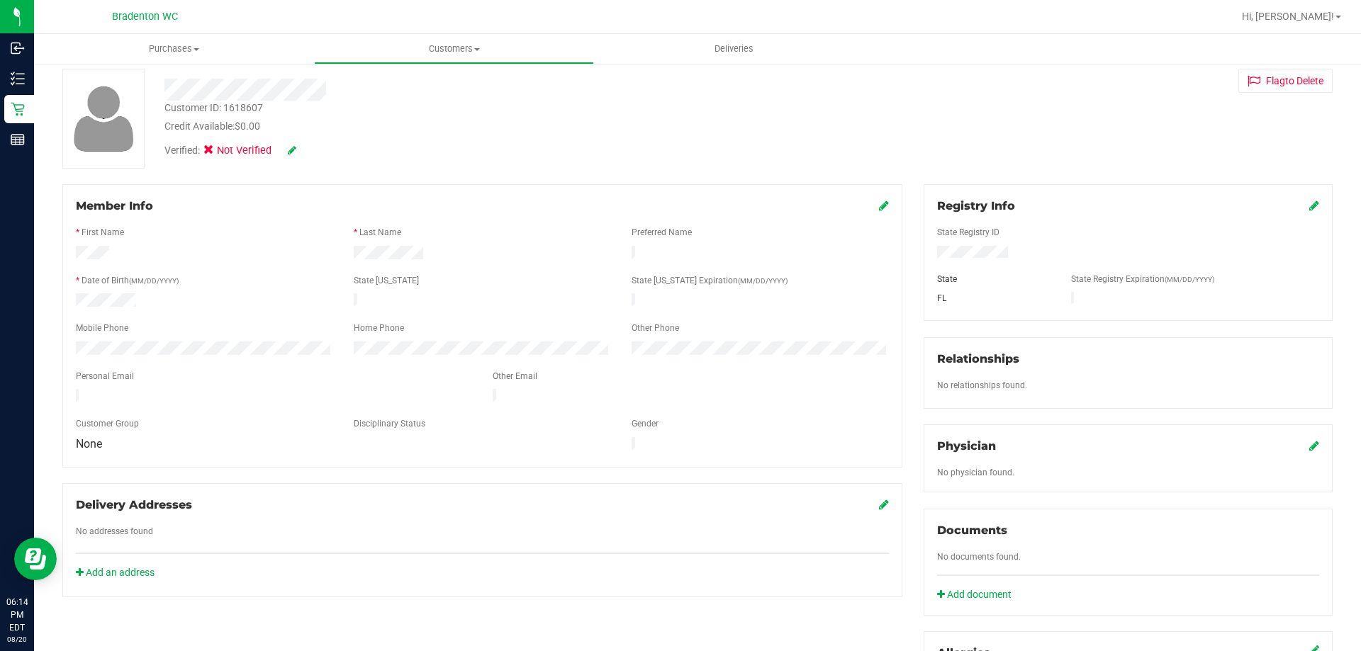
drag, startPoint x: 1030, startPoint y: 93, endPoint x: 1050, endPoint y: 269, distance: 177.5
click at [1030, 94] on div "Customer ID: 1618607 Credit Available: $0.00 Verified: Not Verified Flag to [GE…" at bounding box center [697, 119] width 1291 height 100
drag, startPoint x: 1019, startPoint y: 259, endPoint x: 926, endPoint y: 259, distance: 93.5
click at [926, 259] on div at bounding box center [1127, 254] width 403 height 16
click at [1297, 204] on div "Registry Info" at bounding box center [1128, 206] width 382 height 17
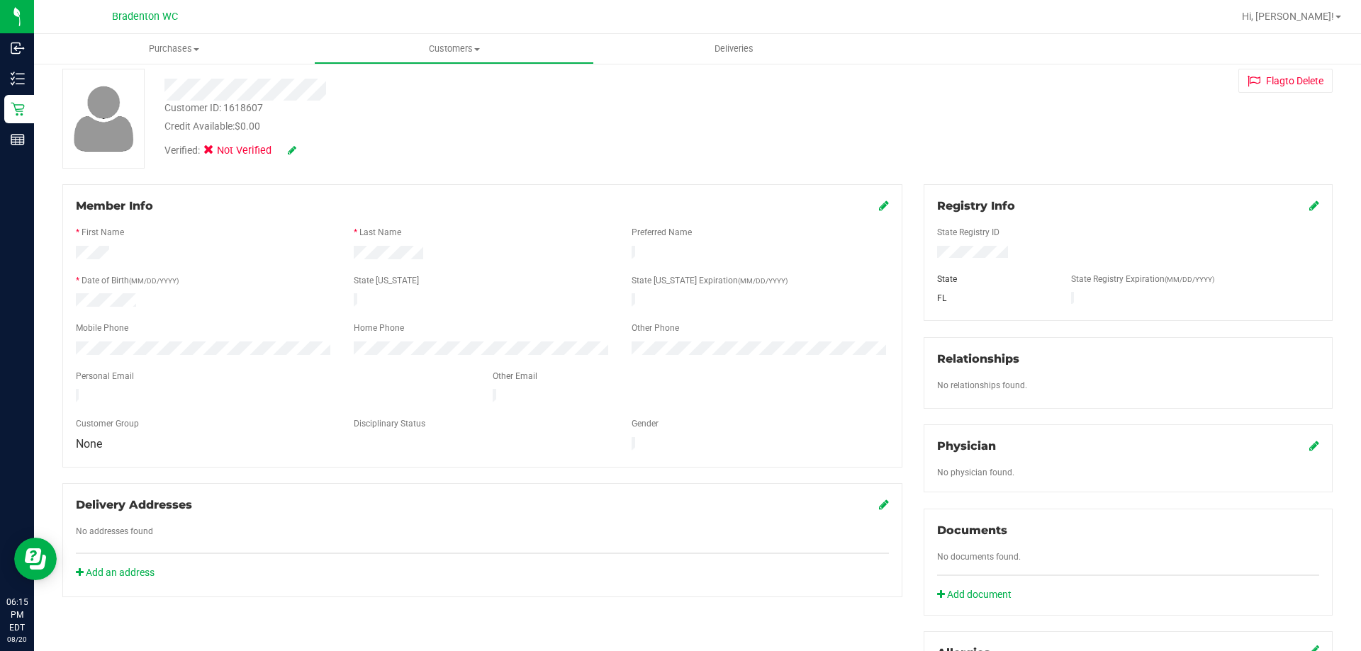
click at [1309, 205] on icon at bounding box center [1314, 205] width 10 height 11
click at [877, 260] on div "Member Info * First Name * Last Name Preferred Name * Date of Birth (MM/DD/YYYY…" at bounding box center [697, 549] width 1291 height 731
click at [1306, 204] on icon at bounding box center [1312, 206] width 13 height 11
click at [293, 150] on icon at bounding box center [292, 150] width 9 height 10
click at [214, 152] on icon at bounding box center [212, 152] width 9 height 0
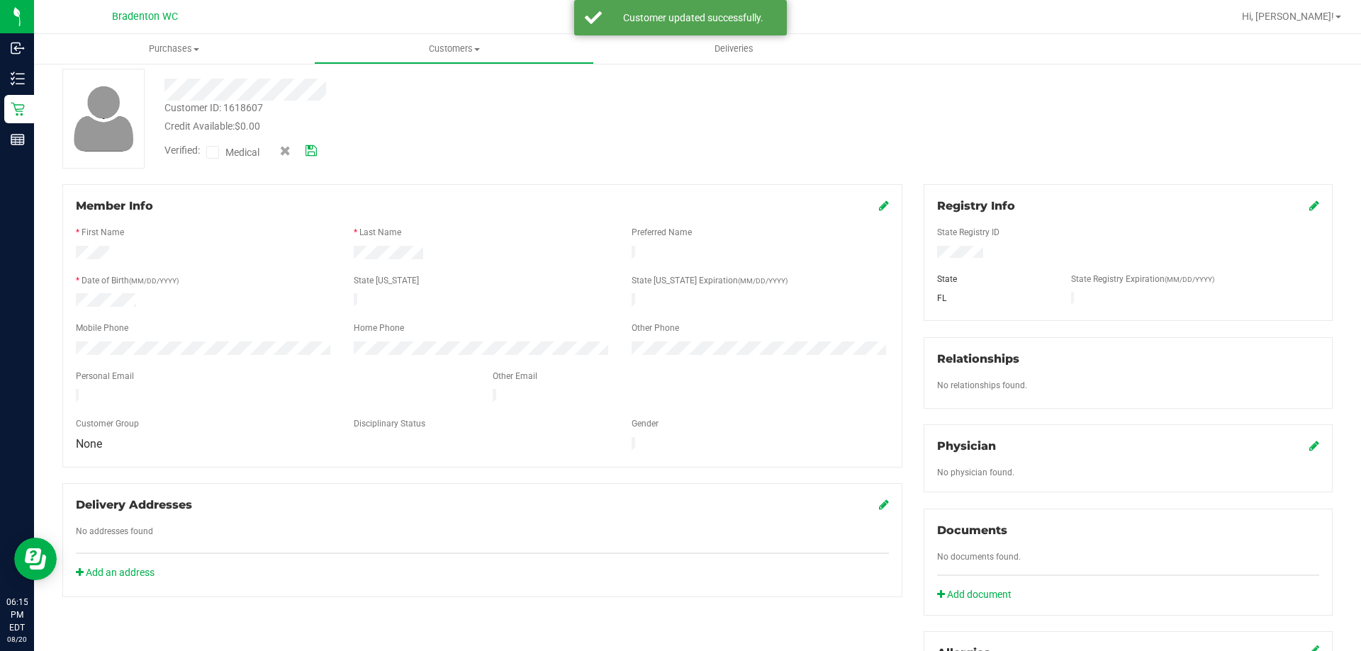
click at [0, 0] on input "Medical" at bounding box center [0, 0] width 0 height 0
click at [315, 153] on icon at bounding box center [310, 151] width 11 height 10
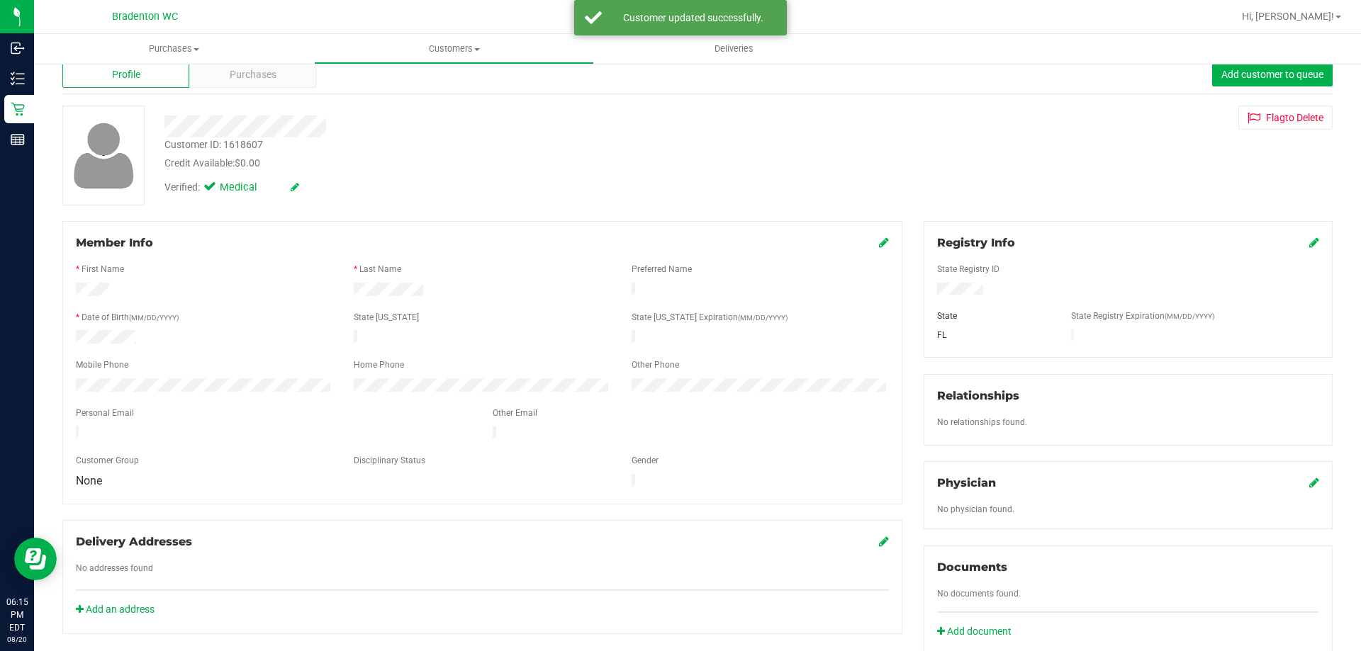
scroll to position [0, 0]
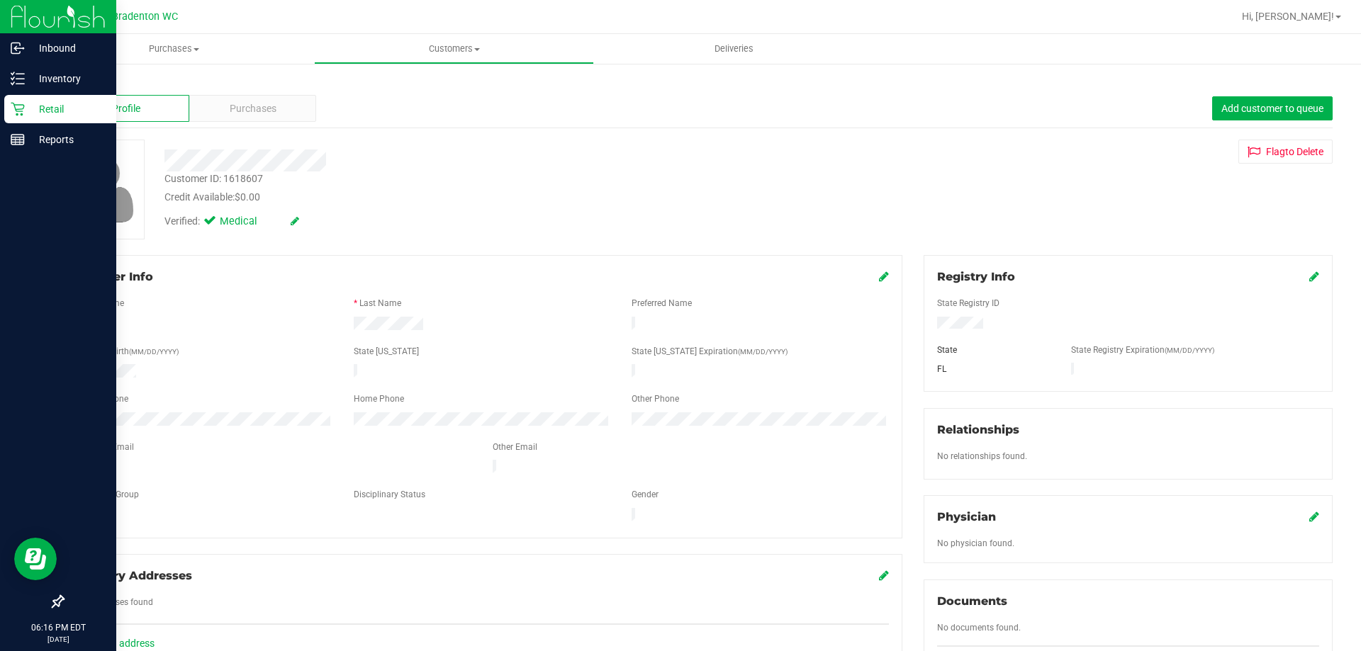
click at [18, 113] on icon at bounding box center [18, 109] width 14 height 14
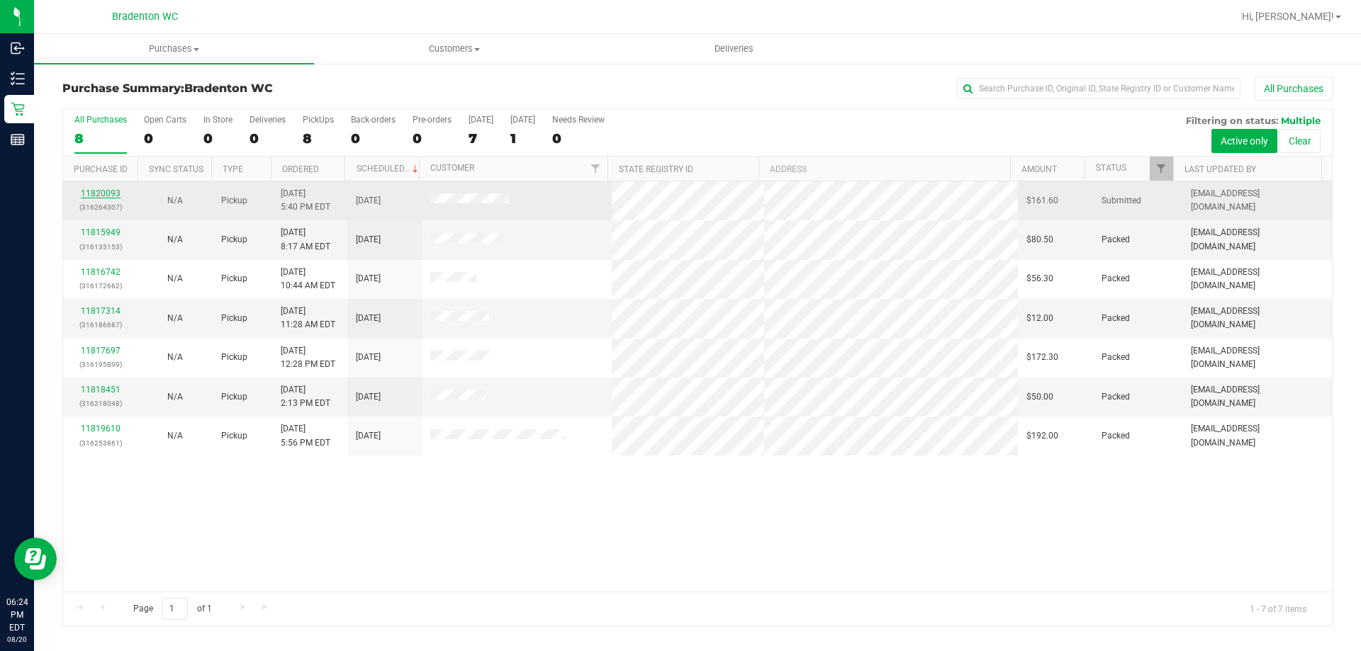
click at [99, 196] on link "11820093" at bounding box center [101, 194] width 40 height 10
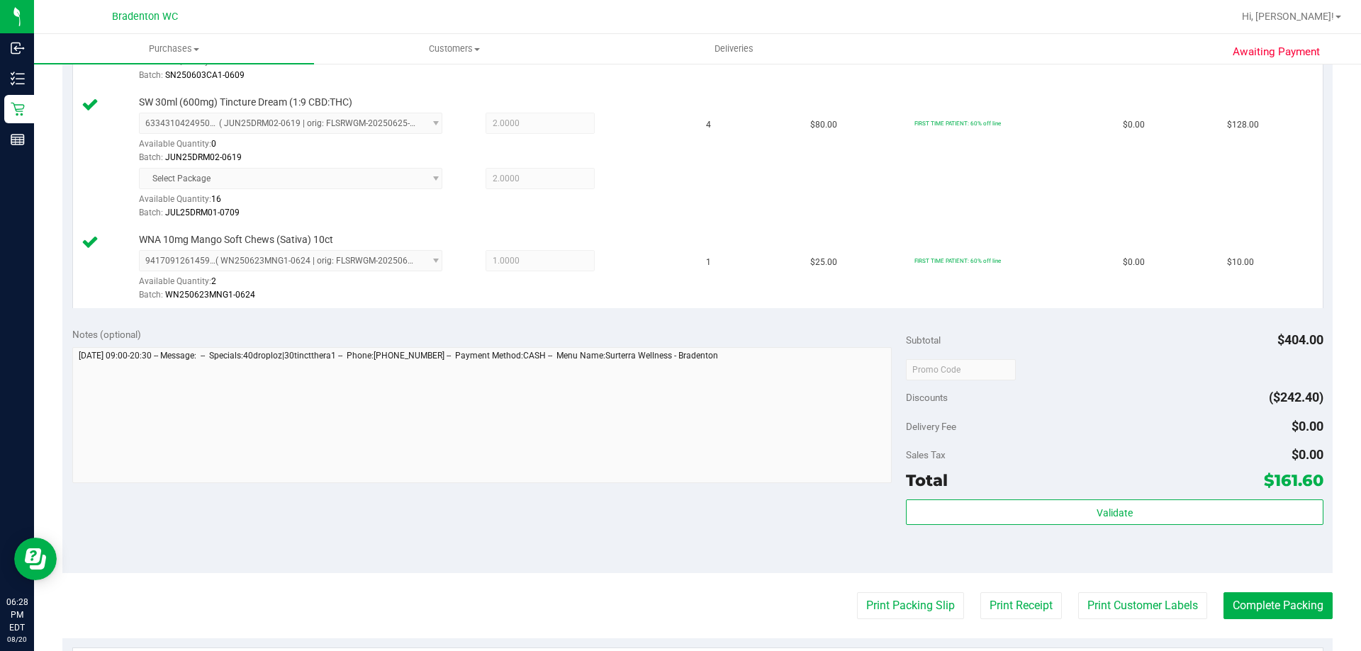
scroll to position [535, 0]
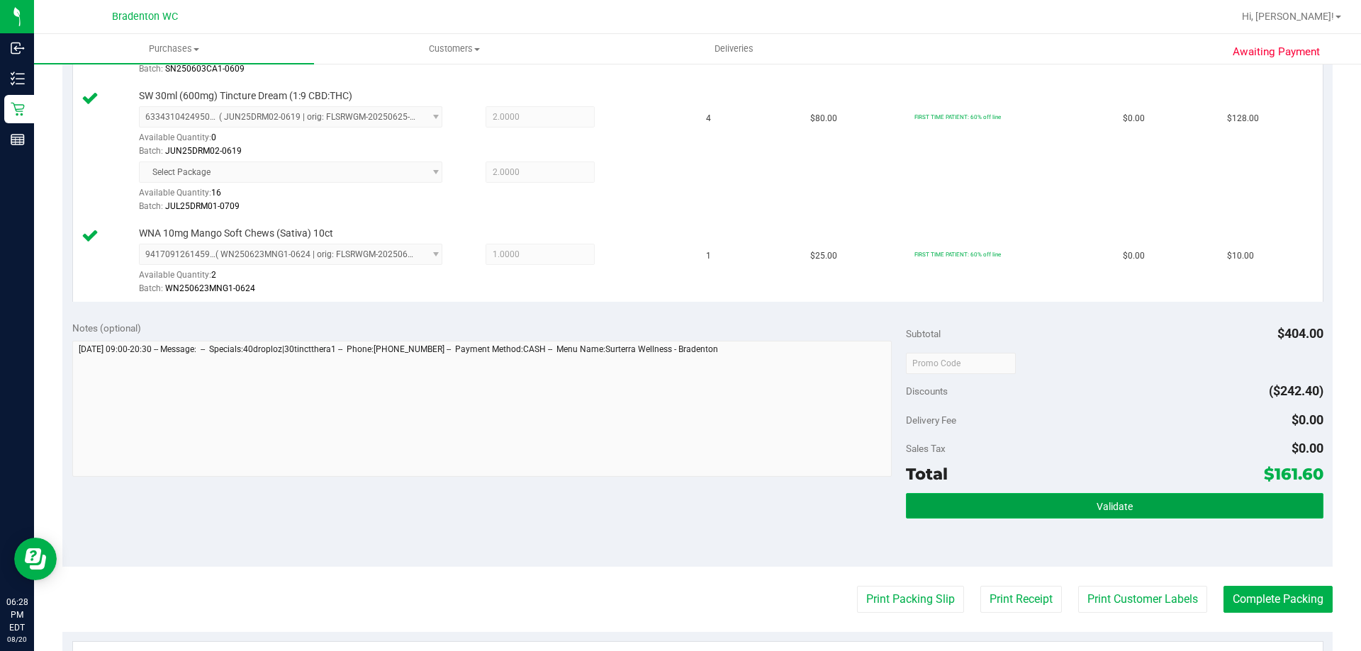
click at [1086, 504] on button "Validate" at bounding box center [1114, 506] width 417 height 26
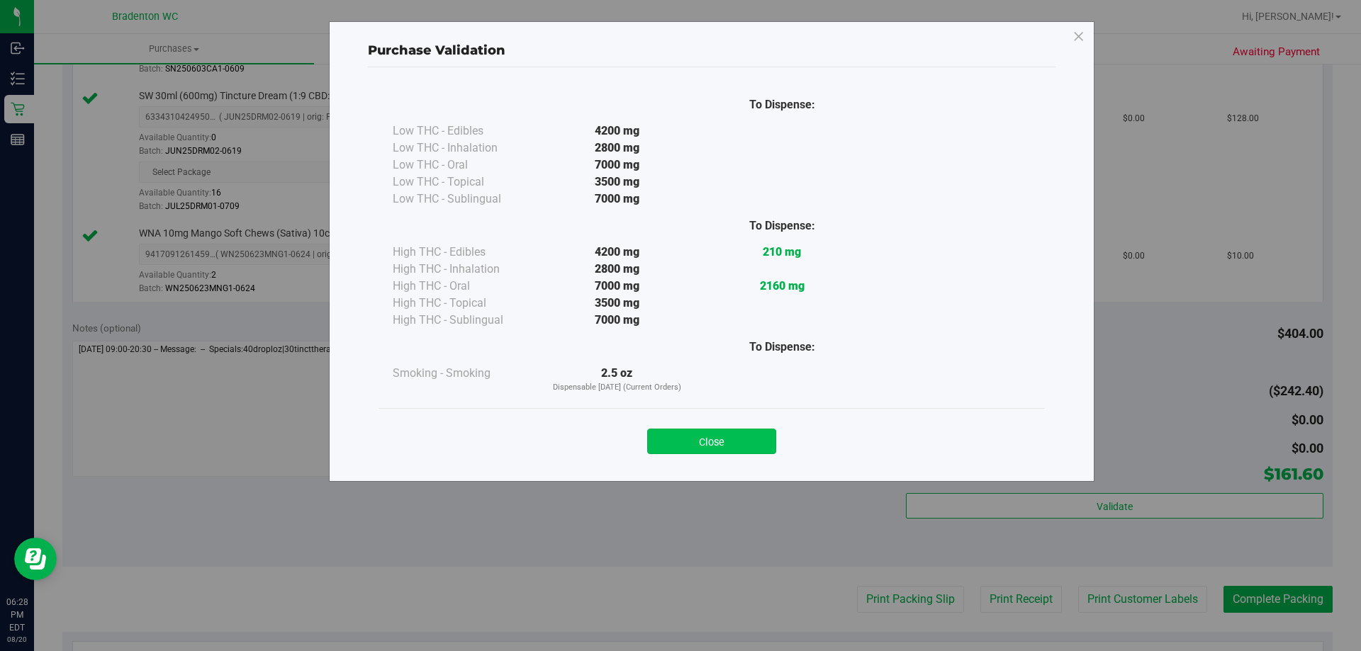
click at [721, 429] on button "Close" at bounding box center [711, 442] width 129 height 26
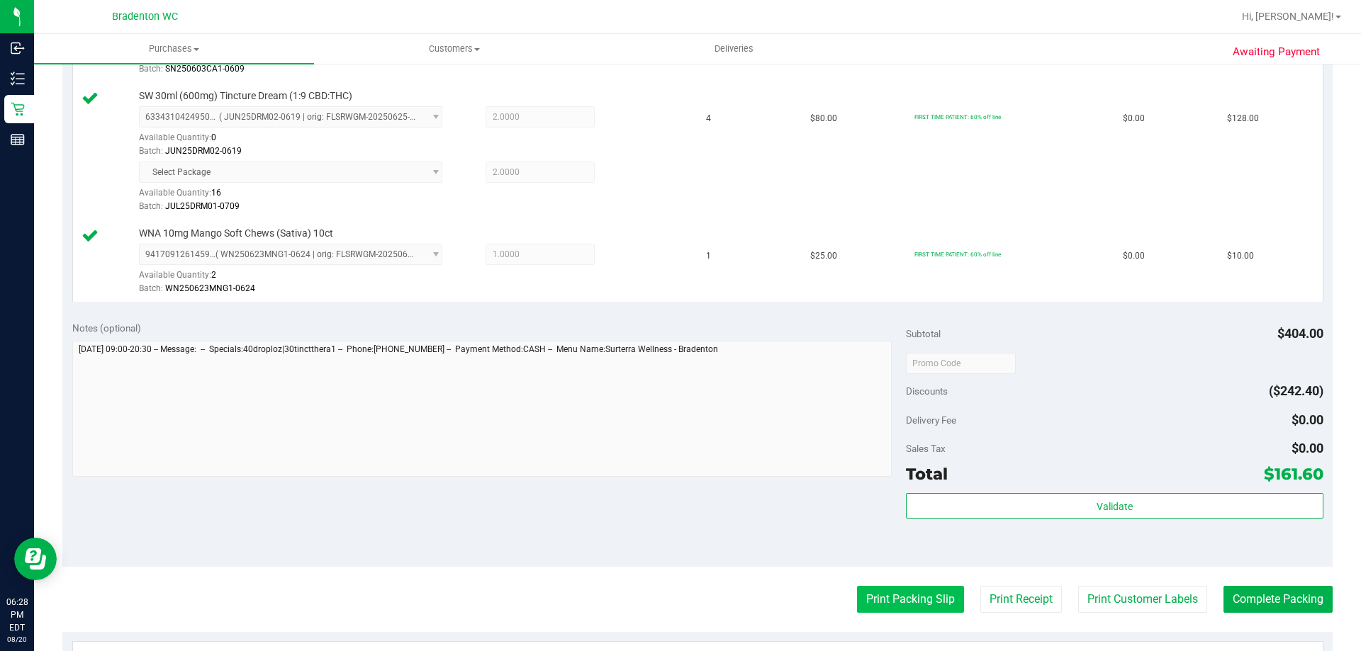
click at [888, 601] on button "Print Packing Slip" at bounding box center [910, 599] width 107 height 27
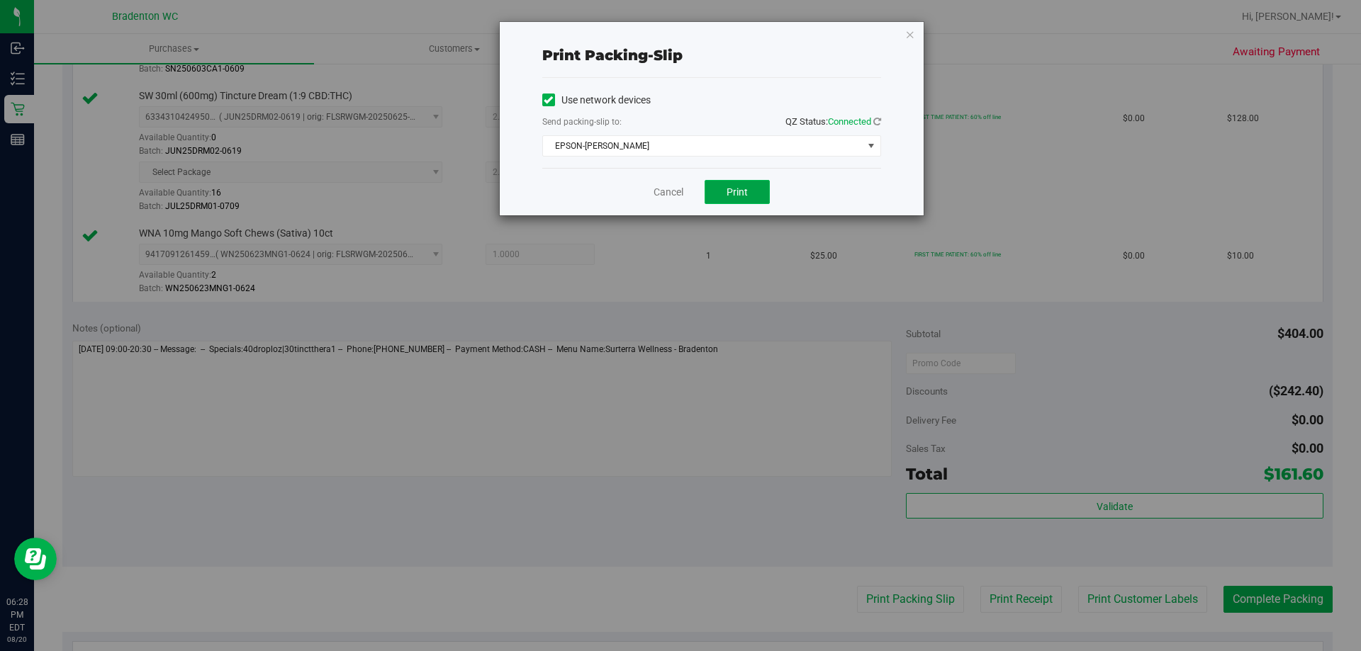
click at [739, 190] on span "Print" at bounding box center [736, 191] width 21 height 11
click at [907, 35] on icon "button" at bounding box center [910, 34] width 10 height 17
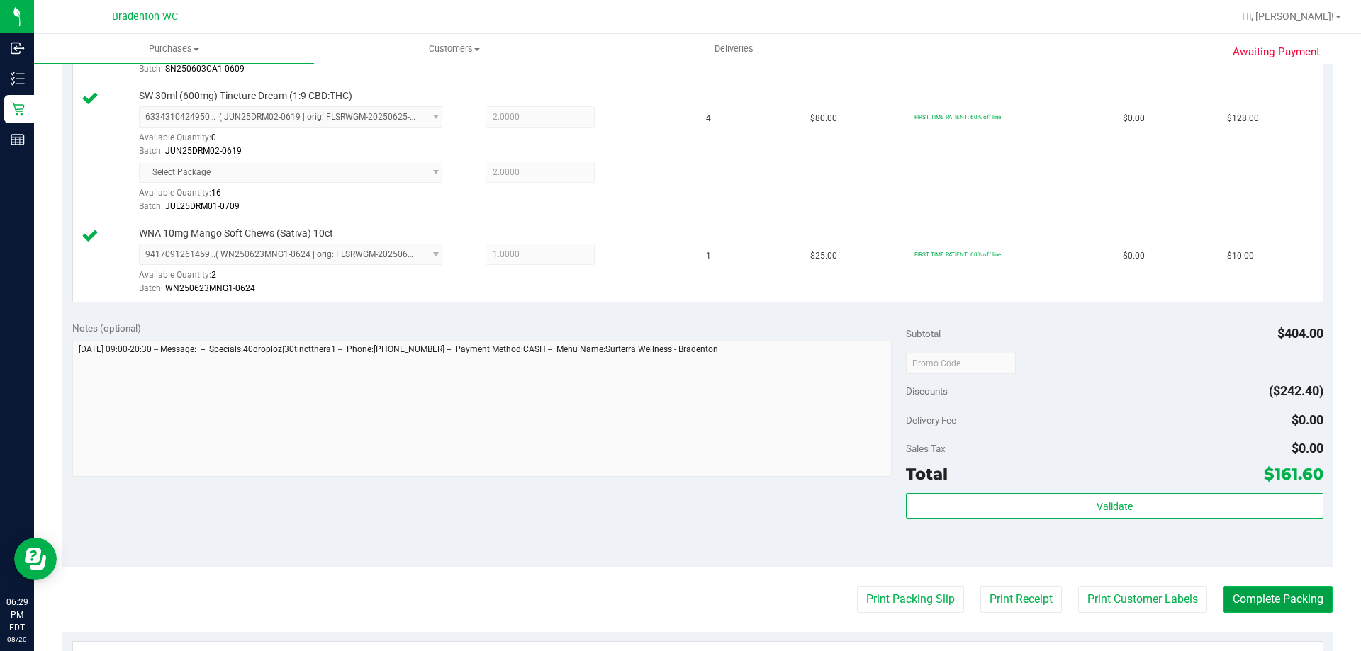
click at [1268, 600] on button "Complete Packing" at bounding box center [1277, 599] width 109 height 27
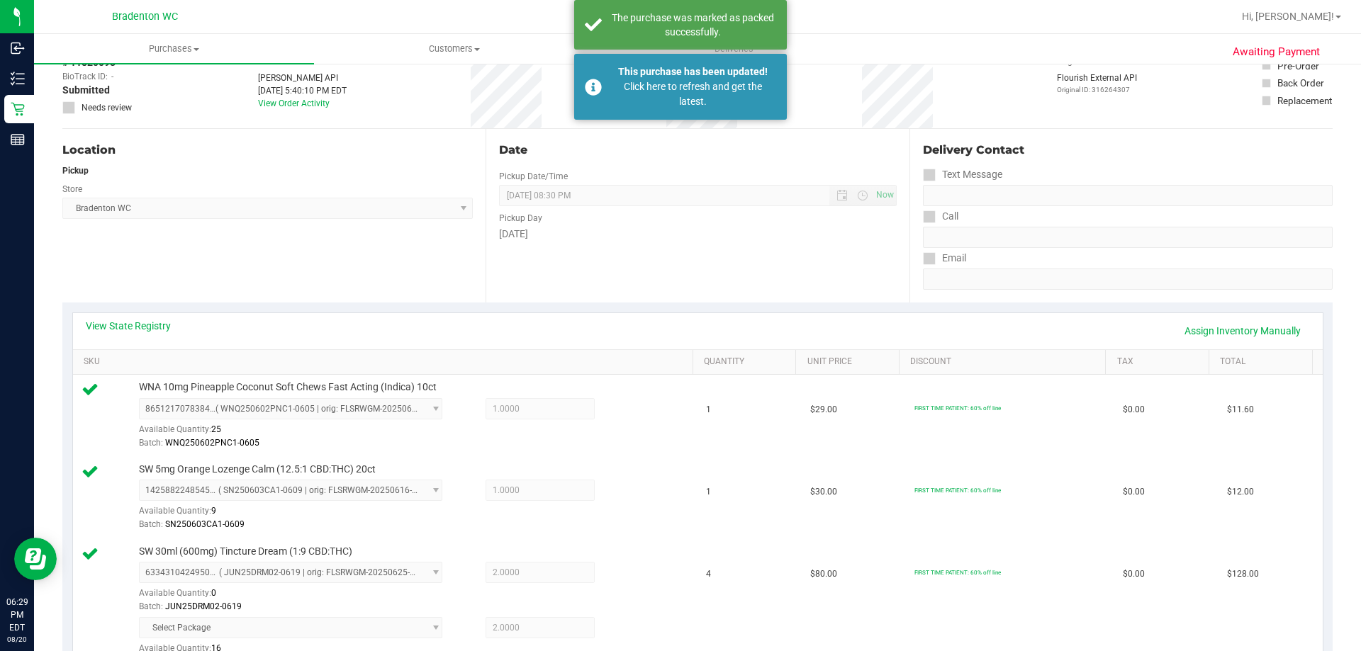
scroll to position [0, 0]
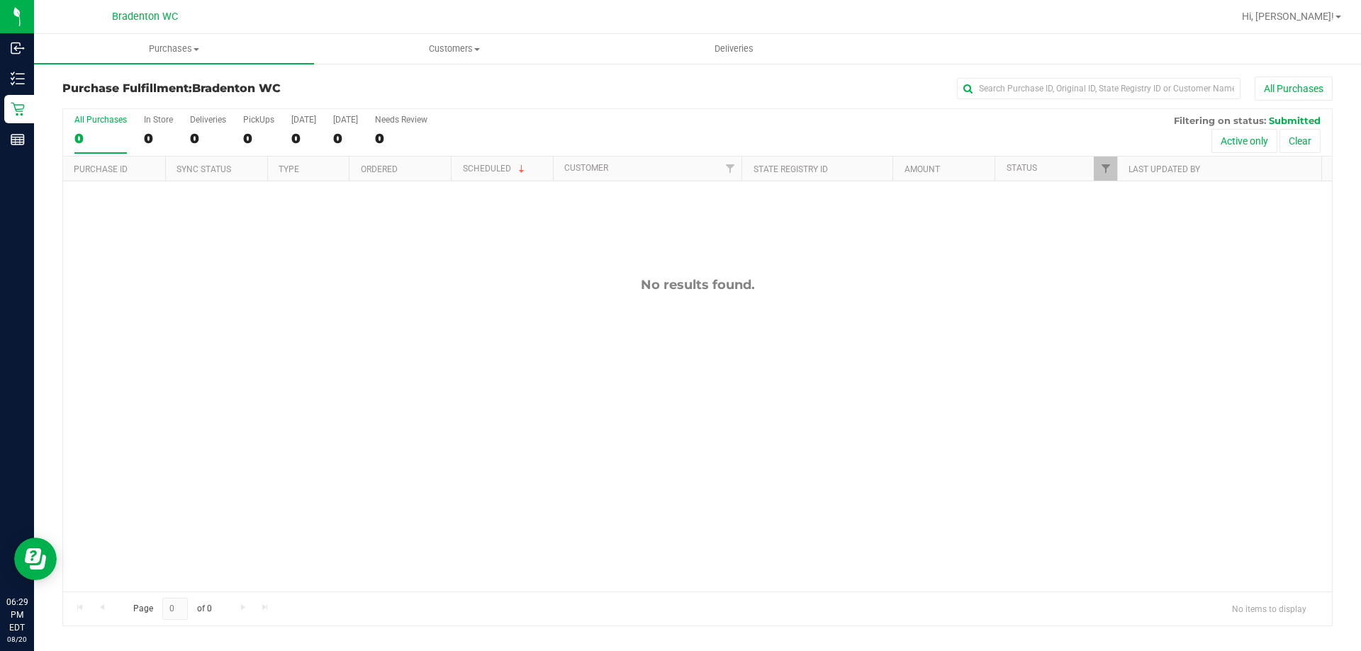
click at [598, 86] on div "All Purchases" at bounding box center [908, 89] width 847 height 24
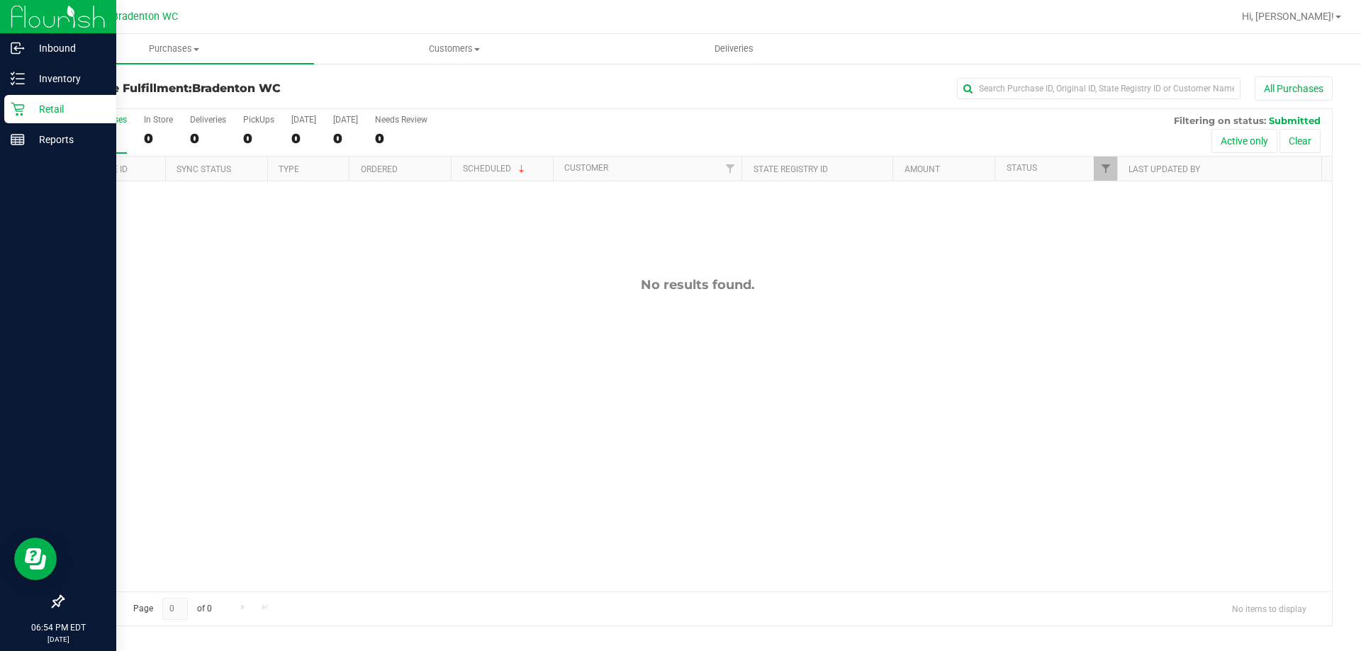
click at [14, 103] on icon at bounding box center [18, 109] width 14 height 14
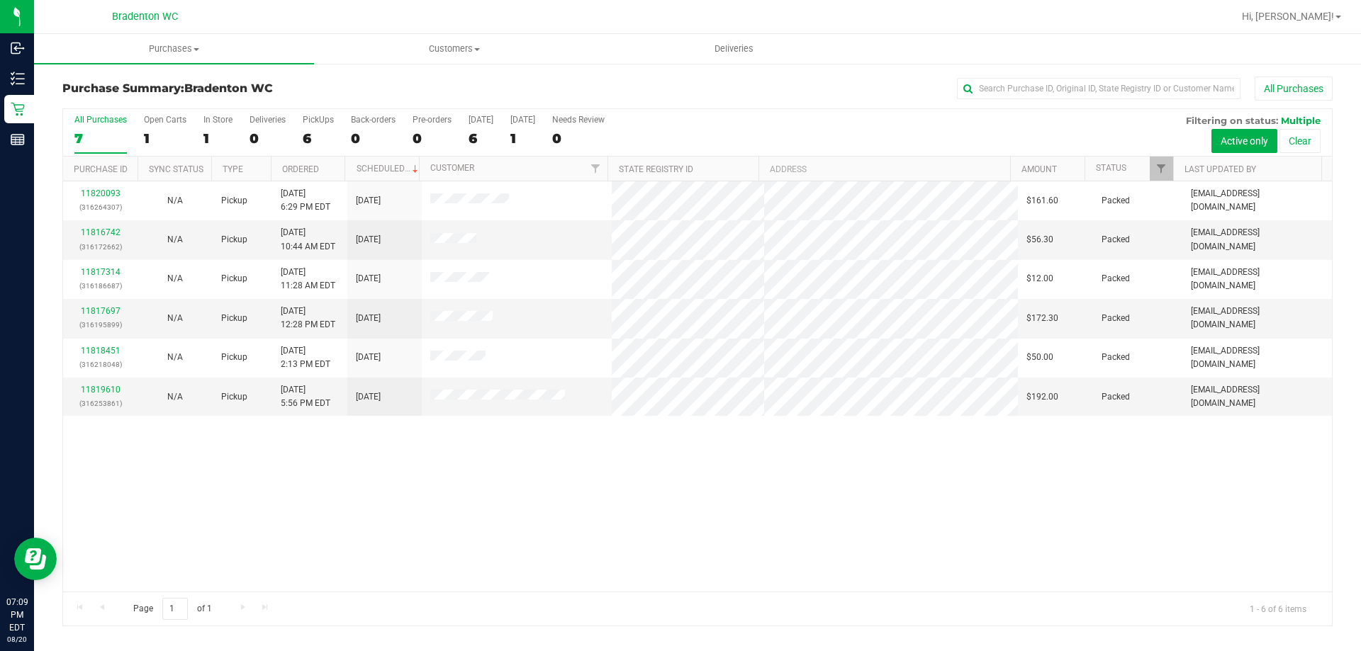
click at [346, 522] on div "11820093 (316264307) N/A Pickup [DATE] 6:29 PM EDT 8/21/2025 $161.60 Packed [EM…" at bounding box center [697, 386] width 1269 height 410
